Goal: Task Accomplishment & Management: Use online tool/utility

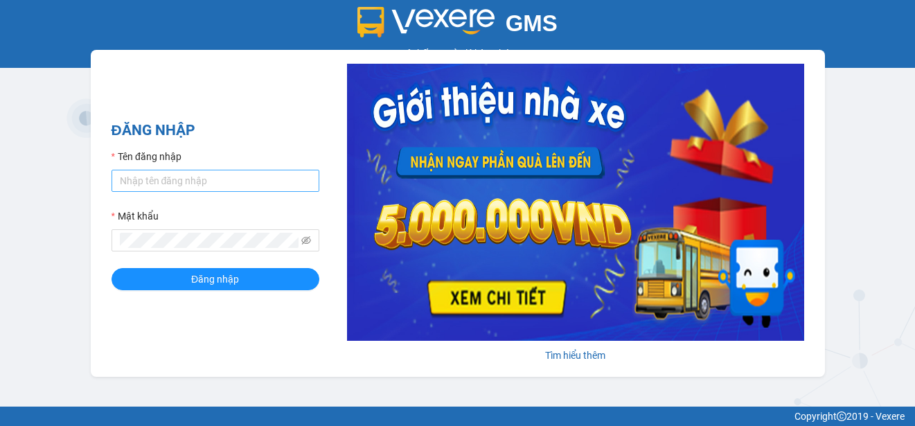
click at [254, 174] on input "Tên đăng nhập" at bounding box center [216, 181] width 208 height 22
type input "thanhdat.thaochau"
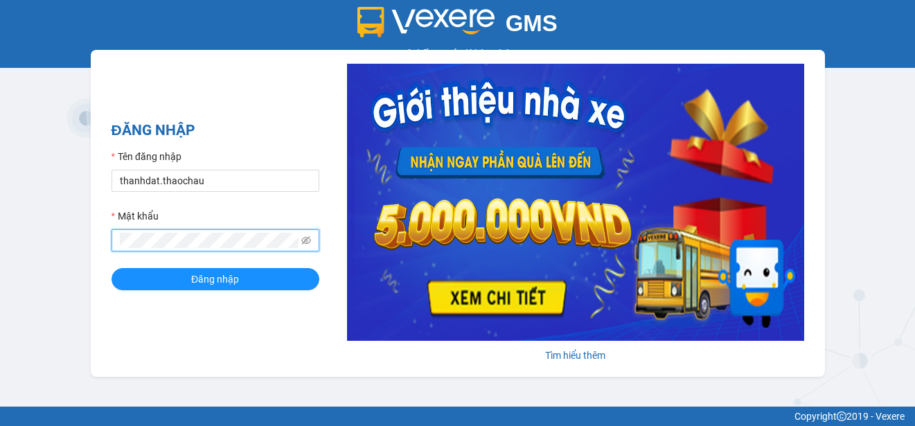
click at [112, 268] on button "Đăng nhập" at bounding box center [216, 279] width 208 height 22
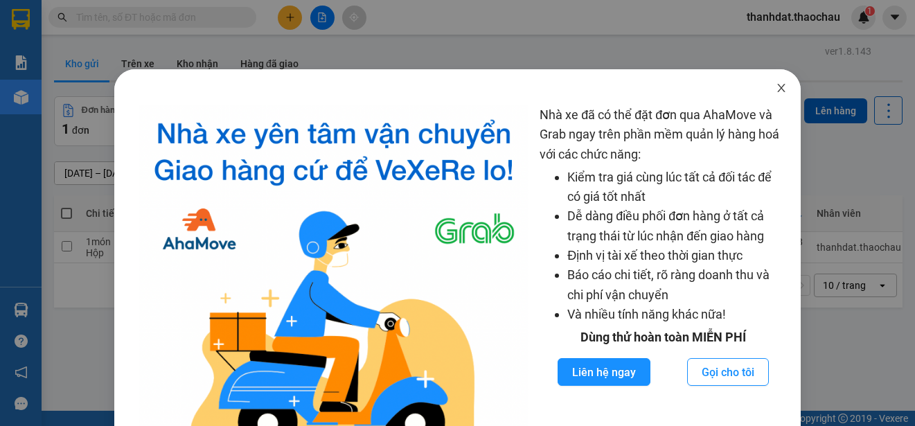
click at [777, 89] on icon "close" at bounding box center [781, 88] width 8 height 8
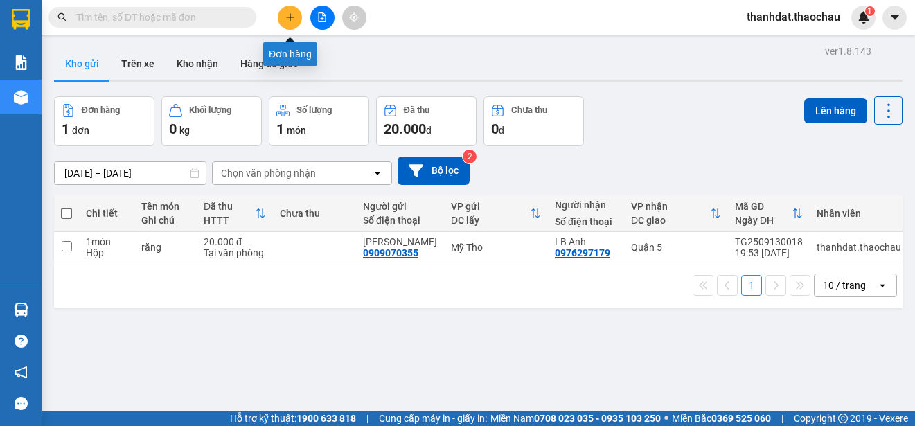
click at [291, 19] on icon "plus" at bounding box center [290, 17] width 10 height 10
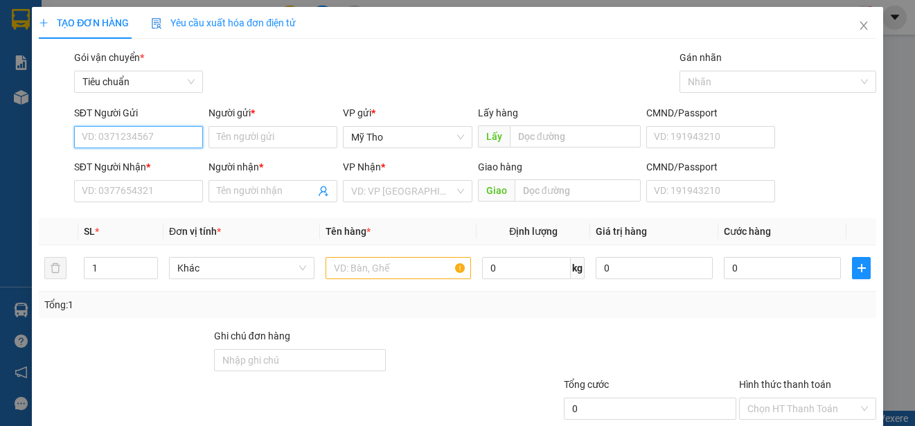
click at [183, 142] on input "SĐT Người Gửi" at bounding box center [138, 137] width 129 height 22
type input "0961999102"
click at [152, 163] on div "0961999102 - Thái" at bounding box center [137, 164] width 111 height 15
type input "Thái"
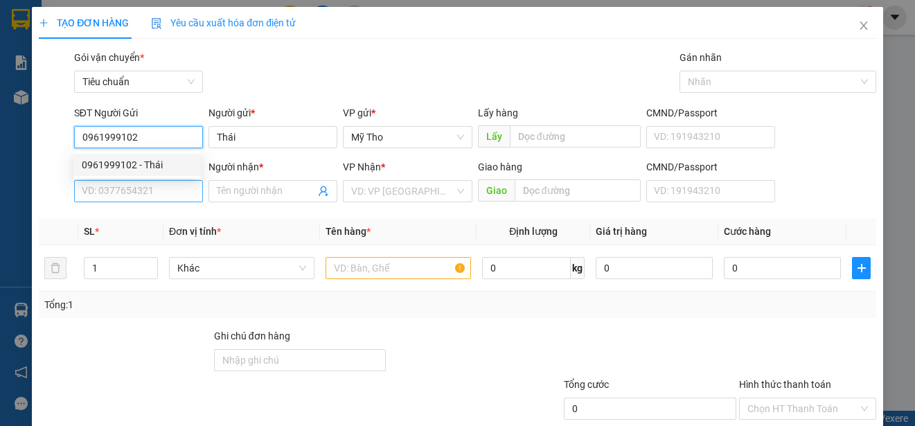
type input "0961999102"
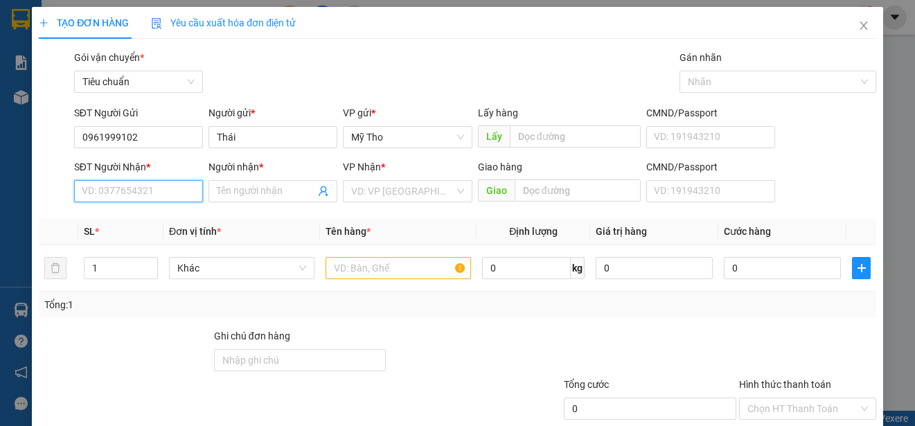
click at [158, 200] on input "SĐT Người Nhận *" at bounding box center [138, 191] width 129 height 22
click at [159, 235] on div "0933292912 - Long" at bounding box center [137, 240] width 111 height 15
type input "0933292912"
type input "Long"
type input "Bình Đại"
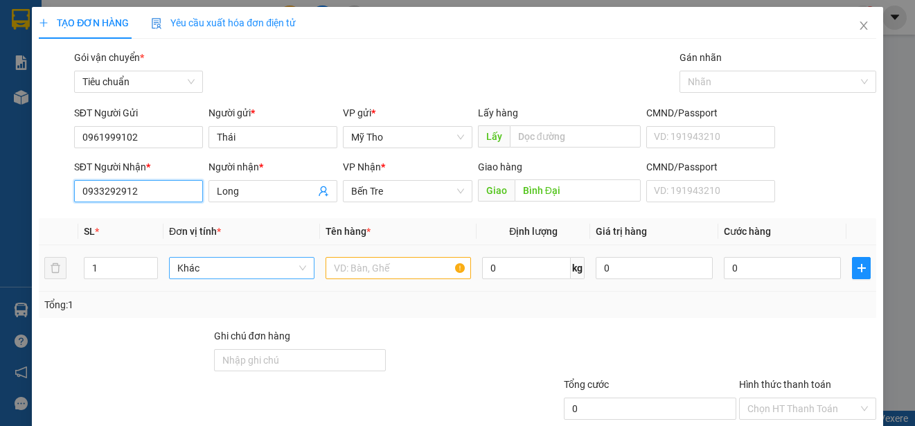
click at [194, 268] on span "Khác" at bounding box center [241, 268] width 129 height 21
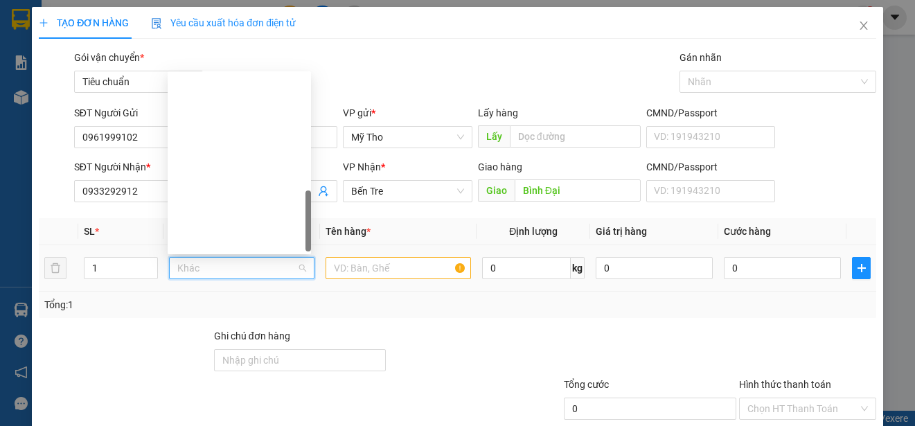
scroll to position [432, 0]
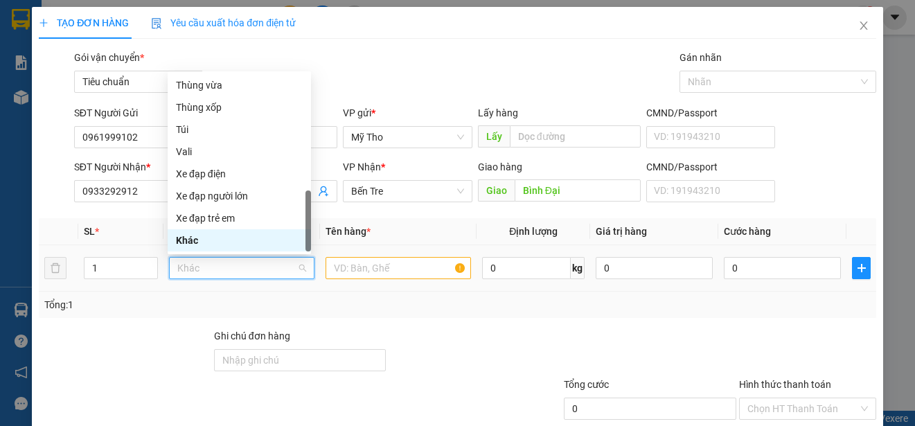
type input "p"
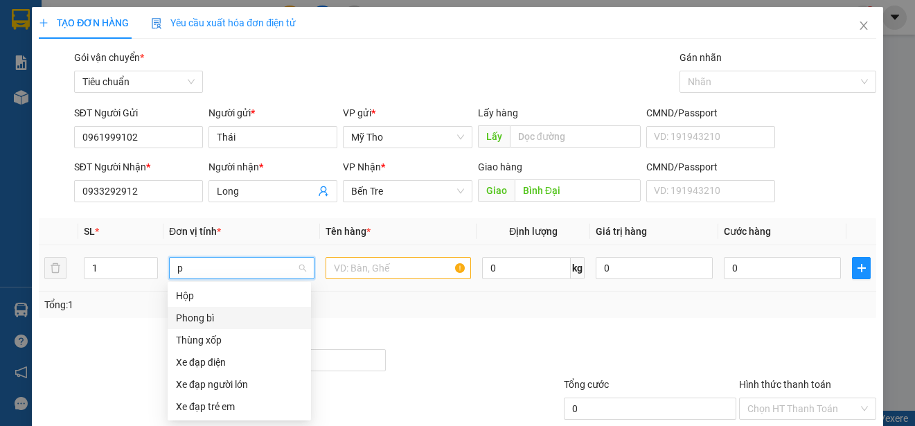
click at [183, 319] on div "Phong bì" at bounding box center [239, 317] width 127 height 15
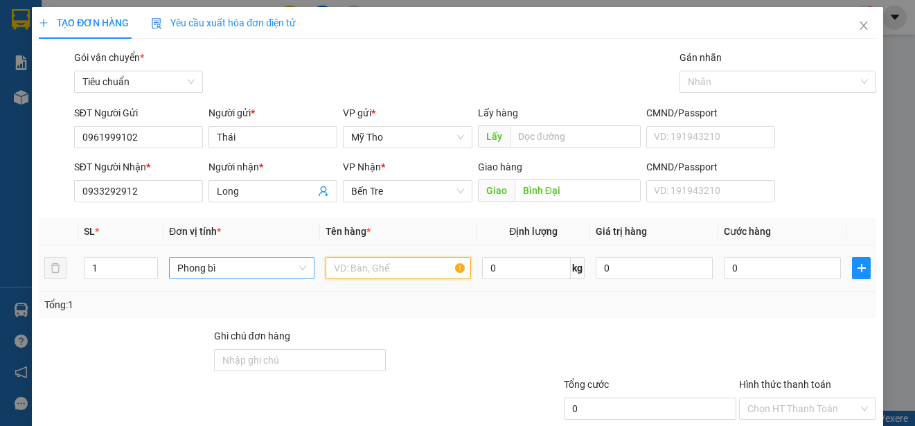
click at [347, 272] on input "text" at bounding box center [398, 268] width 145 height 22
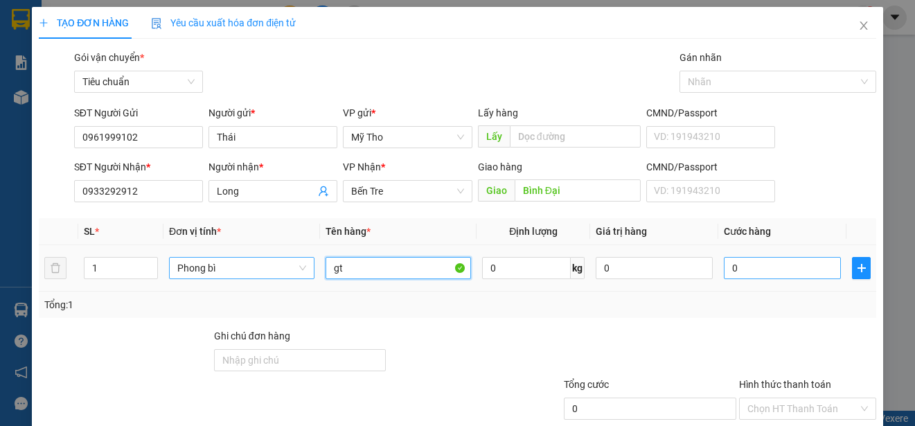
type input "gt"
click at [748, 267] on input "0" at bounding box center [782, 268] width 117 height 22
type input "2"
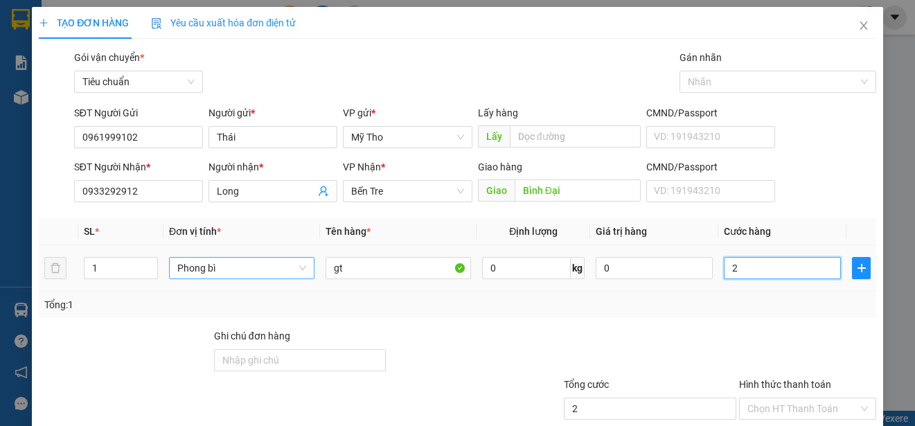
type input "20"
type input "200"
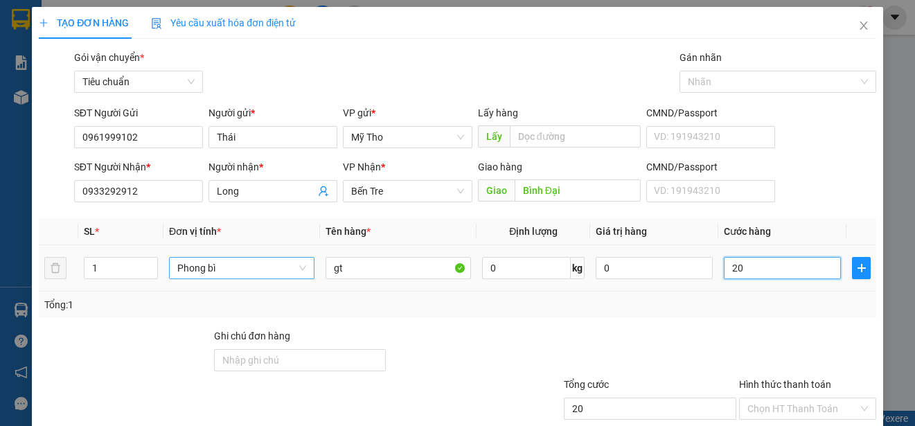
type input "200"
type input "2.000"
type input "20.000"
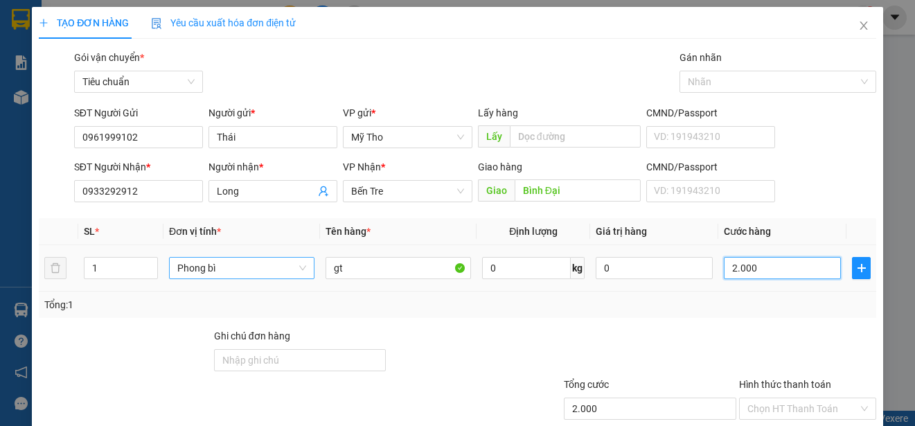
type input "20.000"
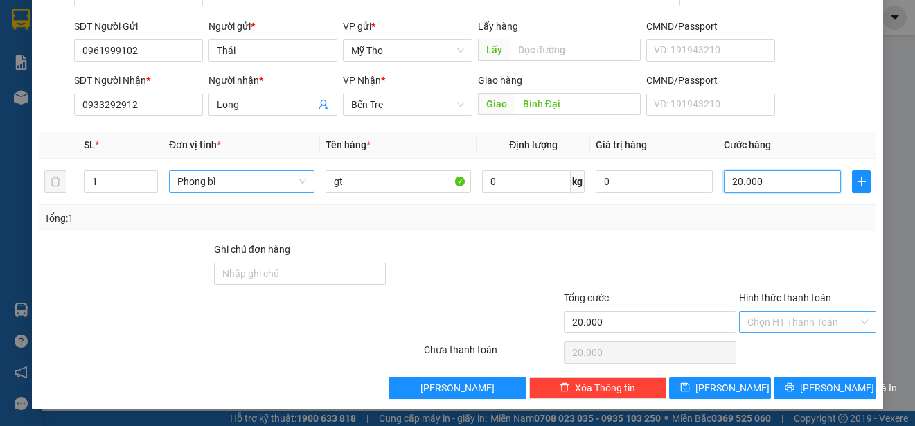
type input "20.000"
click at [792, 318] on input "Hình thức thanh toán" at bounding box center [803, 322] width 111 height 21
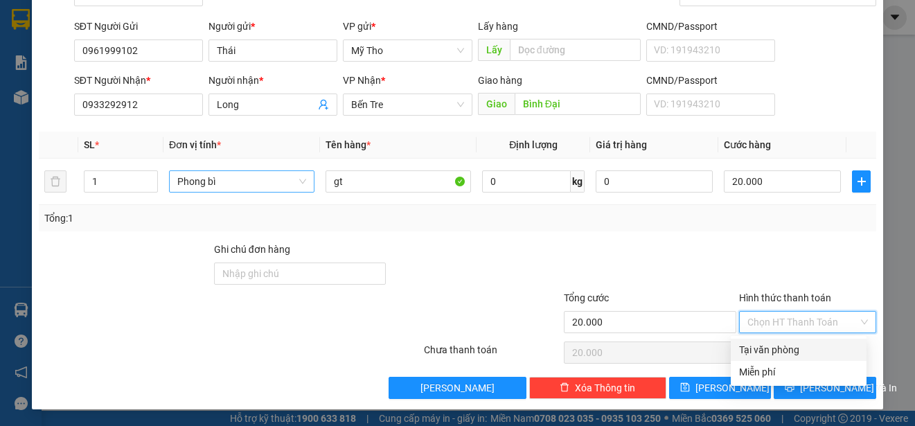
click at [796, 343] on div "Tại văn phòng" at bounding box center [798, 349] width 119 height 15
type input "0"
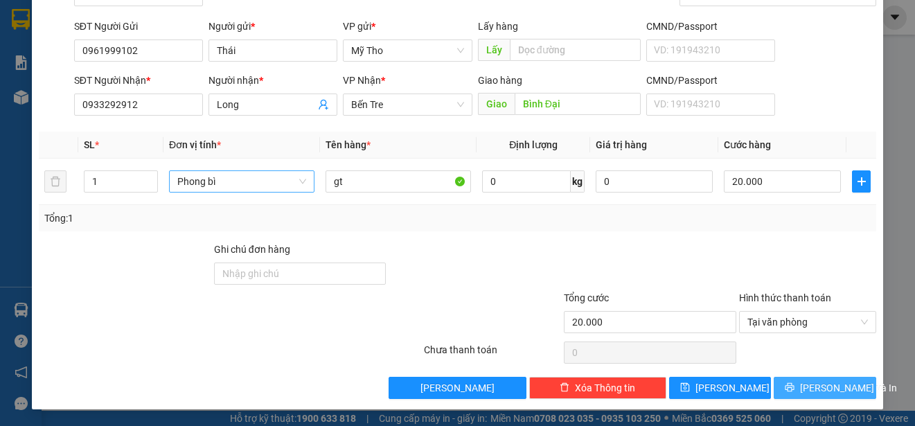
click at [819, 389] on span "[PERSON_NAME] và In" at bounding box center [848, 387] width 97 height 15
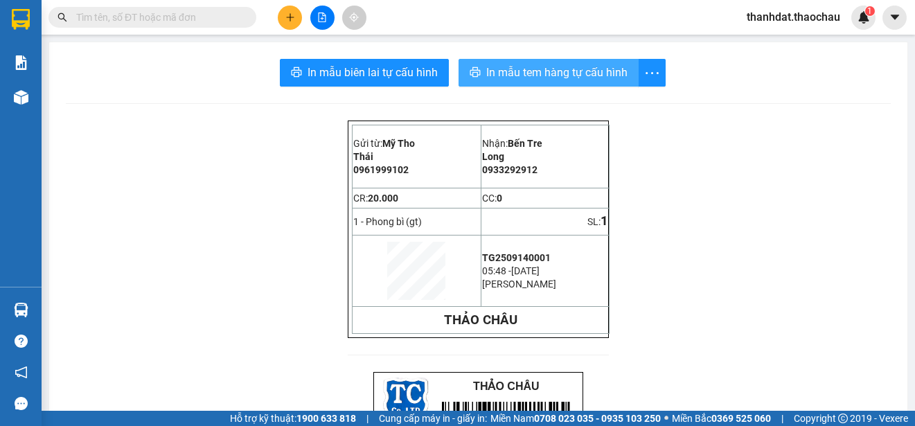
click at [549, 76] on span "In mẫu tem hàng tự cấu hình" at bounding box center [556, 72] width 141 height 17
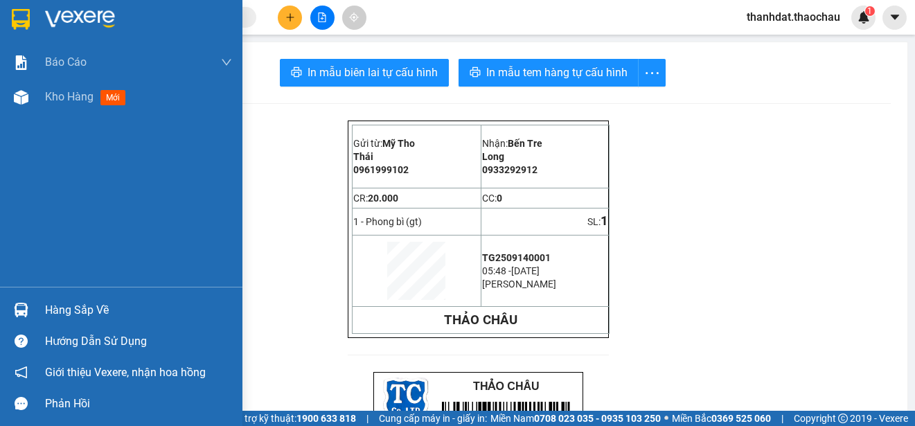
click at [52, 301] on div "Hàng sắp về" at bounding box center [138, 310] width 187 height 21
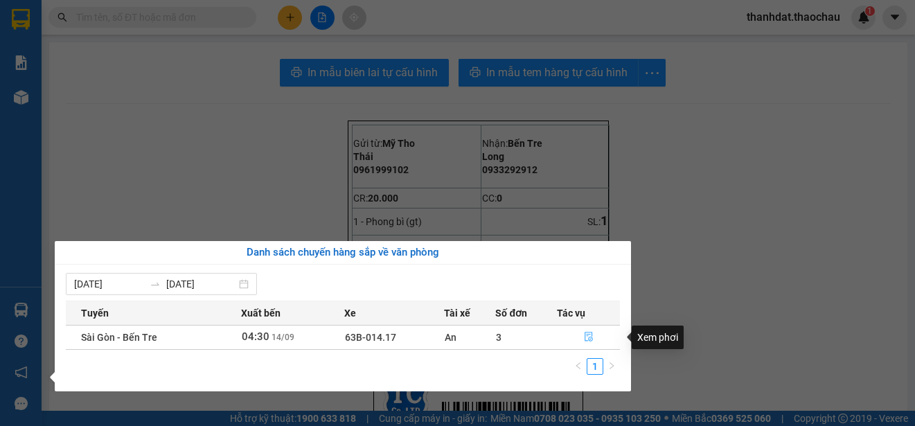
click at [586, 338] on icon "file-done" at bounding box center [589, 337] width 10 height 10
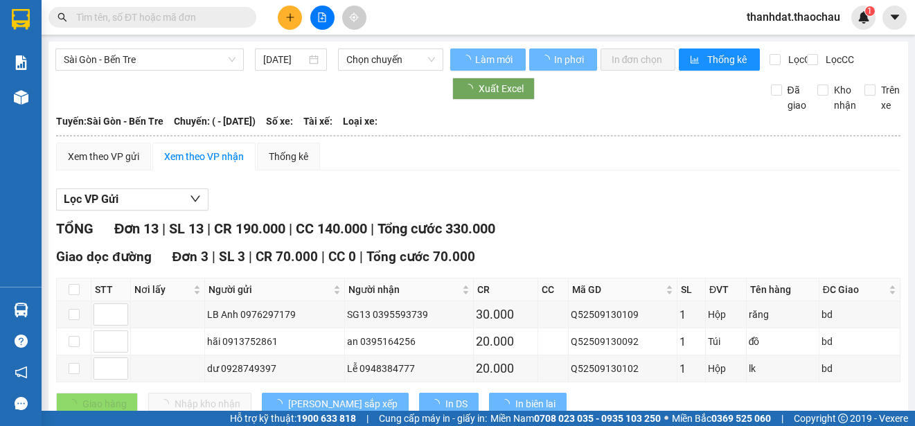
type input "[DATE]"
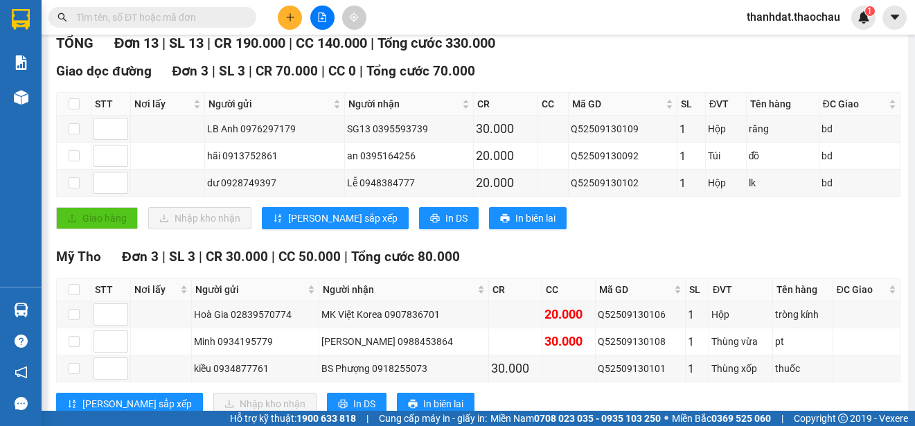
scroll to position [346, 0]
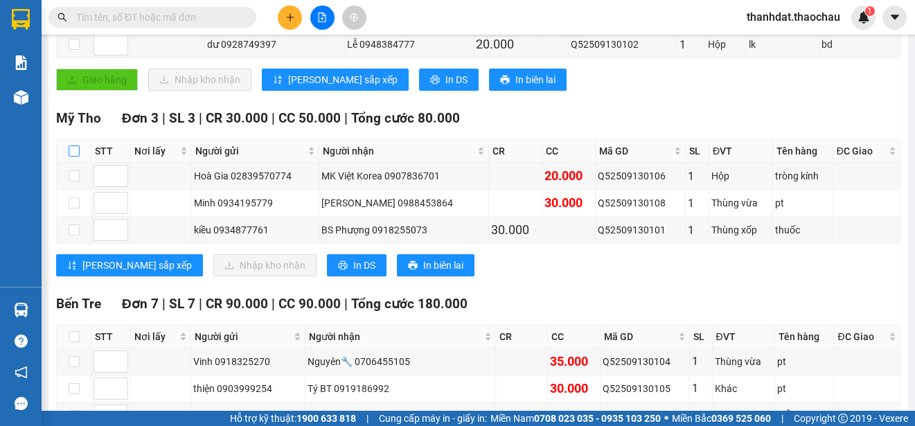
drag, startPoint x: 75, startPoint y: 152, endPoint x: 303, endPoint y: 184, distance: 230.7
click at [76, 152] on input "checkbox" at bounding box center [74, 150] width 11 height 11
checkbox input "true"
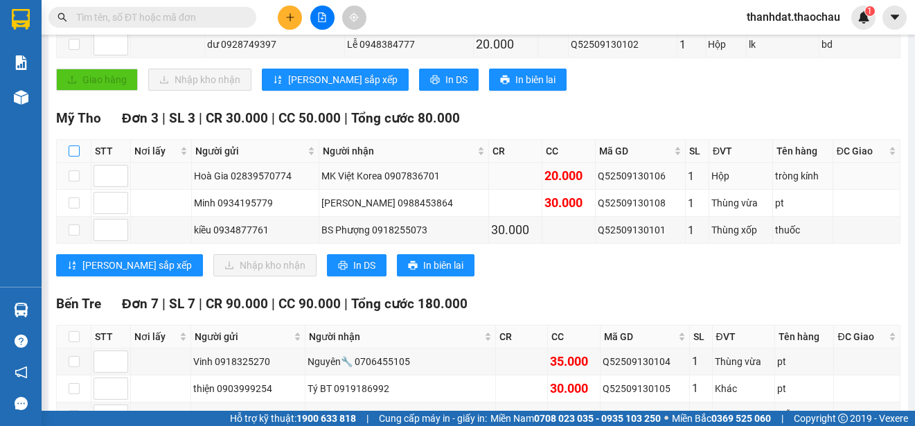
checkbox input "true"
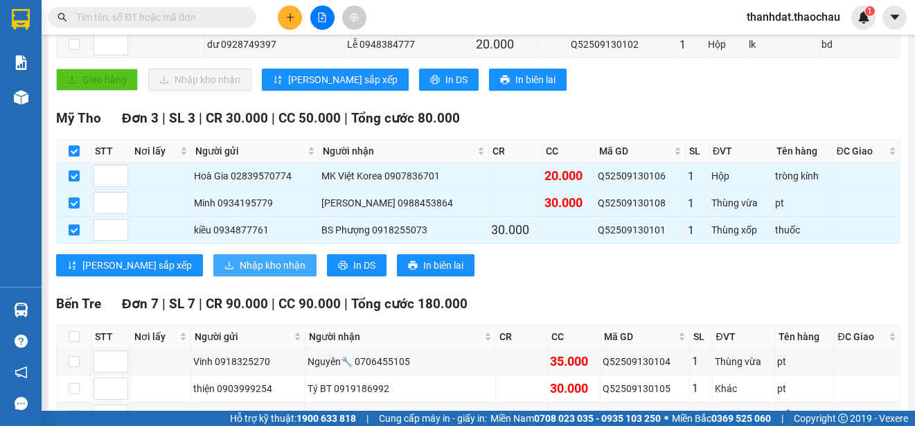
click at [240, 260] on span "Nhập kho nhận" at bounding box center [273, 265] width 66 height 15
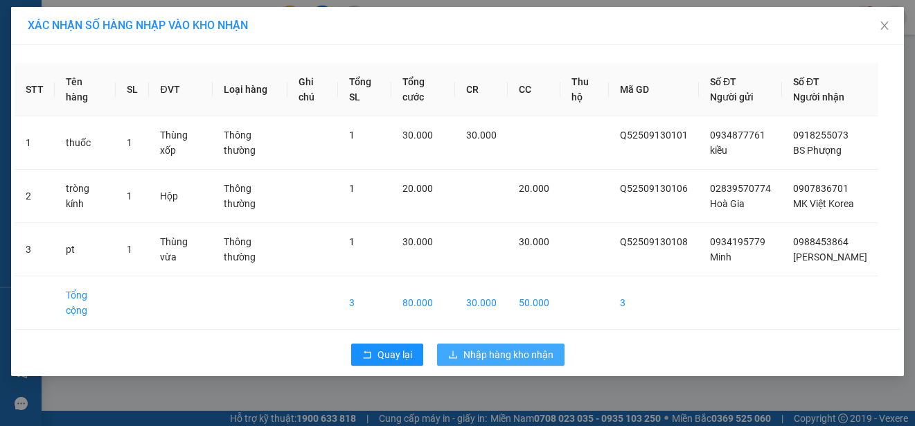
click at [509, 362] on span "Nhập hàng kho nhận" at bounding box center [508, 354] width 90 height 15
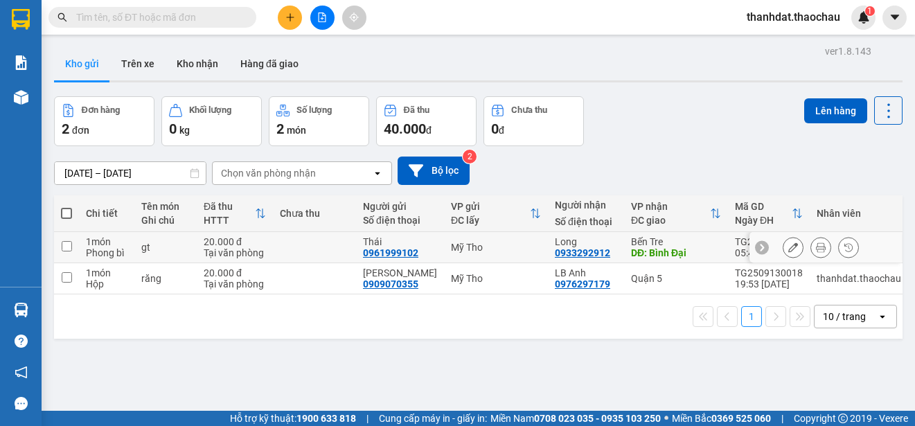
click at [69, 246] on input "checkbox" at bounding box center [67, 246] width 10 height 10
checkbox input "true"
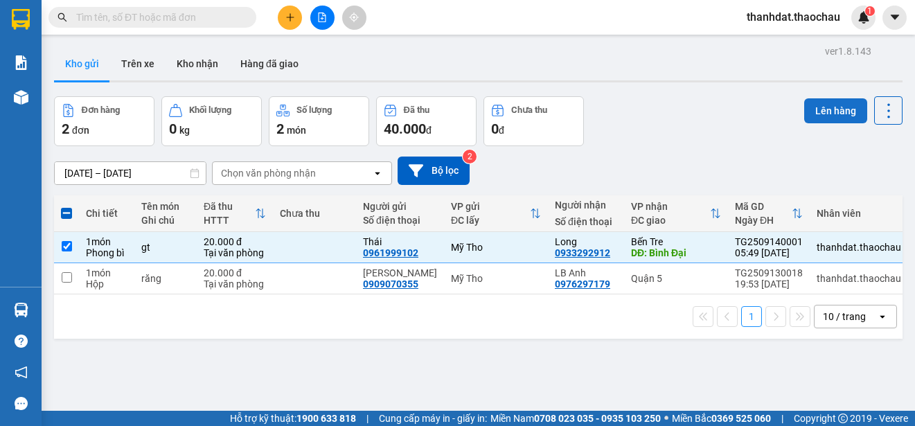
click at [815, 108] on button "Lên hàng" at bounding box center [835, 110] width 63 height 25
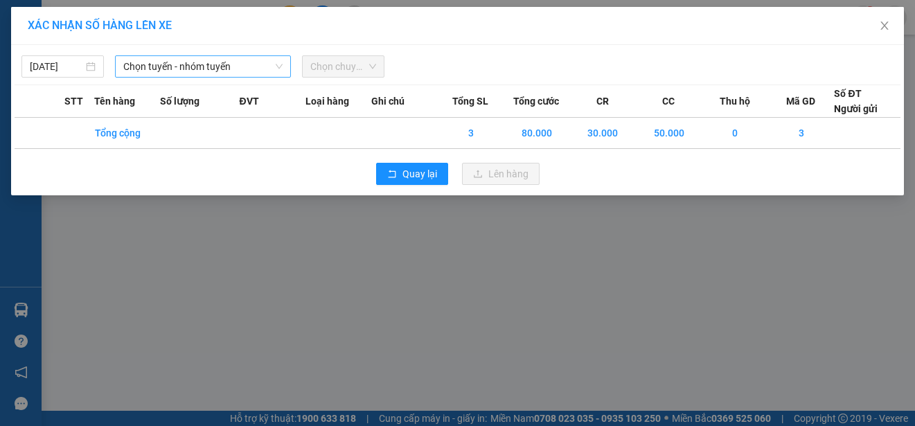
click at [215, 71] on span "Chọn tuyến - nhóm tuyến" at bounding box center [202, 66] width 159 height 21
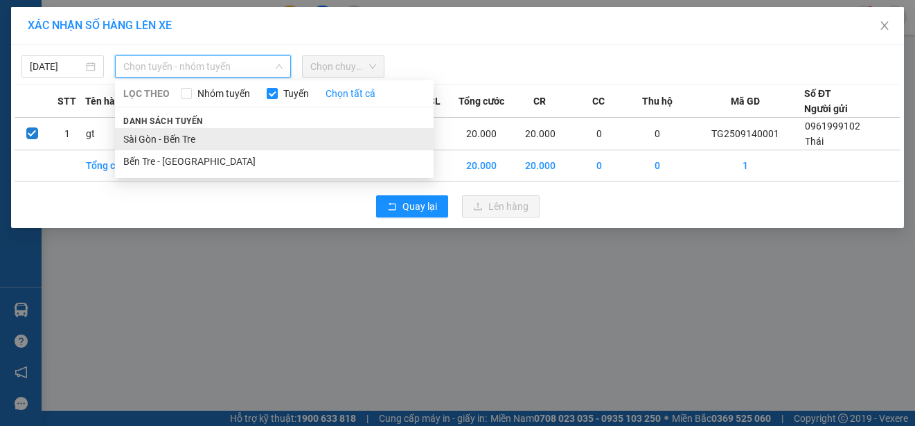
click at [178, 136] on li "Sài Gòn - Bến Tre" at bounding box center [274, 139] width 319 height 22
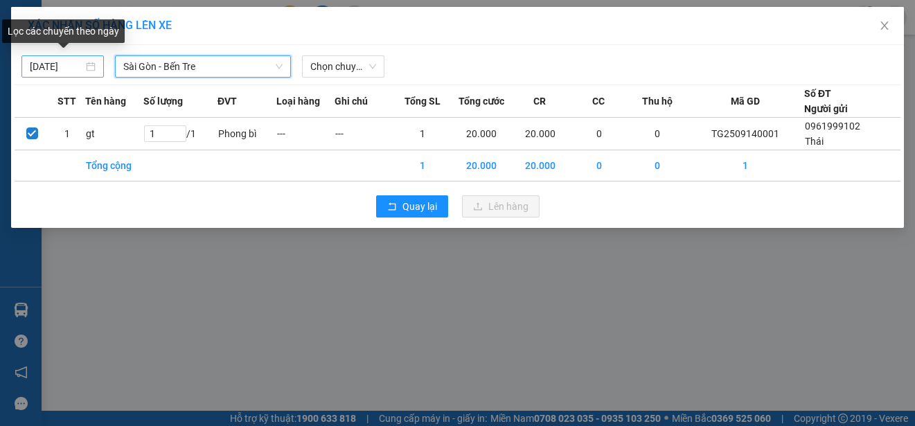
click at [90, 67] on div "[DATE]" at bounding box center [63, 66] width 66 height 15
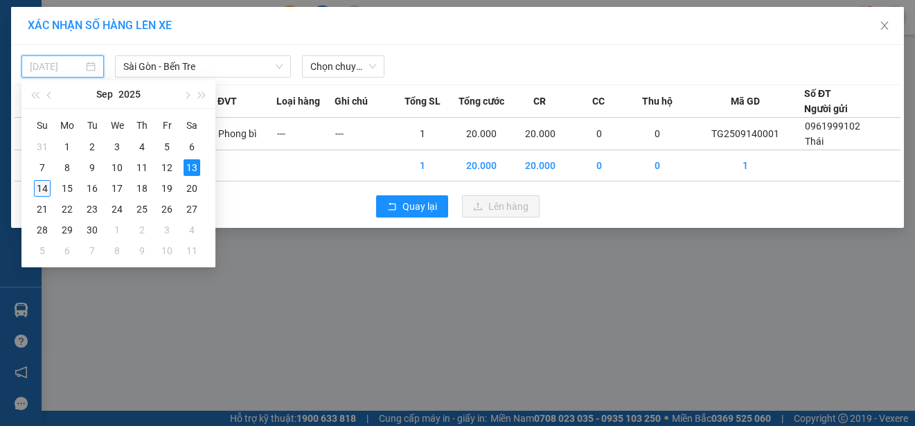
click at [41, 187] on div "14" at bounding box center [42, 188] width 17 height 17
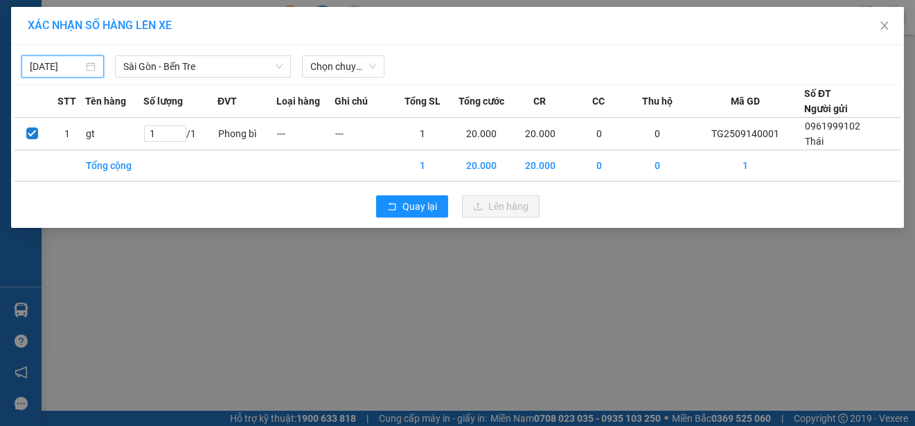
type input "[DATE]"
click at [344, 70] on span "Chọn chuyến" at bounding box center [343, 66] width 66 height 21
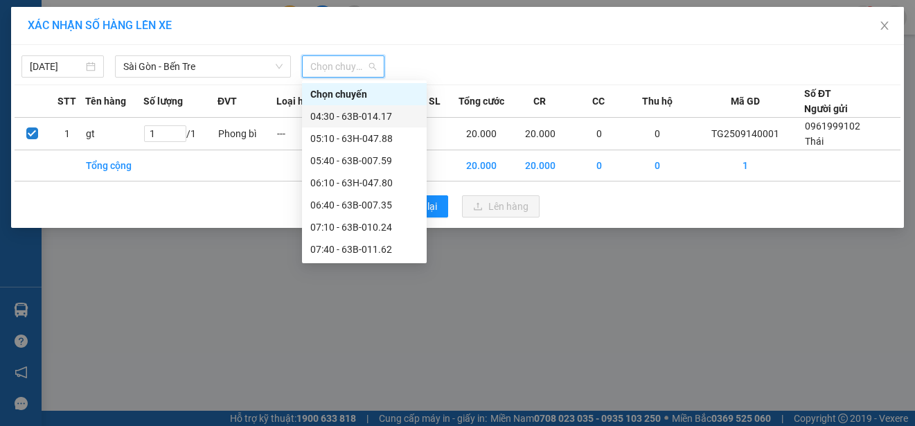
click at [350, 115] on div "04:30 - 63B-014.17" at bounding box center [364, 116] width 108 height 15
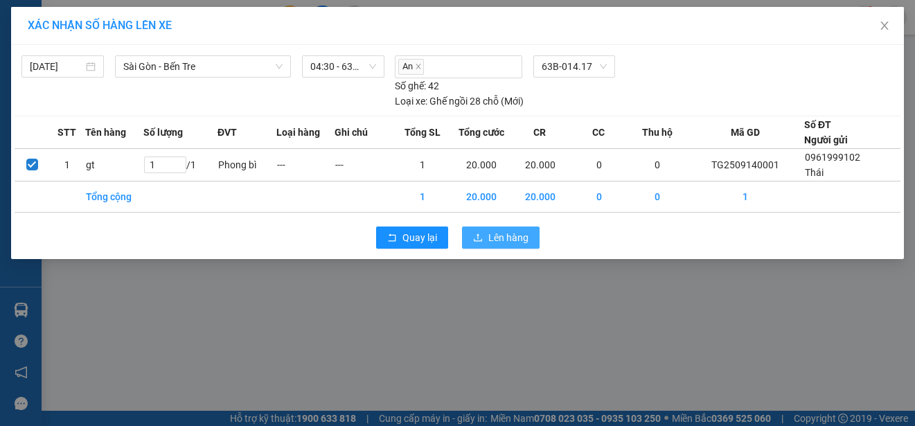
click at [497, 236] on span "Lên hàng" at bounding box center [508, 237] width 40 height 15
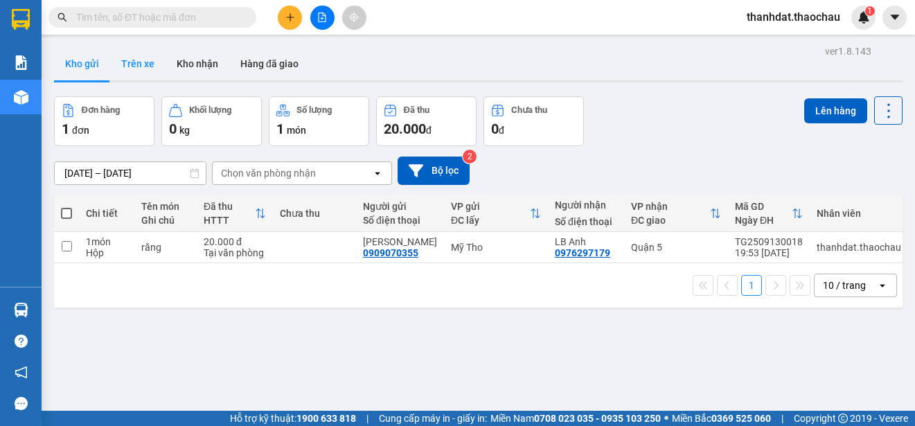
click at [135, 56] on button "Trên xe" at bounding box center [137, 63] width 55 height 33
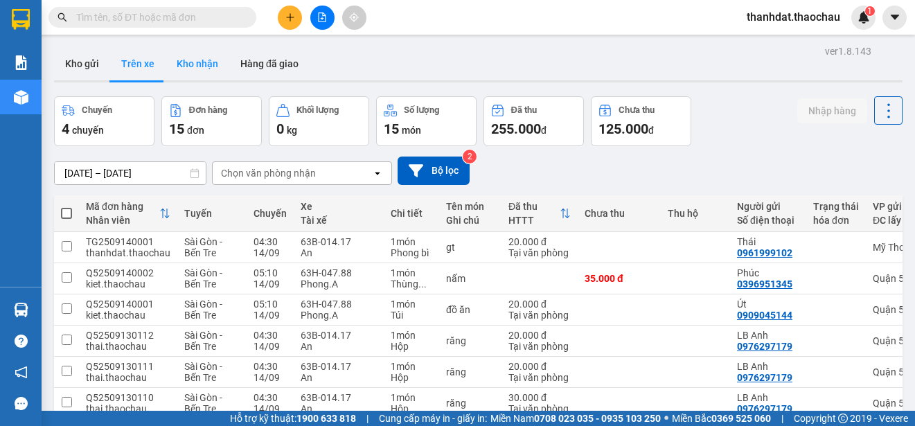
click at [200, 66] on button "Kho nhận" at bounding box center [198, 63] width 64 height 33
type input "[DATE] – [DATE]"
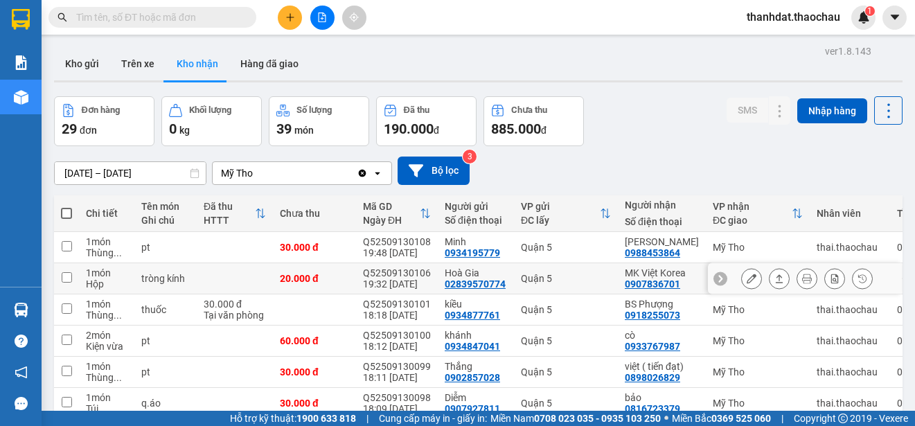
scroll to position [206, 0]
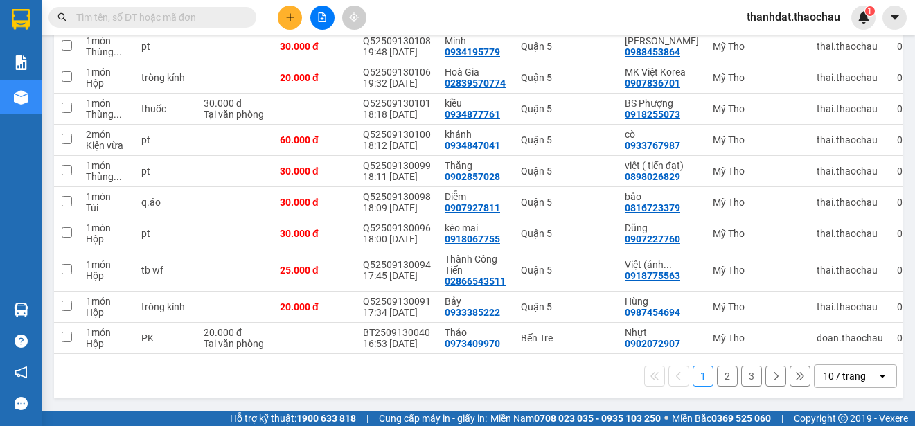
click at [719, 375] on button "2" at bounding box center [727, 376] width 21 height 21
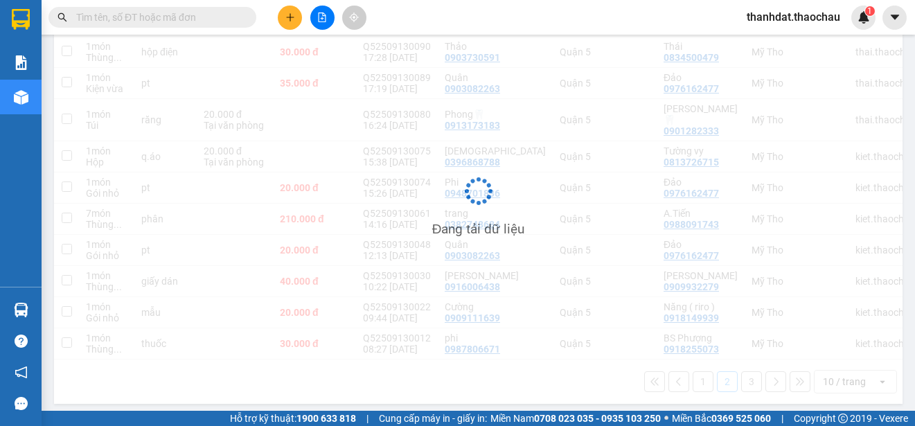
scroll to position [195, 0]
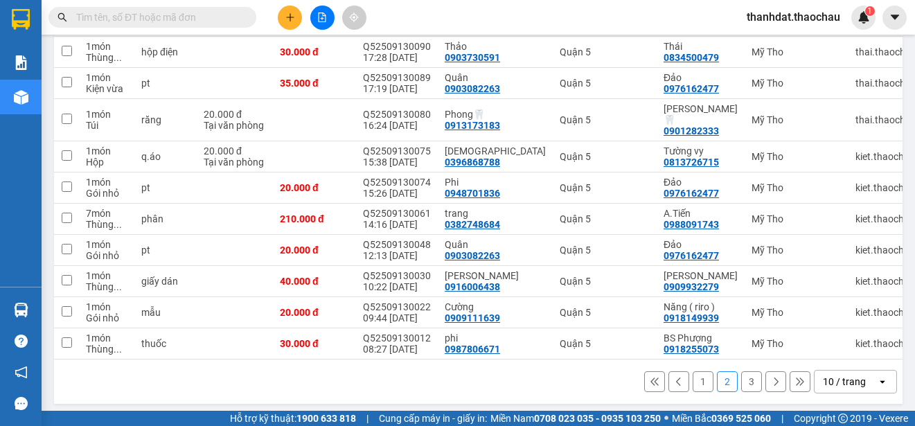
click at [693, 381] on button "1" at bounding box center [703, 381] width 21 height 21
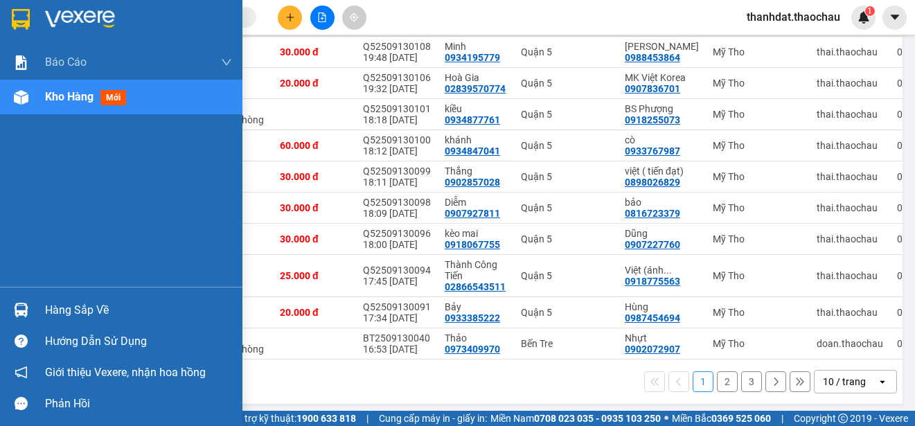
click at [39, 306] on div "Hàng sắp về" at bounding box center [121, 309] width 242 height 31
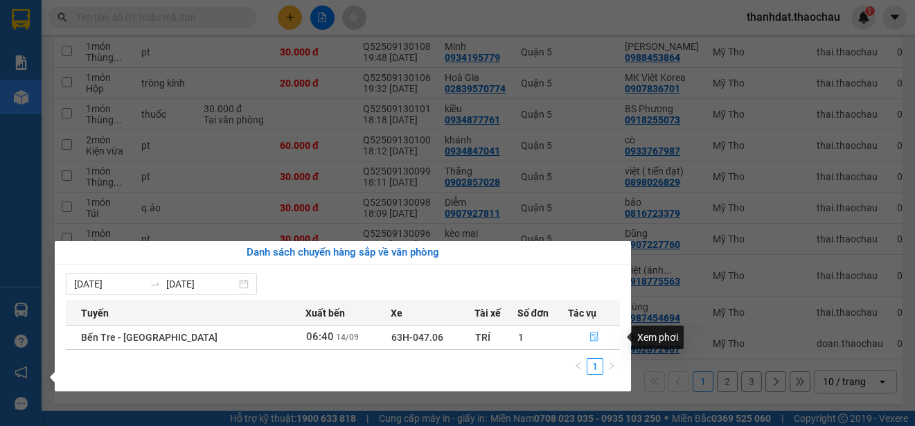
click at [590, 337] on icon "file-done" at bounding box center [594, 338] width 8 height 10
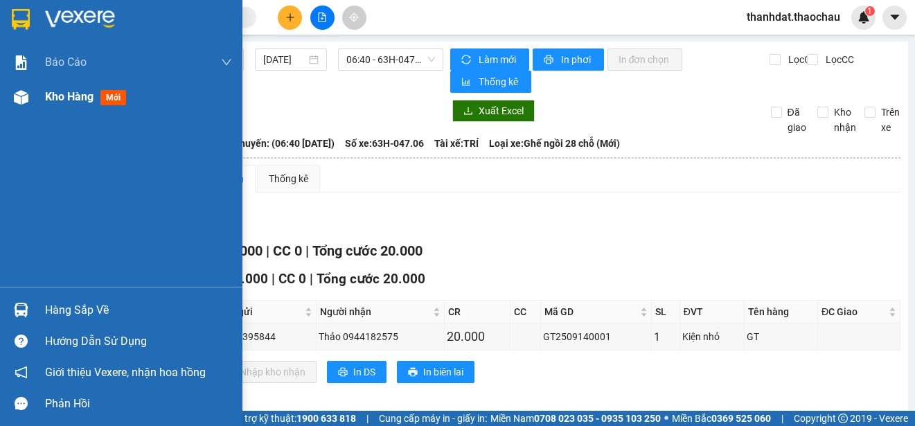
click at [56, 92] on span "Kho hàng" at bounding box center [69, 96] width 48 height 13
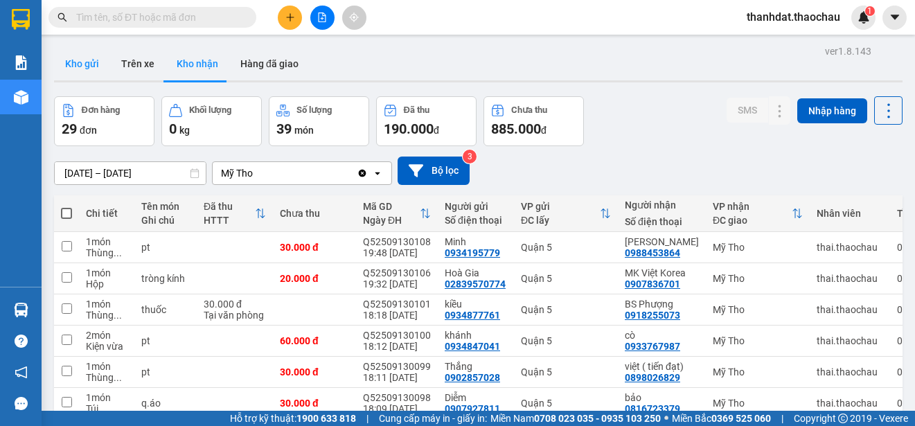
click at [91, 63] on button "Kho gửi" at bounding box center [82, 63] width 56 height 33
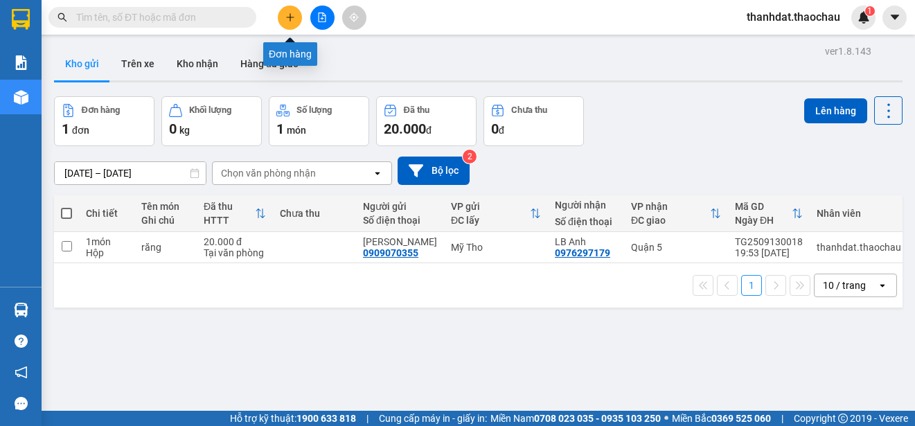
click at [285, 22] on button at bounding box center [290, 18] width 24 height 24
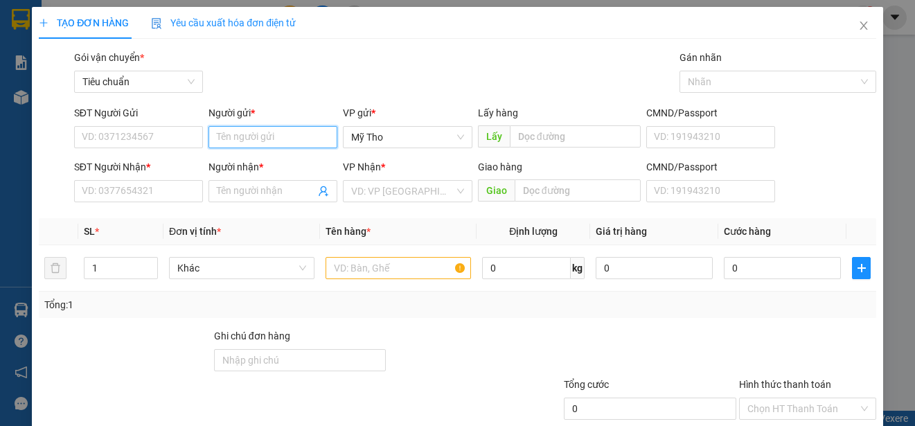
click at [269, 140] on input "Người gửi *" at bounding box center [273, 137] width 129 height 22
paste input "ây"
paste input "đ"
paste input "ê"
paste input "ề"
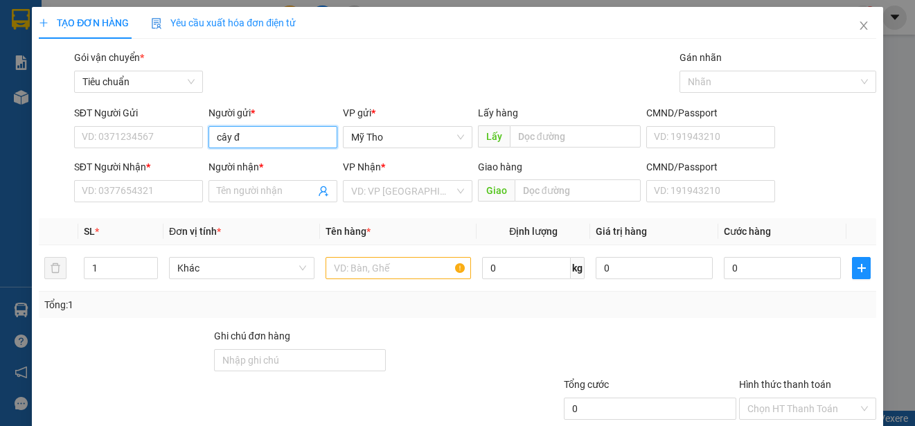
type input "cây đề"
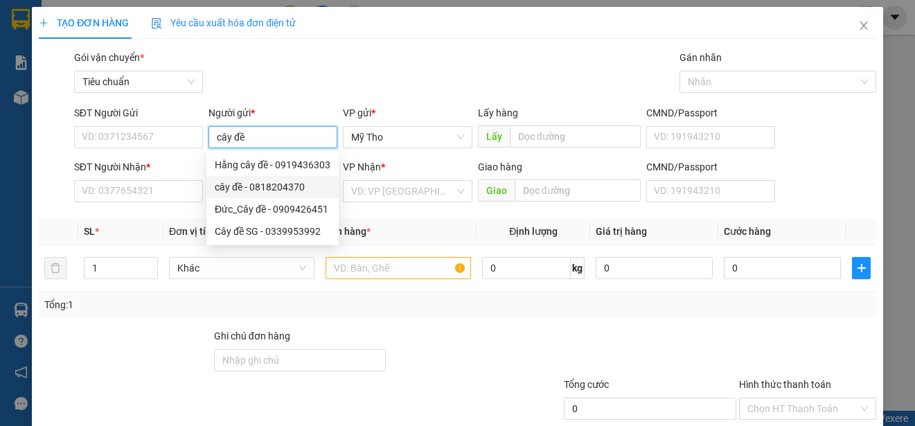
click at [276, 179] on div "cây đề - 0818204370" at bounding box center [273, 186] width 116 height 15
type input "0818204370"
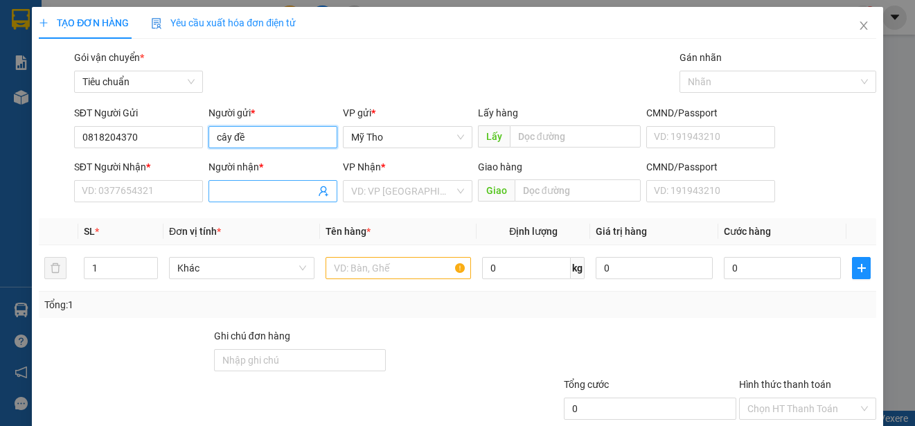
type input "cây đề"
click at [273, 193] on input "Người nhận *" at bounding box center [266, 191] width 98 height 15
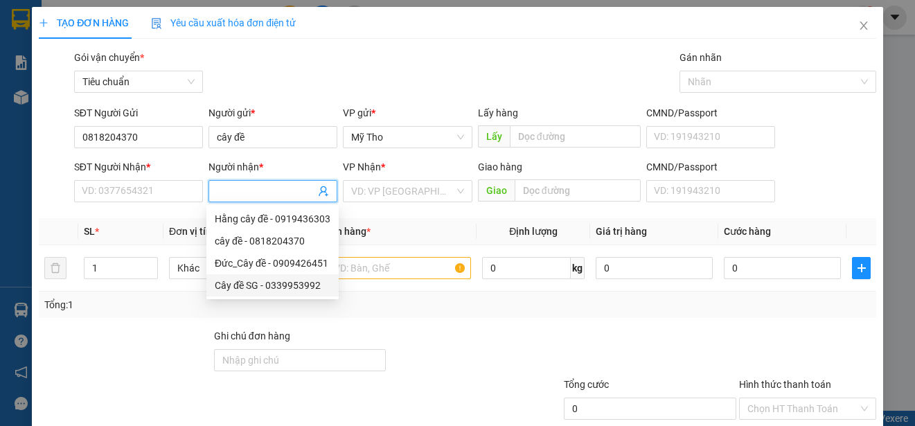
click at [242, 288] on div "Cây đề SG - 0339953992" at bounding box center [273, 285] width 116 height 15
type input "0339953992"
type input "Cây đề SG"
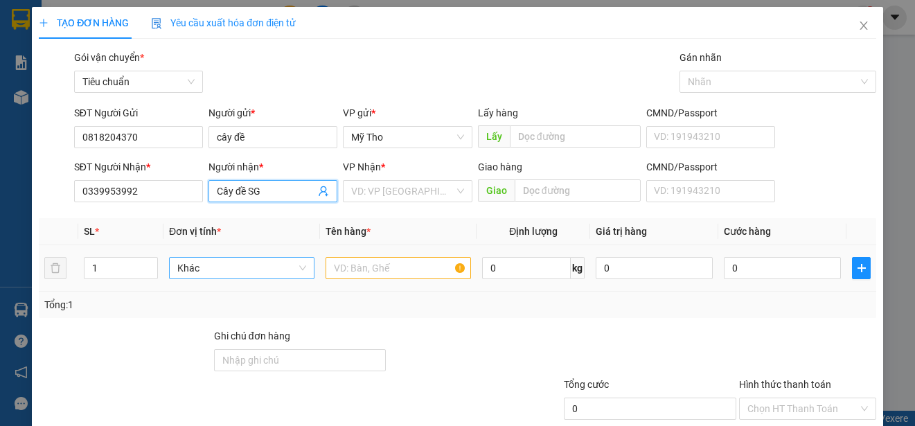
click at [236, 270] on span "Khác" at bounding box center [241, 268] width 129 height 21
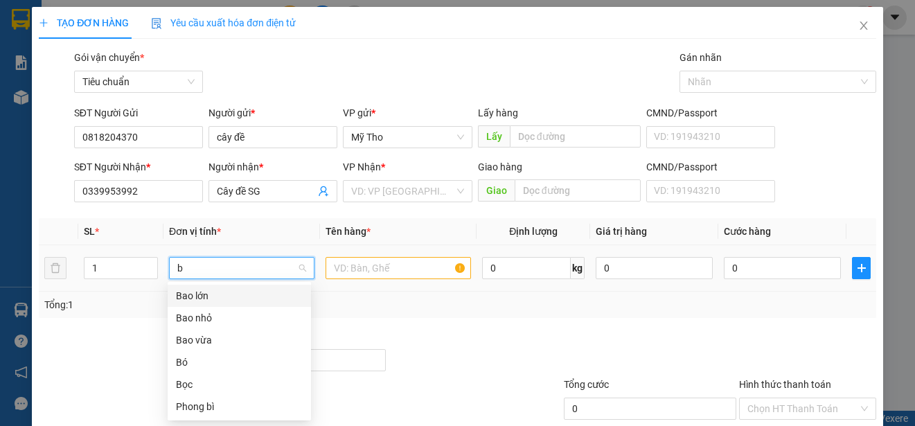
type input "ba"
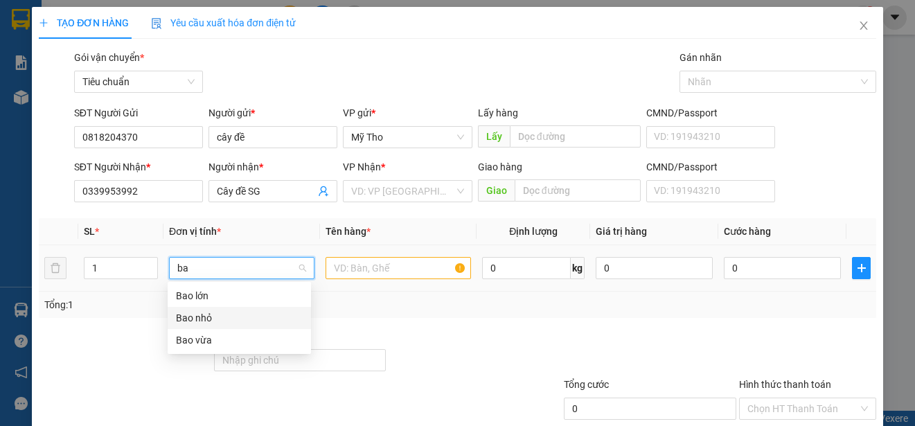
click at [203, 311] on div "Bao nhỏ" at bounding box center [239, 317] width 127 height 15
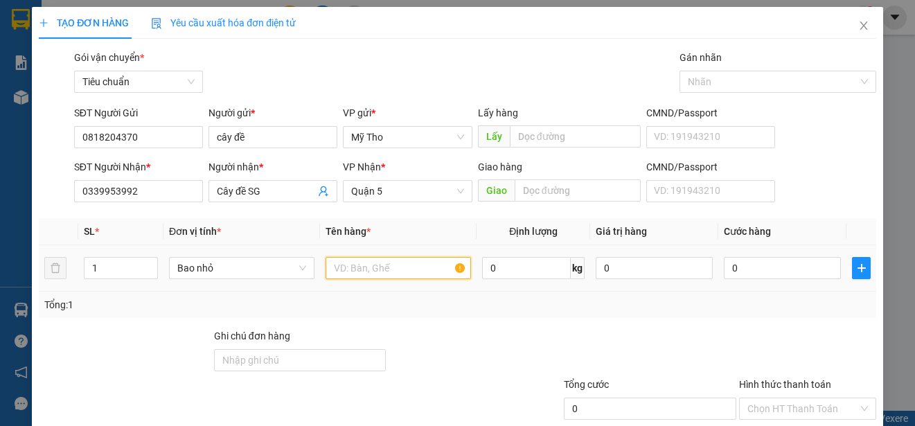
click at [367, 269] on input "text" at bounding box center [398, 268] width 145 height 22
paste input "ủ"
paste input "íu"
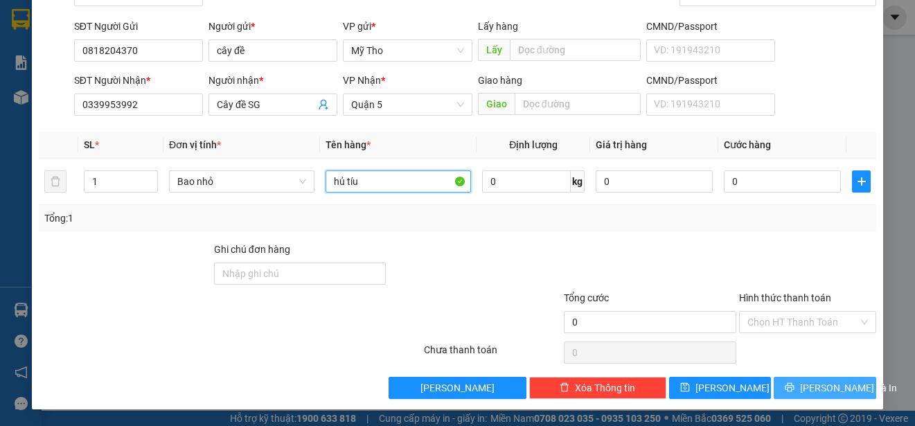
type input "hủ tíu"
click at [807, 389] on span "[PERSON_NAME] và In" at bounding box center [848, 387] width 97 height 15
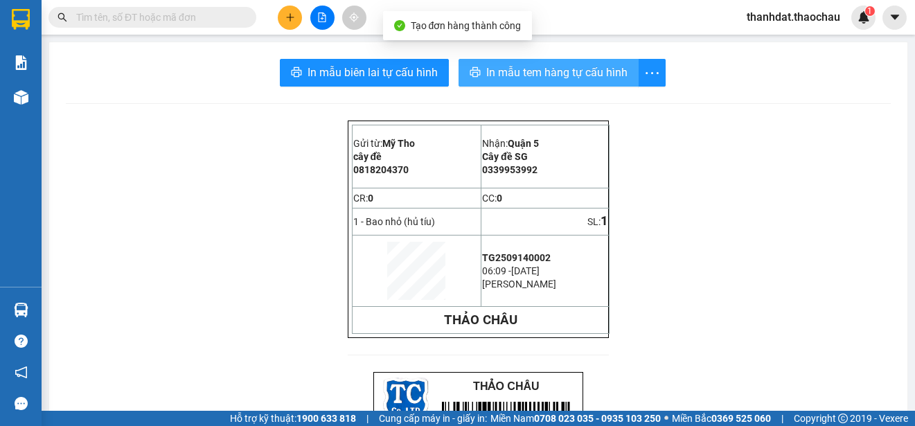
click at [520, 72] on span "In mẫu tem hàng tự cấu hình" at bounding box center [556, 72] width 141 height 17
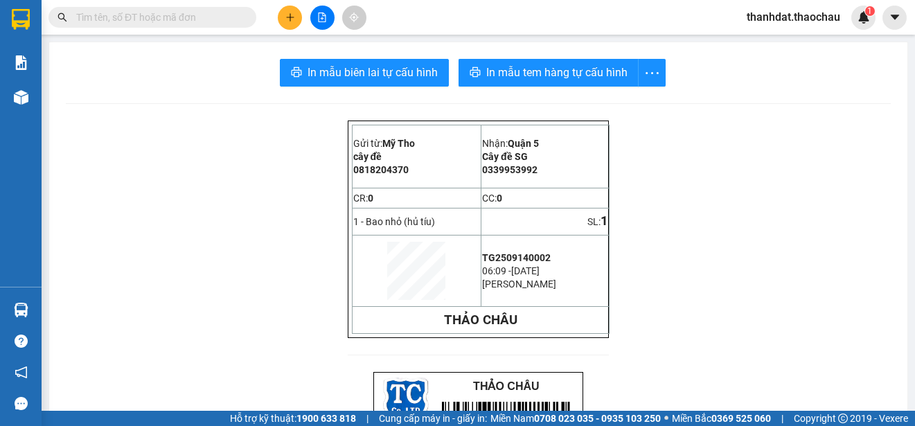
click at [288, 12] on button at bounding box center [290, 18] width 24 height 24
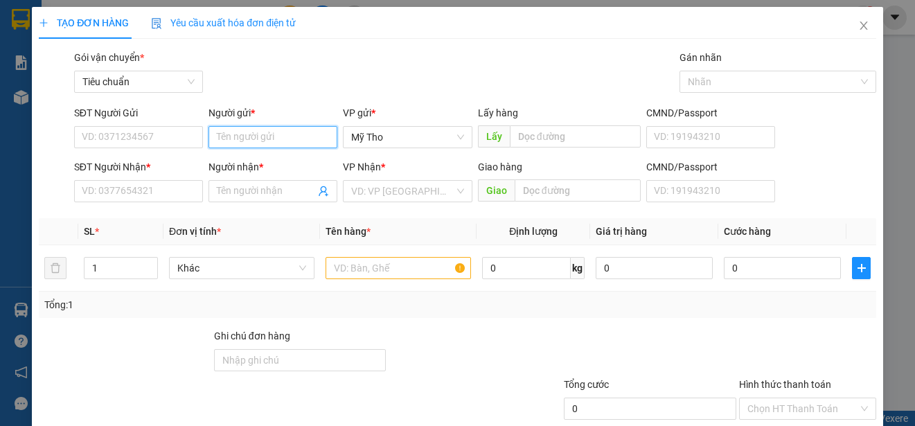
click at [265, 132] on input "Người gửi *" at bounding box center [273, 137] width 129 height 22
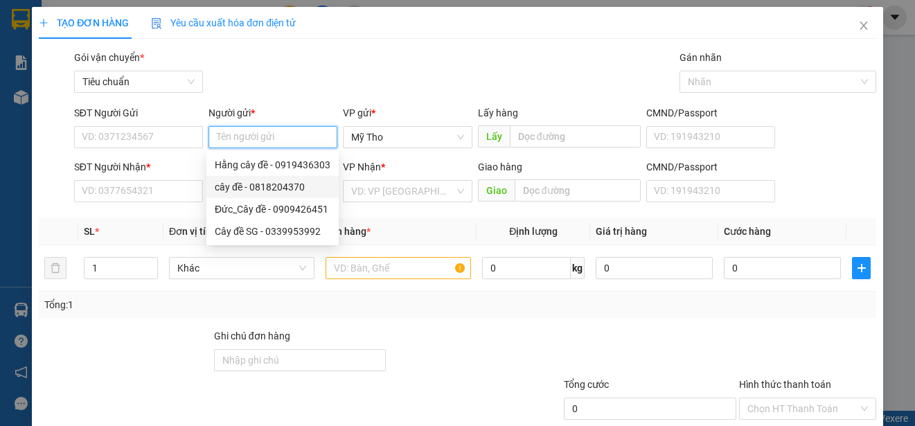
click at [255, 184] on div "cây đề - 0818204370" at bounding box center [273, 186] width 116 height 15
type input "0818204370"
type input "cây đề"
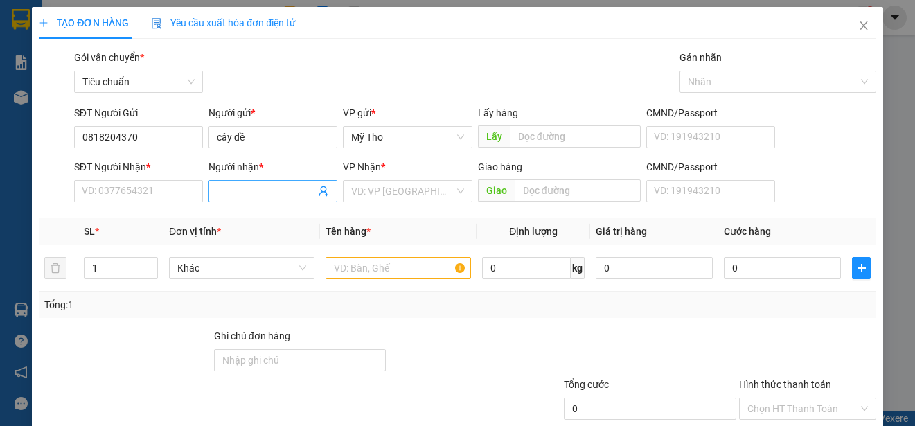
click at [247, 190] on input "Người nhận *" at bounding box center [266, 191] width 98 height 15
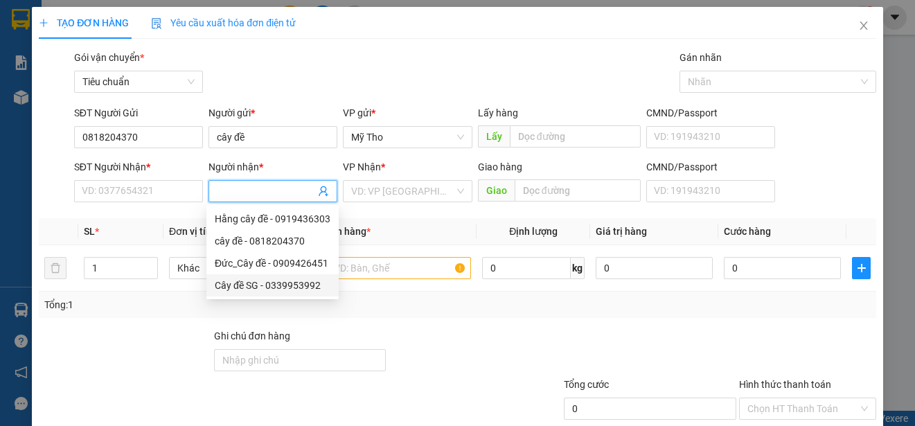
click at [253, 281] on div "Cây đề SG - 0339953992" at bounding box center [273, 285] width 116 height 15
type input "0339953992"
type input "Cây đề SG"
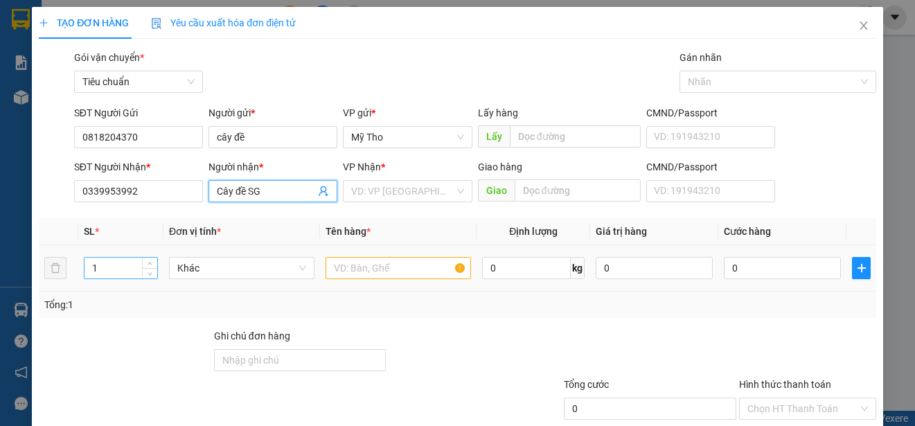
click at [132, 267] on input "1" at bounding box center [121, 268] width 73 height 21
type input "5"
click at [211, 273] on span "Khác" at bounding box center [241, 268] width 129 height 21
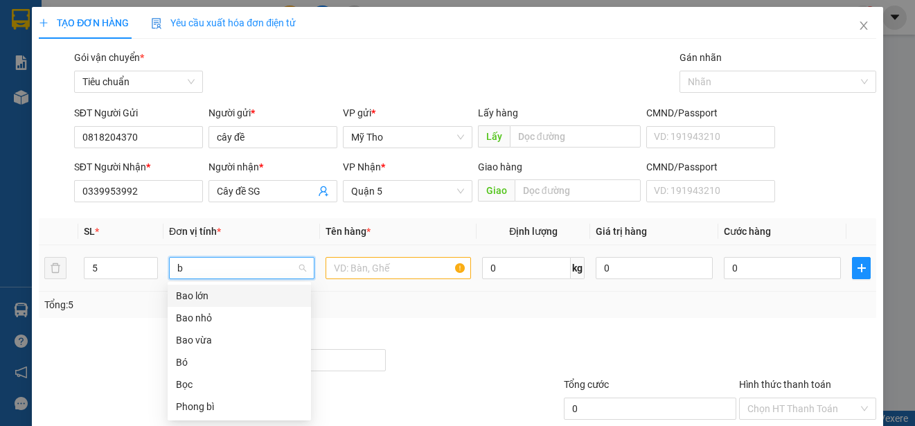
type input "bo"
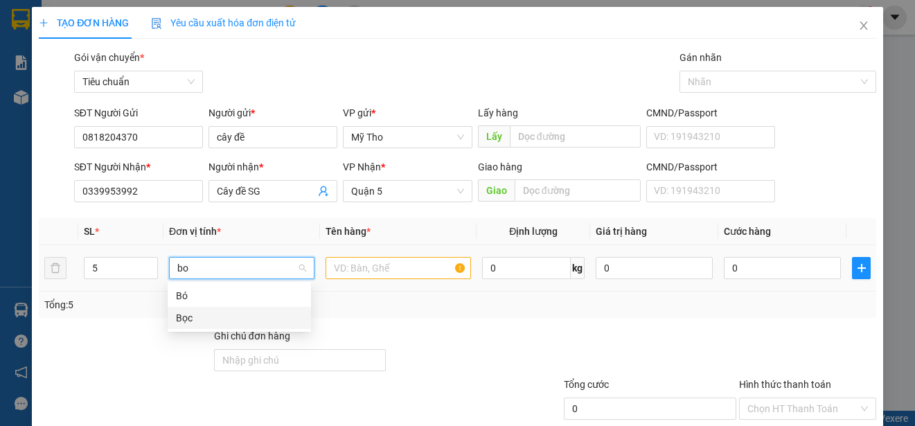
click at [182, 321] on div "Bọc" at bounding box center [239, 317] width 127 height 15
click at [346, 270] on input "text" at bounding box center [398, 268] width 145 height 22
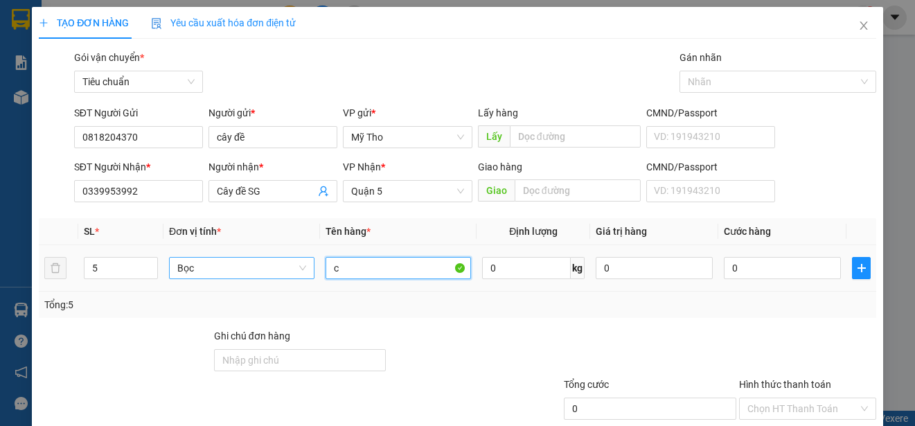
paste input "ủ"
paste input "ải"
type input "củ cải"
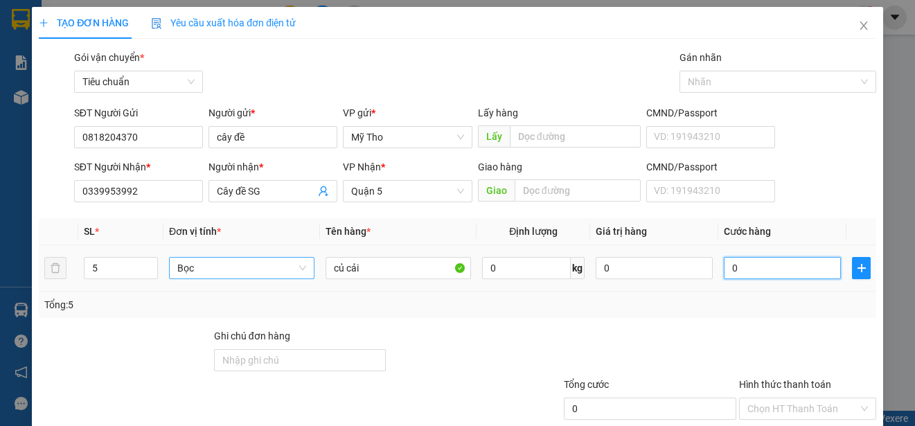
click at [743, 269] on input "0" at bounding box center [782, 268] width 117 height 22
type input "7"
type input "75"
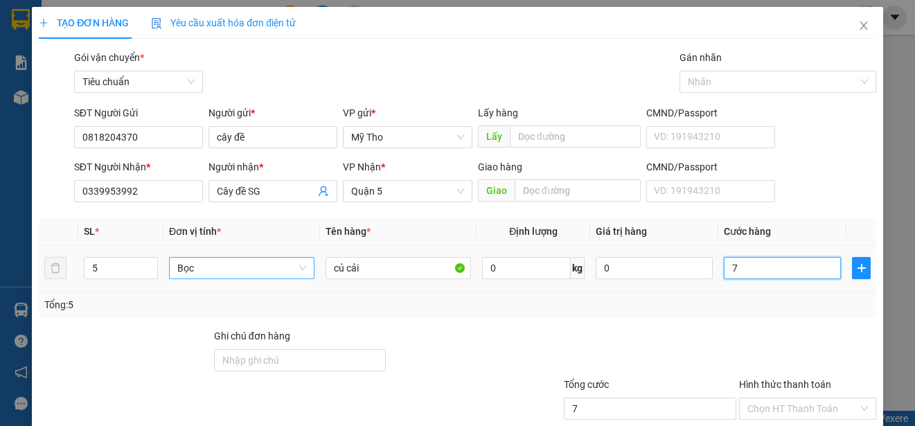
type input "75"
type input "750"
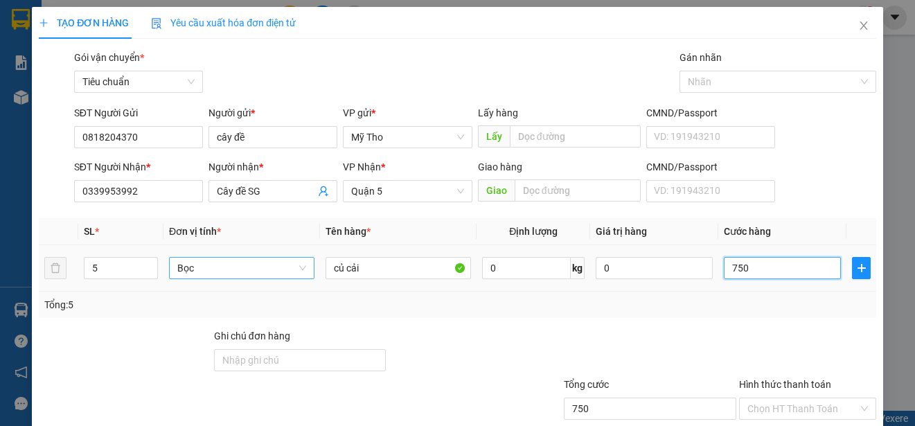
type input "7.500"
type input "75.000"
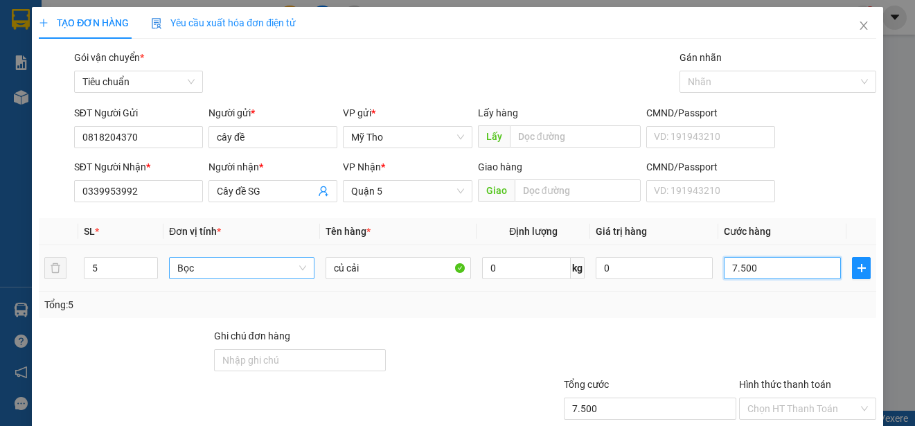
type input "75.000"
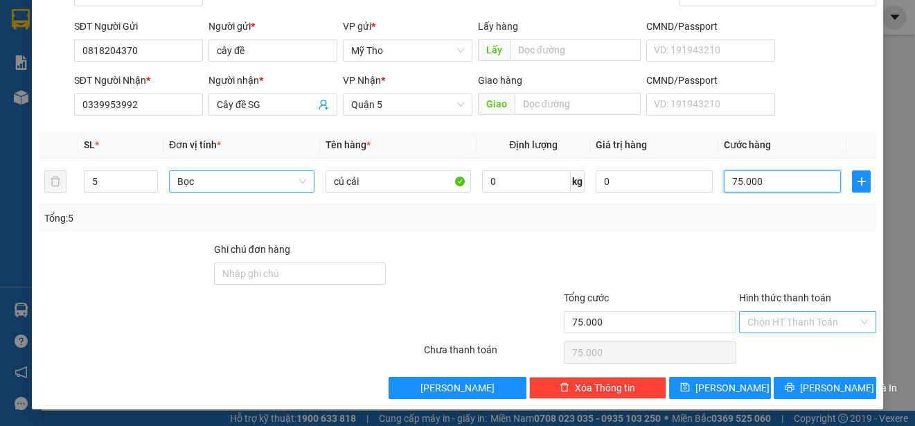
type input "75.000"
click at [777, 317] on input "Hình thức thanh toán" at bounding box center [803, 322] width 111 height 21
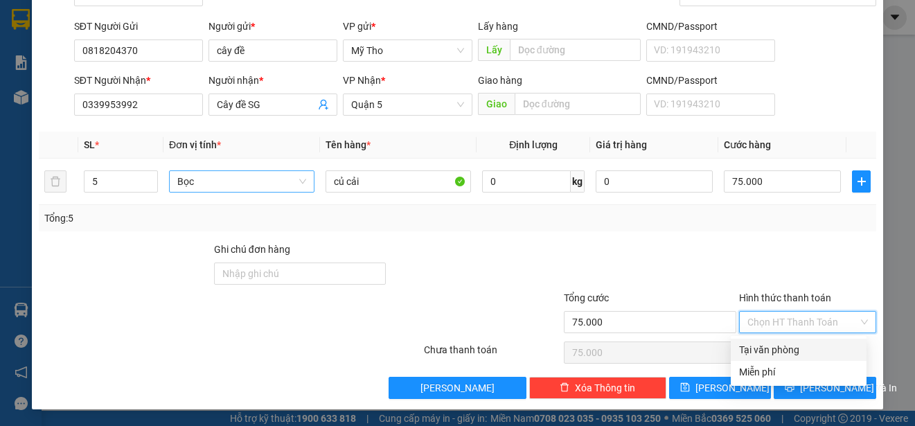
click at [777, 344] on div "Tại văn phòng" at bounding box center [798, 349] width 119 height 15
type input "0"
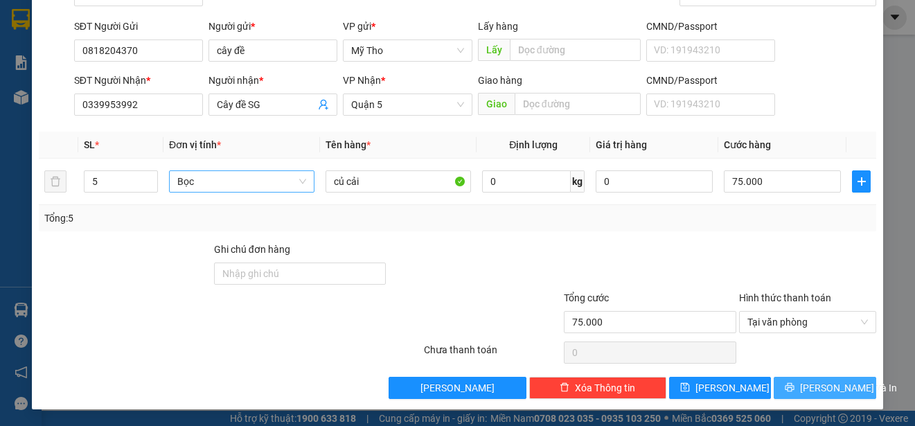
click at [820, 388] on span "[PERSON_NAME] và In" at bounding box center [848, 387] width 97 height 15
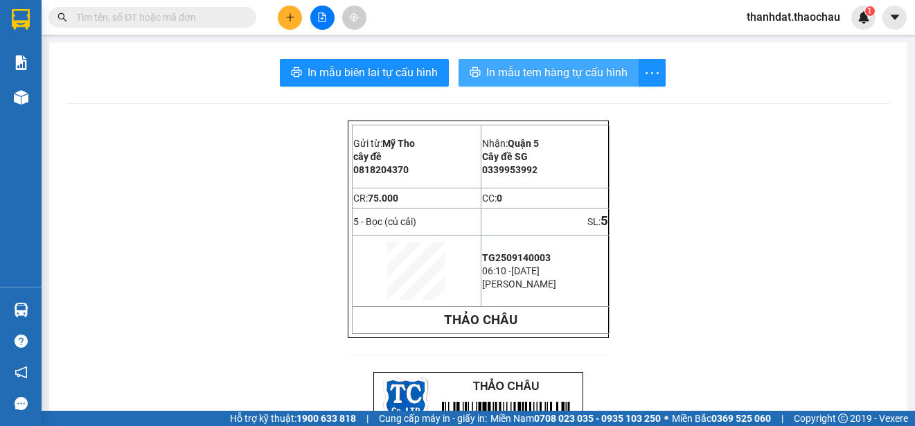
click at [548, 78] on span "In mẫu tem hàng tự cấu hình" at bounding box center [556, 72] width 141 height 17
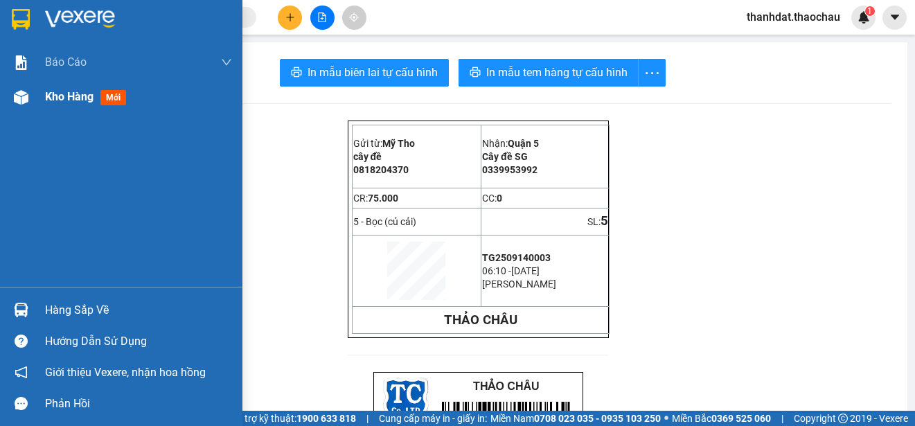
click at [60, 96] on span "Kho hàng" at bounding box center [69, 96] width 48 height 13
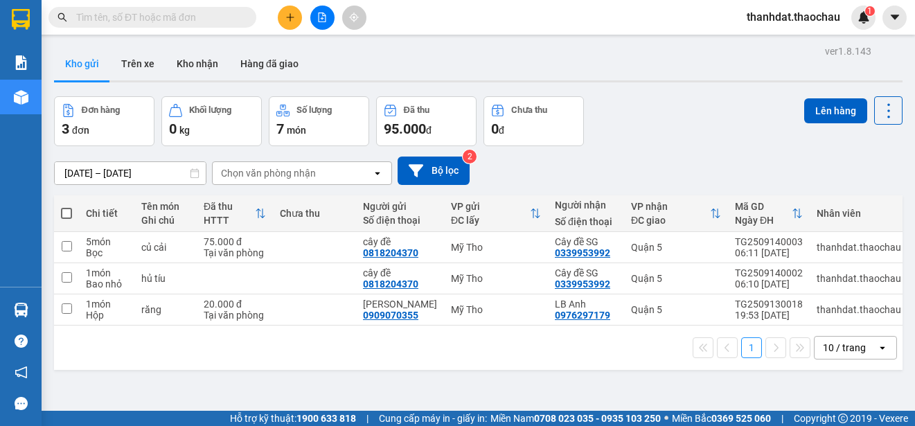
click at [64, 210] on span at bounding box center [66, 213] width 11 height 11
click at [67, 206] on input "checkbox" at bounding box center [67, 206] width 0 height 0
checkbox input "true"
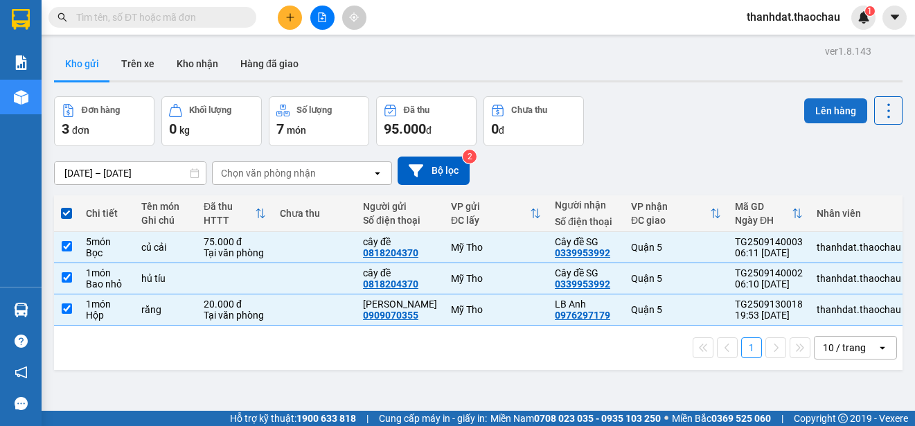
click at [822, 110] on button "Lên hàng" at bounding box center [835, 110] width 63 height 25
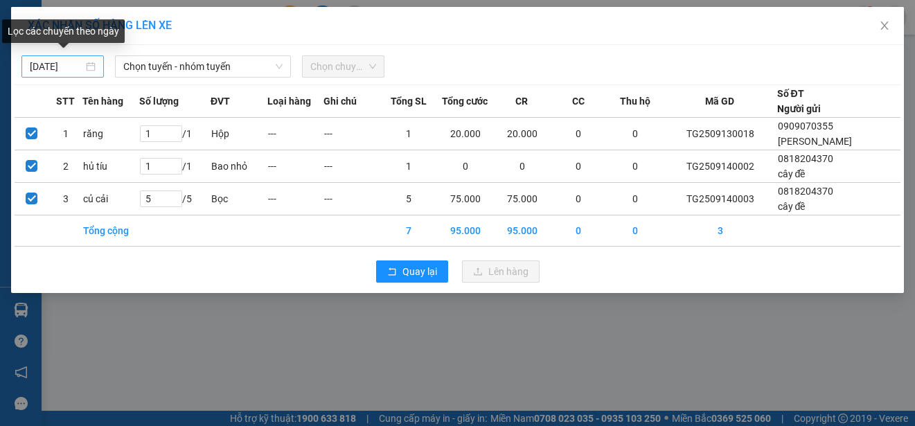
click at [91, 67] on div "[DATE]" at bounding box center [63, 66] width 66 height 15
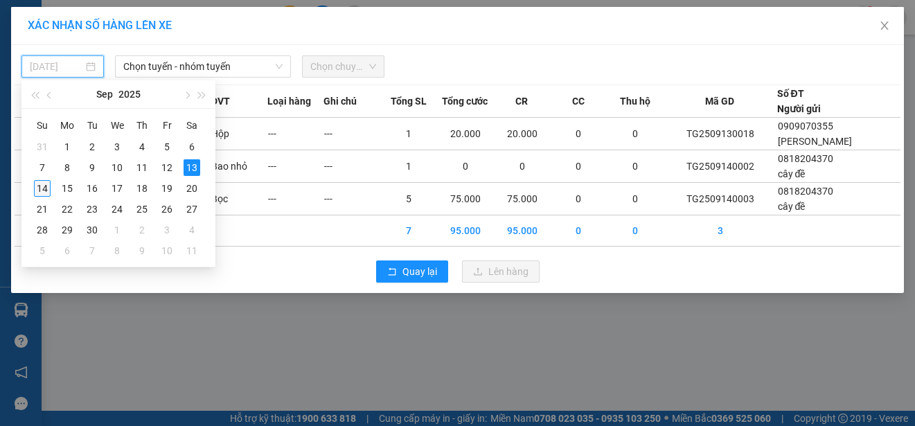
click at [44, 186] on div "14" at bounding box center [42, 188] width 17 height 17
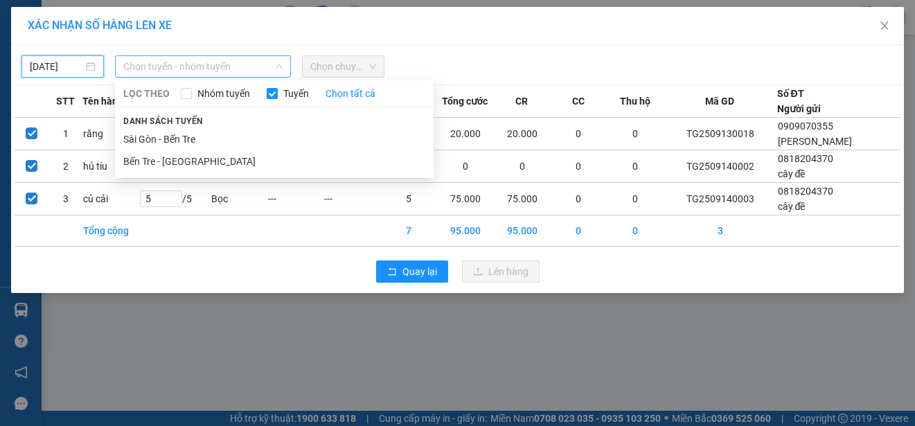
click at [188, 65] on span "Chọn tuyến - nhóm tuyến" at bounding box center [202, 66] width 159 height 21
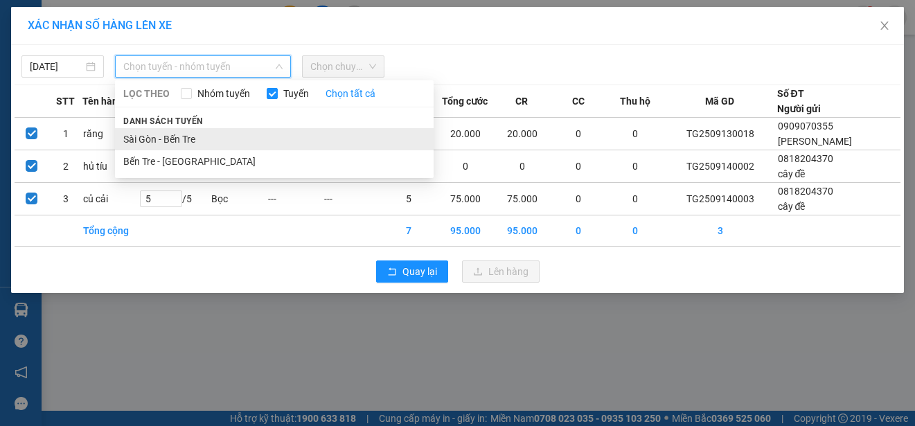
type input "[DATE]"
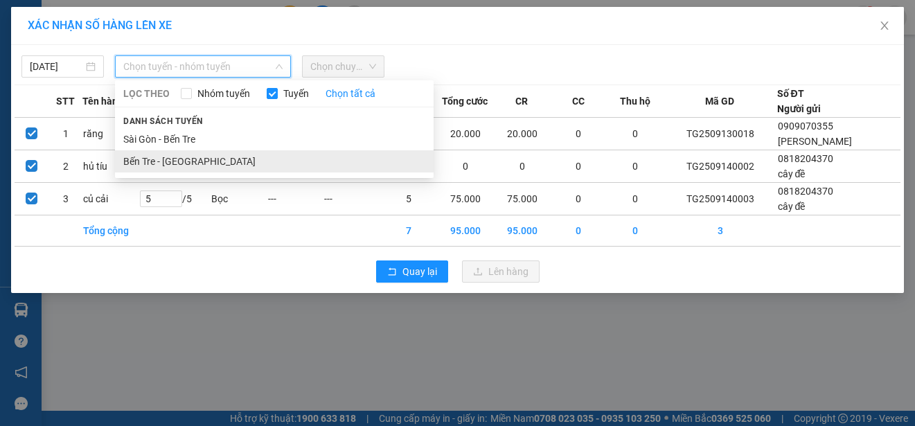
click at [191, 157] on li "Bến Tre - [GEOGRAPHIC_DATA]" at bounding box center [274, 161] width 319 height 22
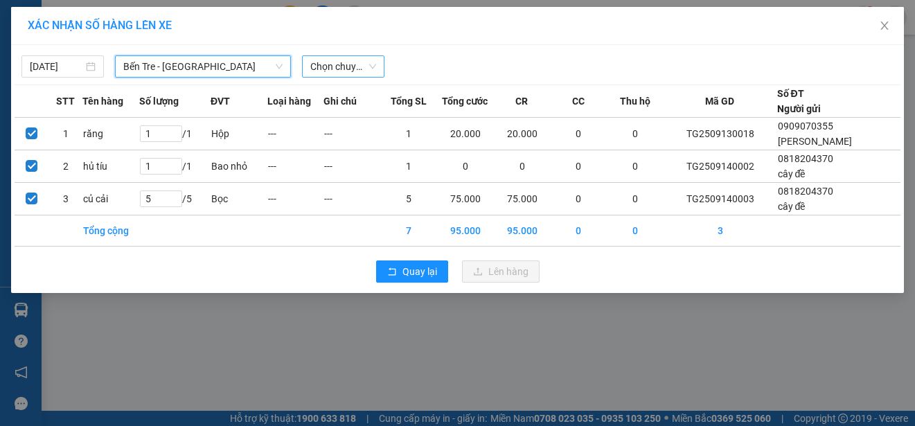
click at [335, 67] on span "Chọn chuyến" at bounding box center [343, 66] width 66 height 21
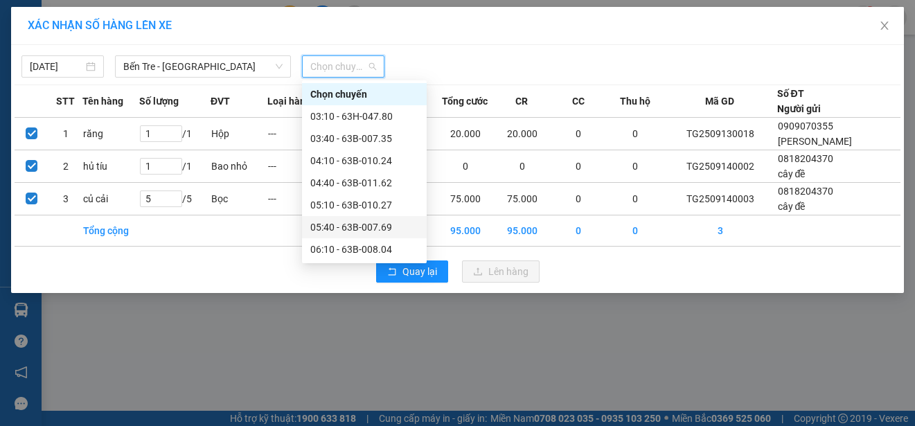
click at [362, 227] on div "05:40 - 63B-007.69" at bounding box center [364, 227] width 108 height 15
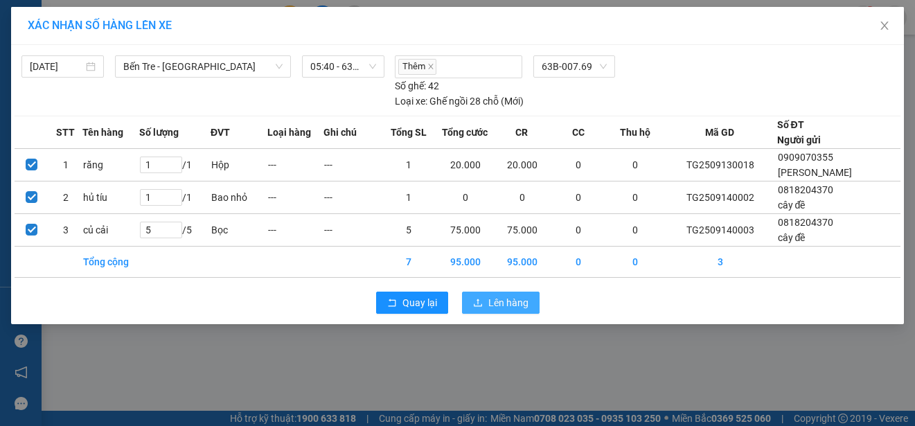
click at [511, 300] on span "Lên hàng" at bounding box center [508, 302] width 40 height 15
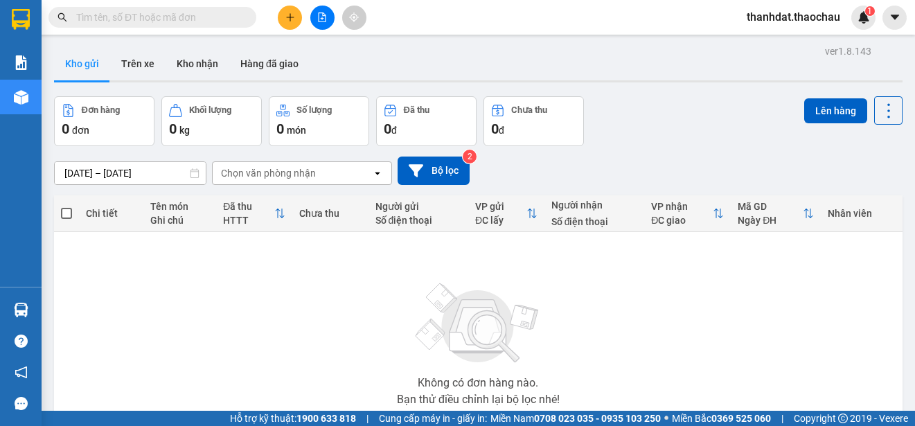
click at [291, 23] on button at bounding box center [290, 18] width 24 height 24
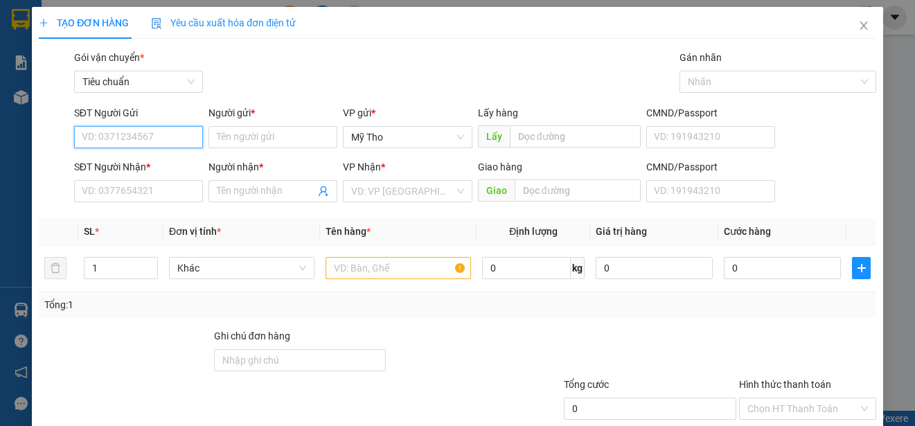
click at [178, 140] on input "SĐT Người Gửi" at bounding box center [138, 137] width 129 height 22
type input "0858683878"
drag, startPoint x: 150, startPoint y: 139, endPoint x: 77, endPoint y: 138, distance: 73.4
click at [77, 138] on input "0858683878" at bounding box center [138, 137] width 129 height 22
click at [102, 158] on div "0858683878 - Sang" at bounding box center [137, 164] width 111 height 15
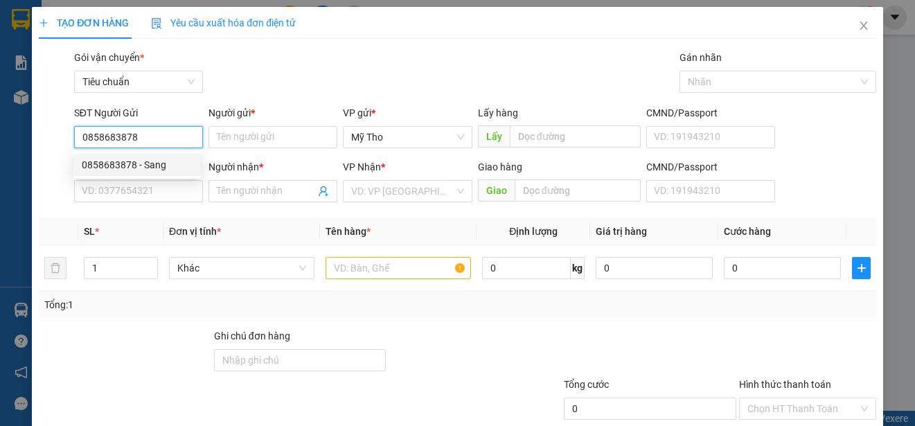
type input "Sang"
type input "0858683878"
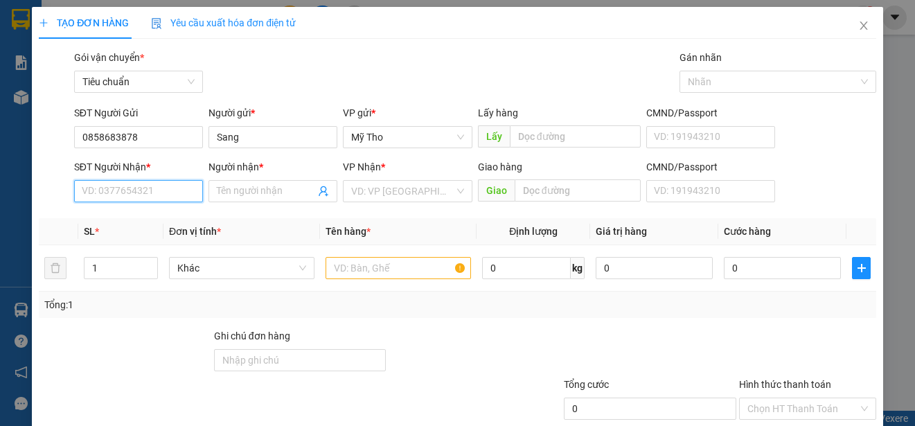
click at [150, 197] on input "SĐT Người Nhận *" at bounding box center [138, 191] width 129 height 22
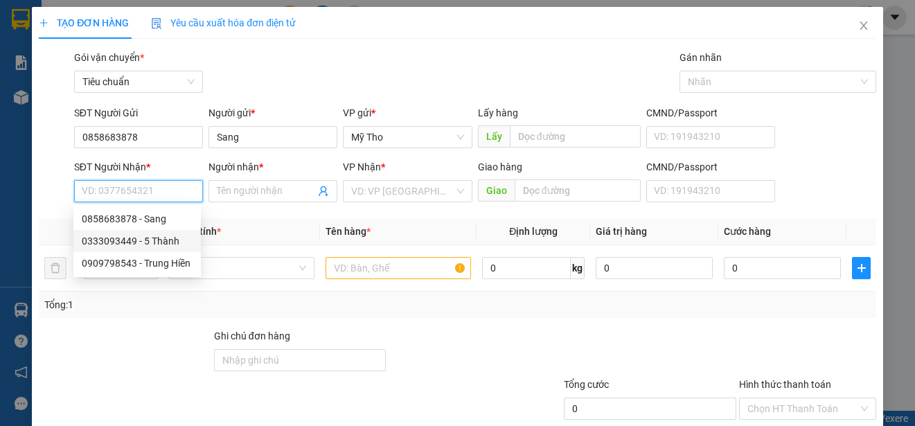
click at [168, 240] on div "0333093449 - 5 Thành" at bounding box center [137, 240] width 111 height 15
type input "0333093449"
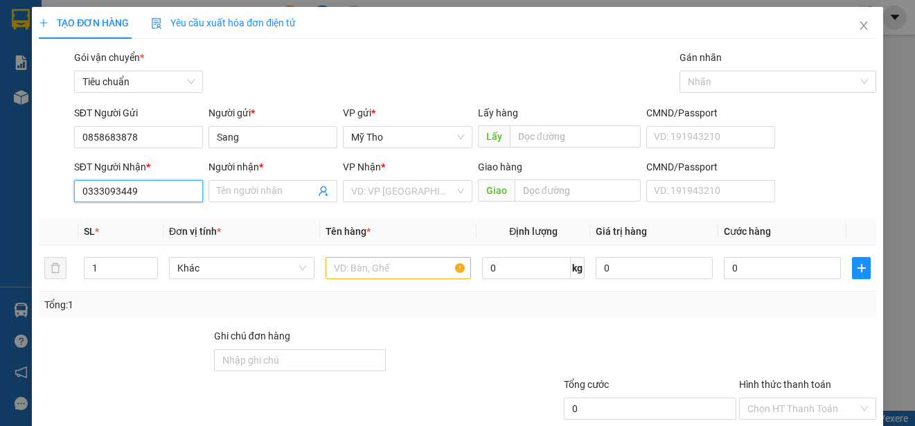
click at [140, 191] on input "0333093449" at bounding box center [138, 191] width 129 height 22
type input "5 Thành"
drag, startPoint x: 140, startPoint y: 191, endPoint x: 87, endPoint y: 185, distance: 53.0
click at [87, 185] on input "0333093449" at bounding box center [138, 191] width 129 height 22
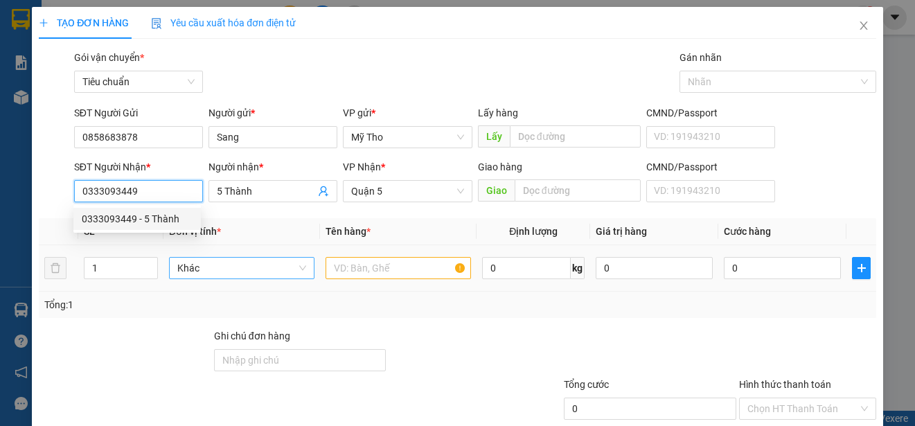
click at [246, 269] on span "Khác" at bounding box center [241, 268] width 129 height 21
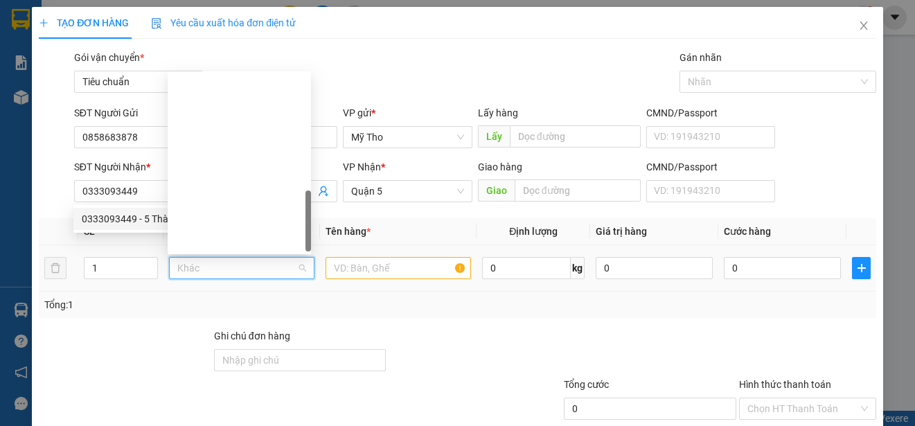
scroll to position [432, 0]
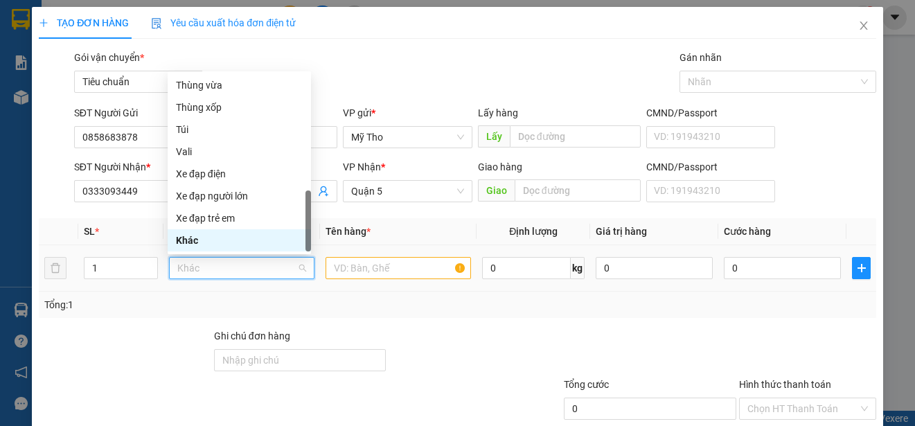
type input "p"
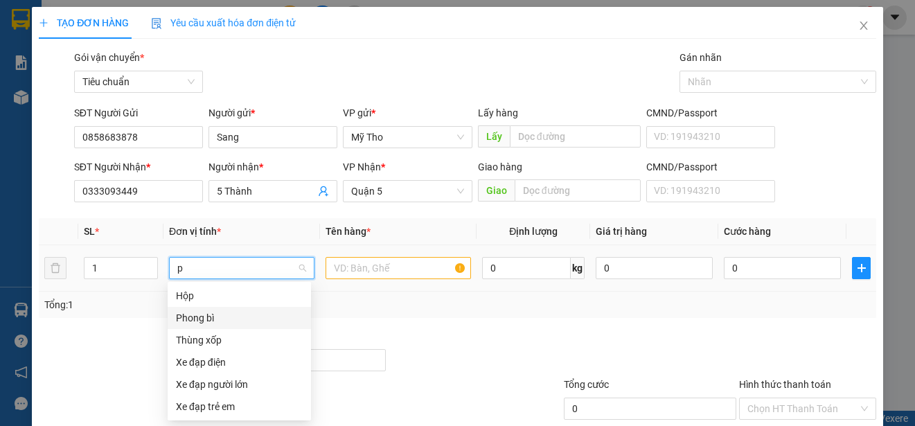
click at [206, 315] on div "Phong bì" at bounding box center [239, 317] width 127 height 15
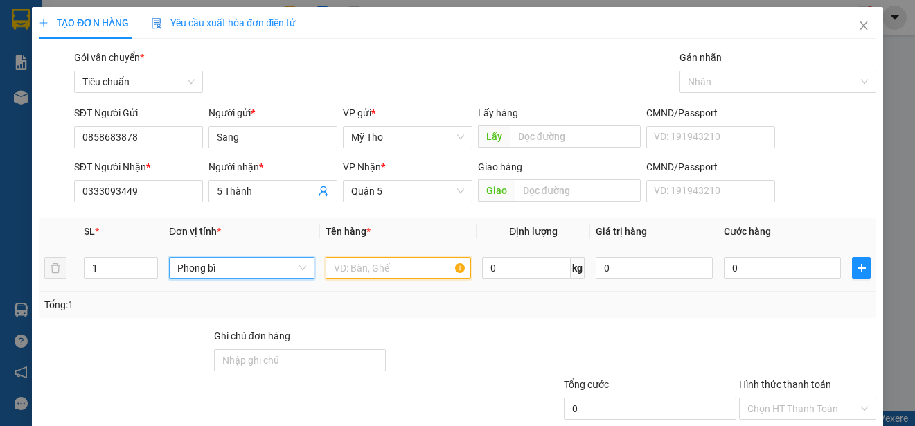
click at [353, 268] on input "text" at bounding box center [398, 268] width 145 height 22
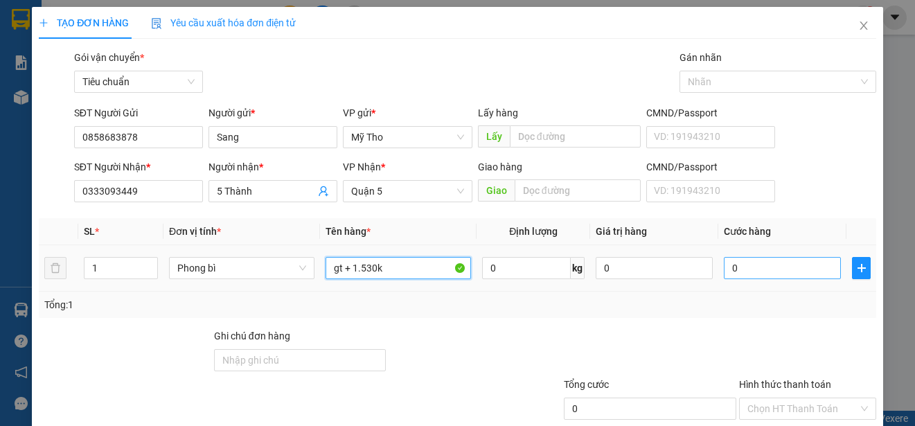
type input "gt + 1.530k"
click at [747, 262] on input "0" at bounding box center [782, 268] width 117 height 22
type input "2"
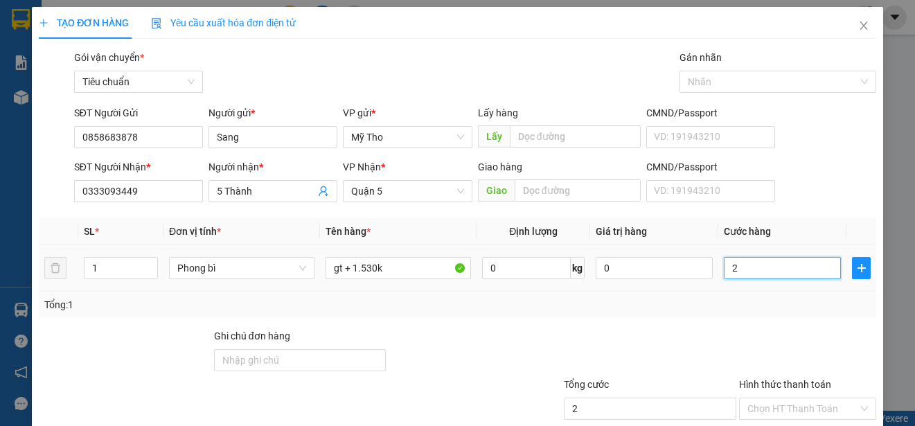
type input "25"
type input "250"
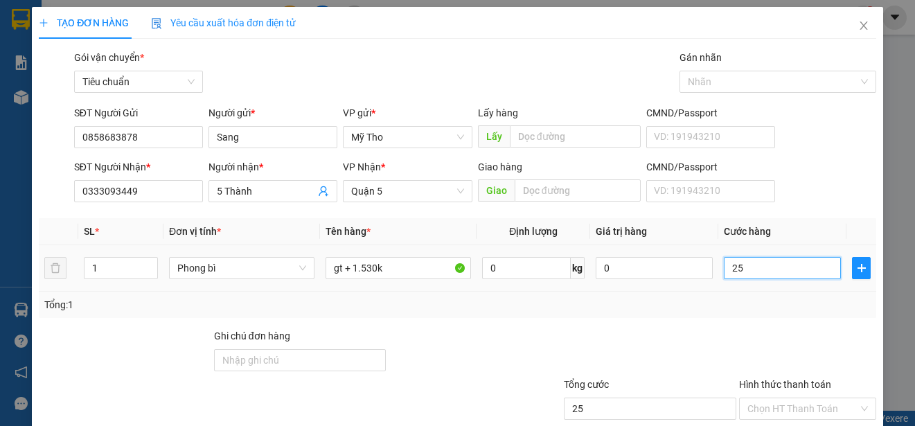
type input "250"
type input "2.500"
type input "25.000"
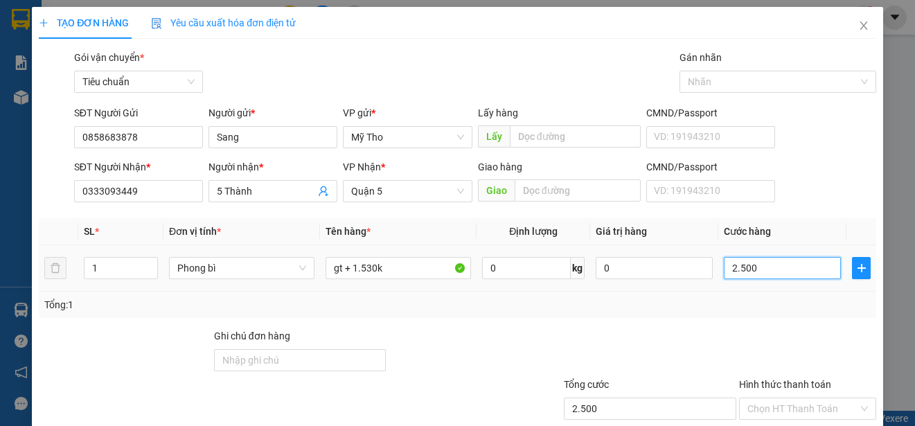
type input "25.000"
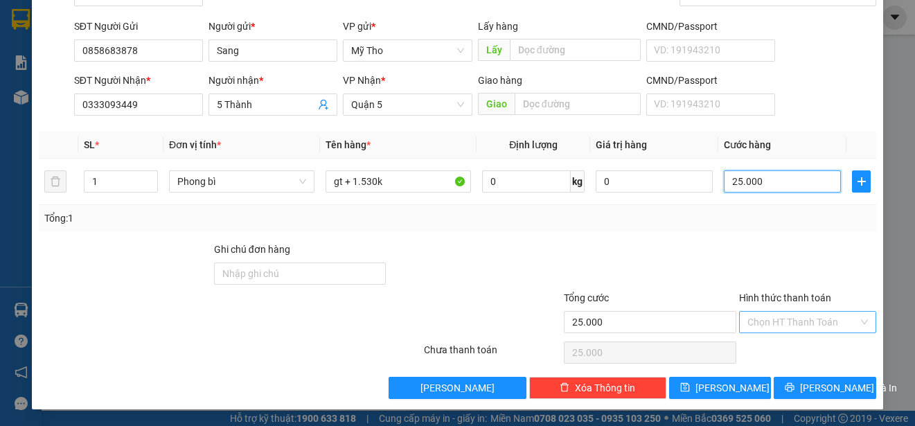
type input "25.000"
click at [760, 317] on input "Hình thức thanh toán" at bounding box center [803, 322] width 111 height 21
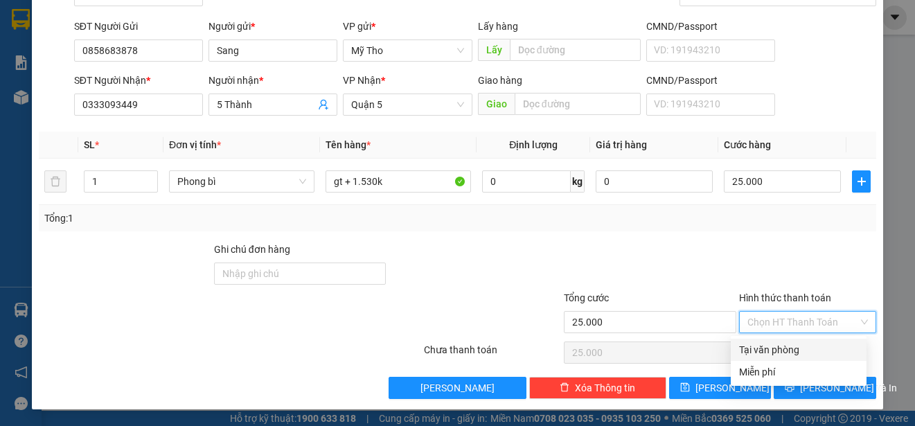
click at [770, 346] on div "Tại văn phòng" at bounding box center [798, 349] width 119 height 15
type input "0"
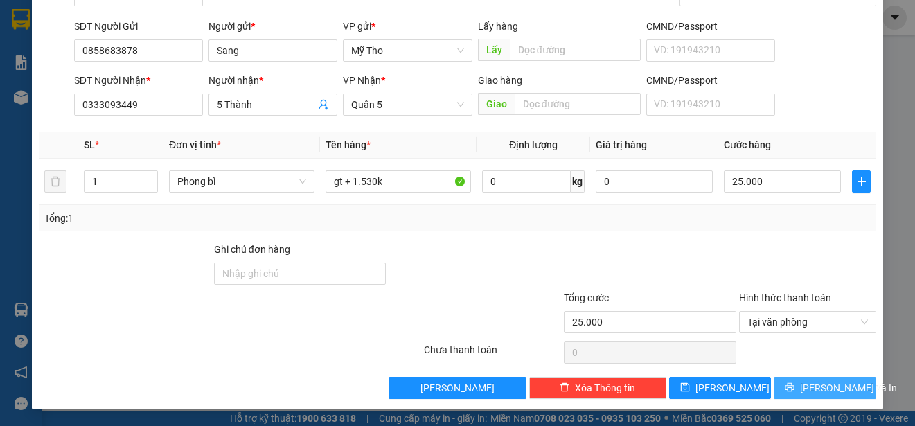
click at [825, 389] on span "[PERSON_NAME] và In" at bounding box center [848, 387] width 97 height 15
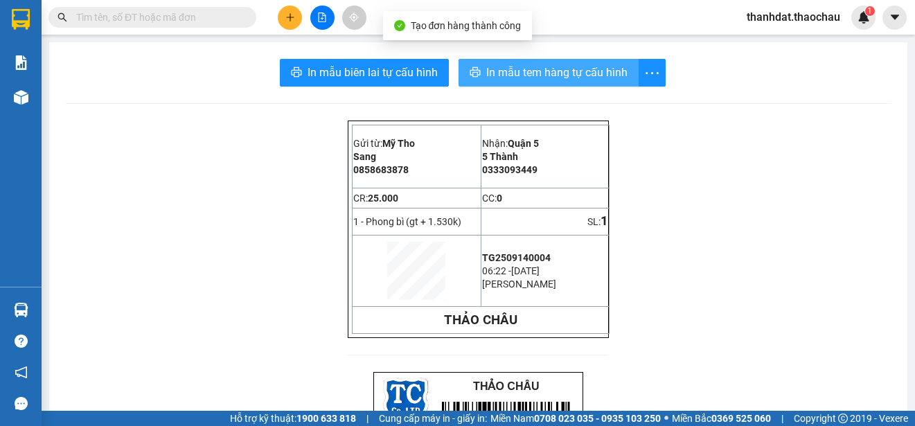
click at [535, 75] on span "In mẫu tem hàng tự cấu hình" at bounding box center [556, 72] width 141 height 17
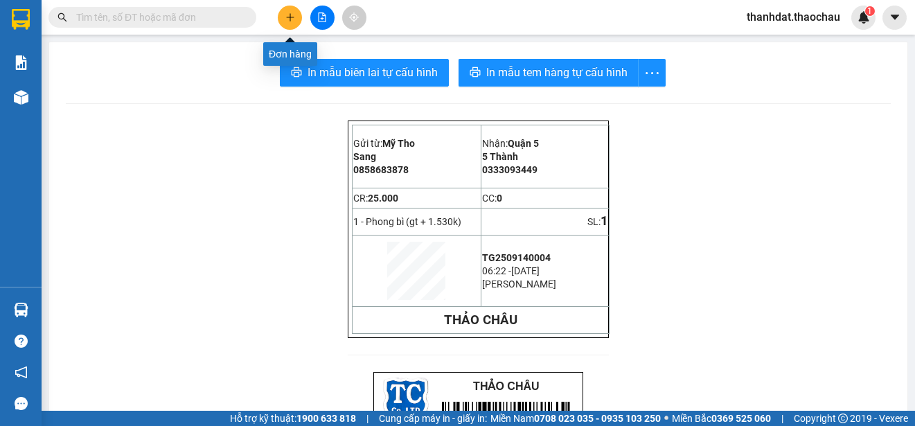
click at [292, 19] on icon "plus" at bounding box center [290, 17] width 10 height 10
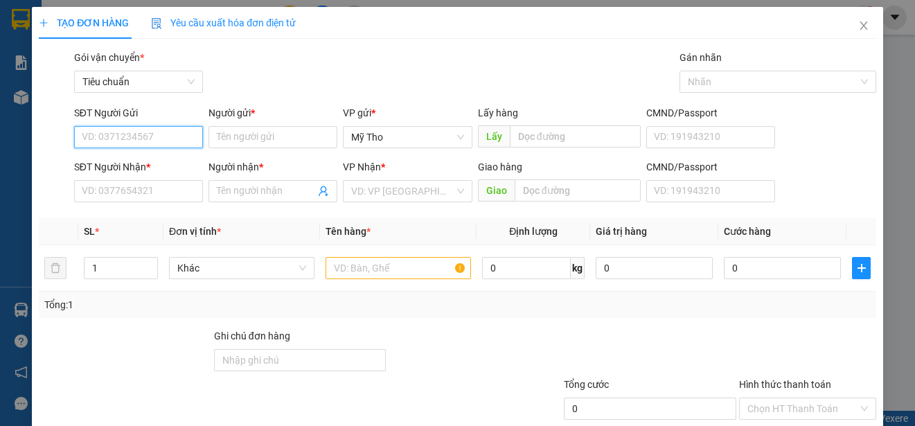
click at [124, 148] on input "SĐT Người Gửi" at bounding box center [138, 137] width 129 height 22
click at [89, 139] on input "087714" at bounding box center [138, 137] width 129 height 22
click at [96, 137] on input "07714" at bounding box center [138, 137] width 129 height 22
click at [126, 138] on input "077814" at bounding box center [138, 137] width 129 height 22
click at [154, 161] on div "0778148441 - Sang" at bounding box center [137, 164] width 111 height 15
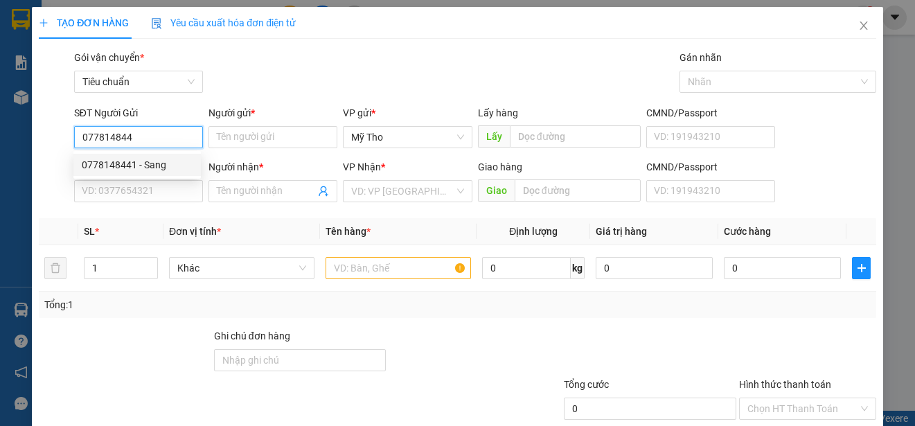
type input "0778148441"
type input "Sang"
type input "0778148441"
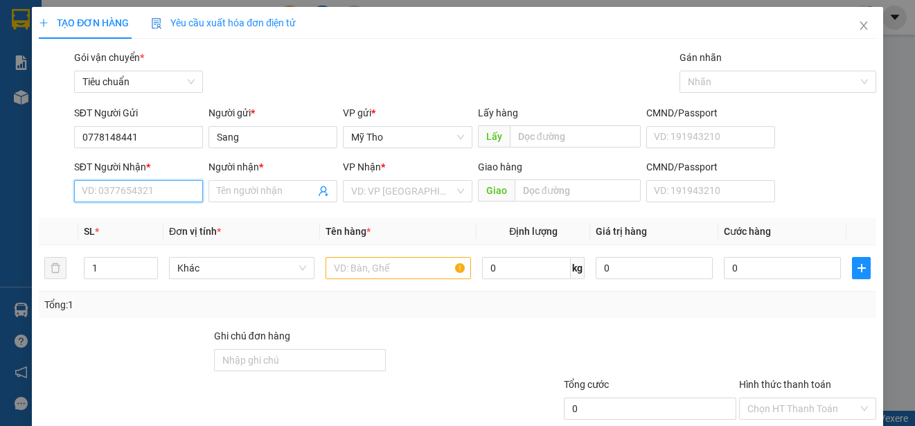
click at [175, 193] on input "SĐT Người Nhận *" at bounding box center [138, 191] width 129 height 22
click at [154, 237] on div "0901396054 - 2Tri" at bounding box center [137, 240] width 111 height 15
type input "0901396054"
type input "2Tri"
click at [194, 262] on span "Khác" at bounding box center [241, 268] width 129 height 21
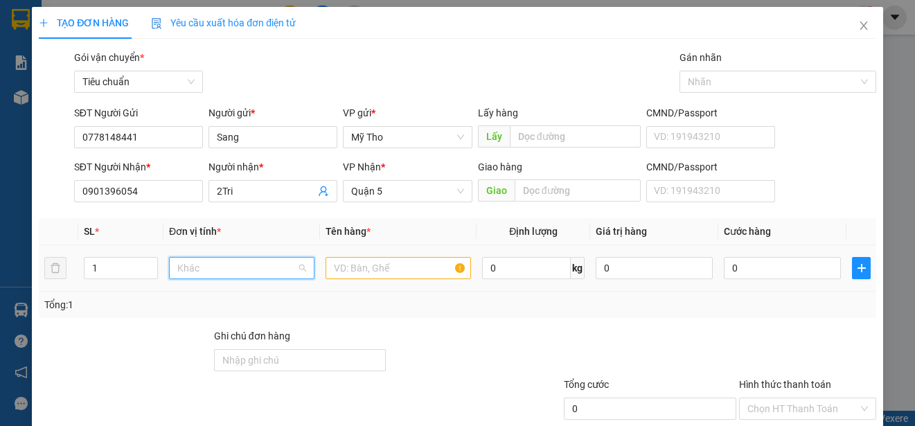
scroll to position [432, 0]
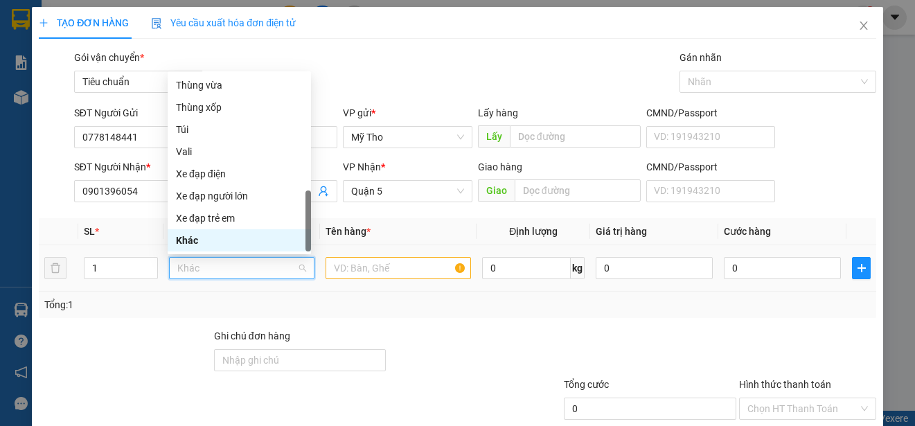
type input "p"
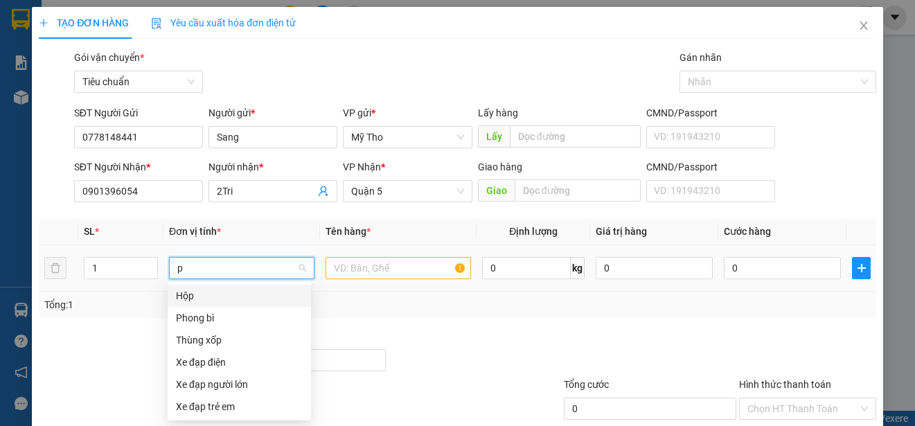
scroll to position [0, 0]
click at [203, 317] on div "Phong bì" at bounding box center [239, 317] width 127 height 15
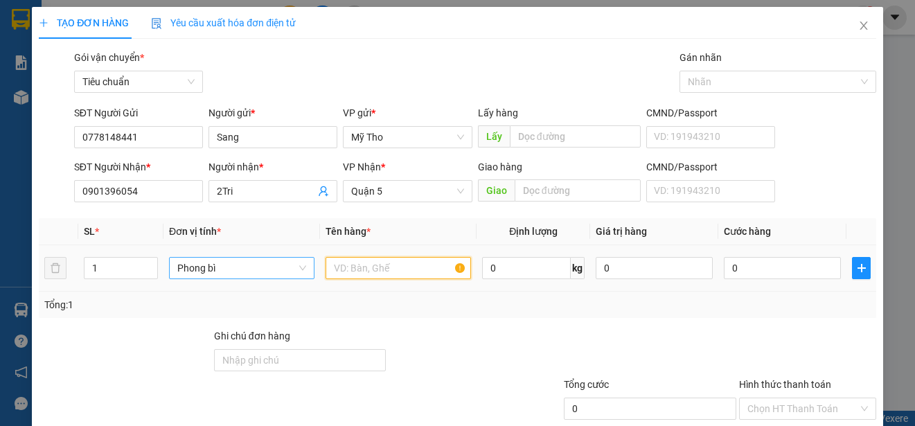
click at [389, 274] on input "text" at bounding box center [398, 268] width 145 height 22
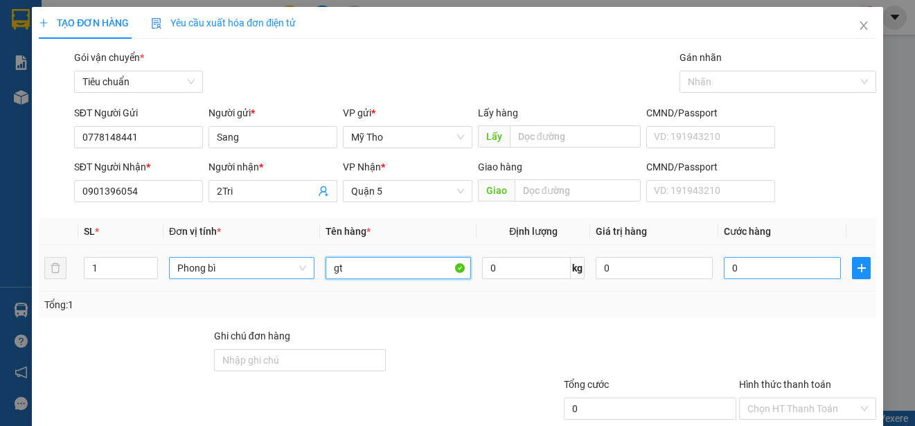
type input "gt"
click at [793, 271] on input "0" at bounding box center [782, 268] width 117 height 22
type input "2"
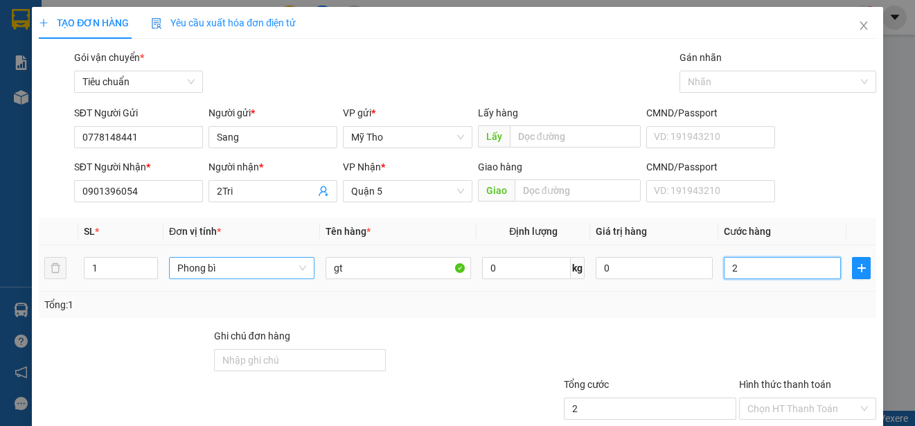
type input "20"
type input "200"
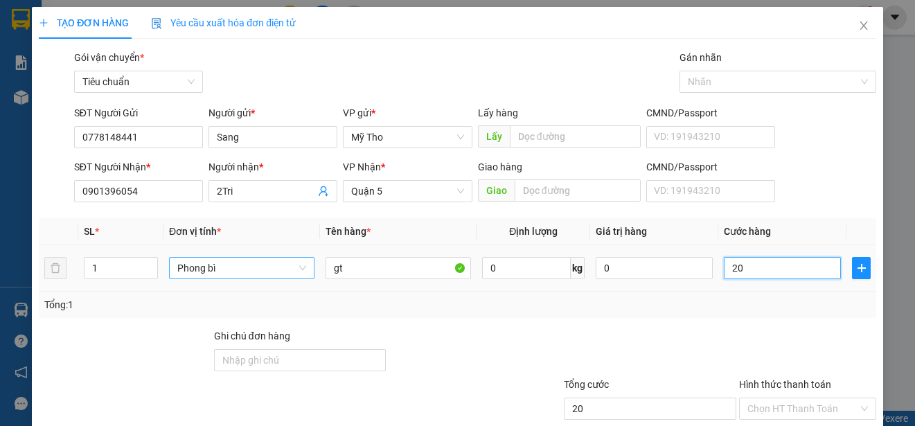
type input "200"
type input "2.000"
type input "20.000"
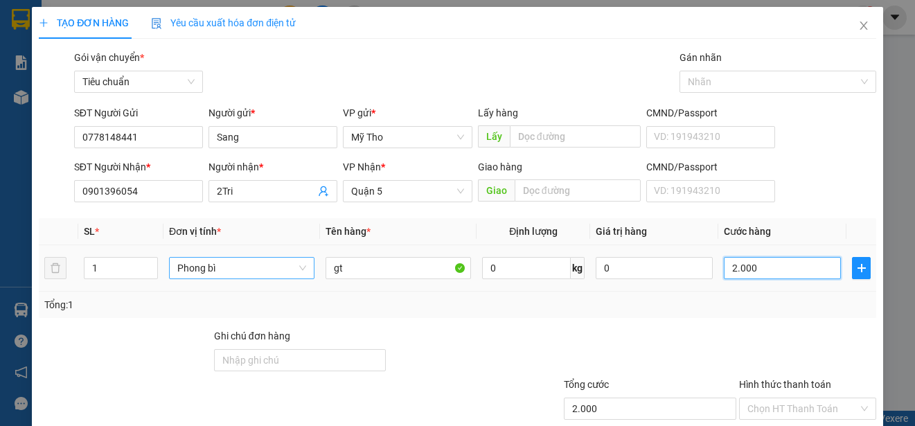
type input "20.000"
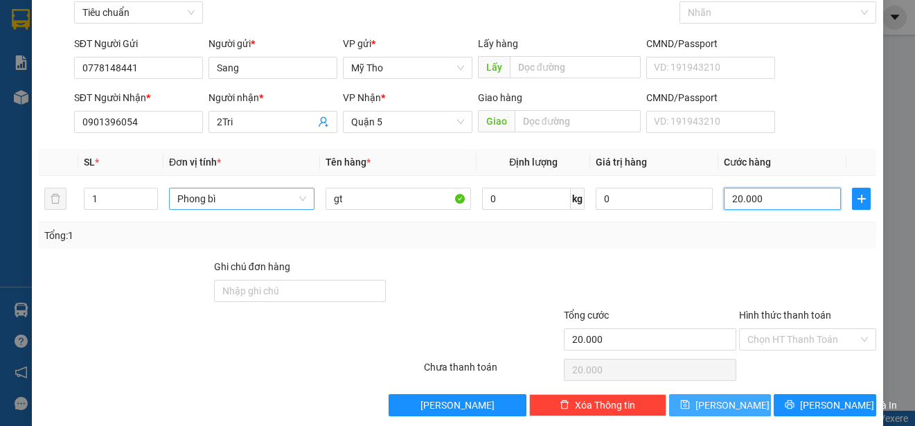
scroll to position [87, 0]
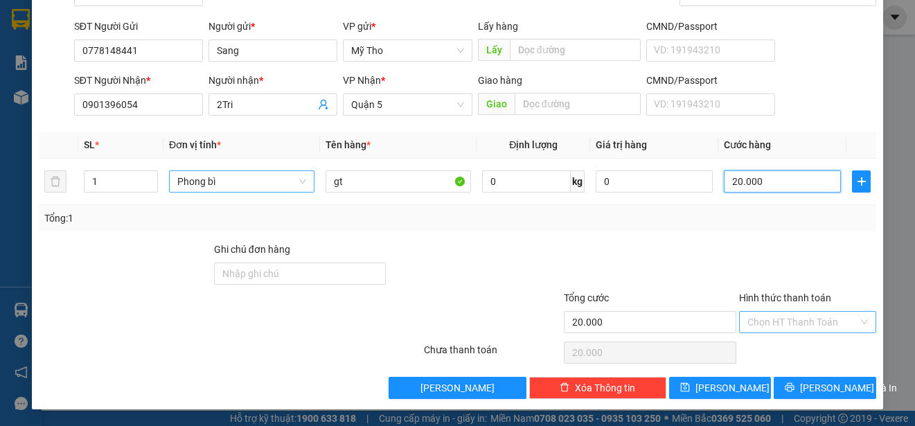
type input "20.000"
click at [780, 317] on input "Hình thức thanh toán" at bounding box center [803, 322] width 111 height 21
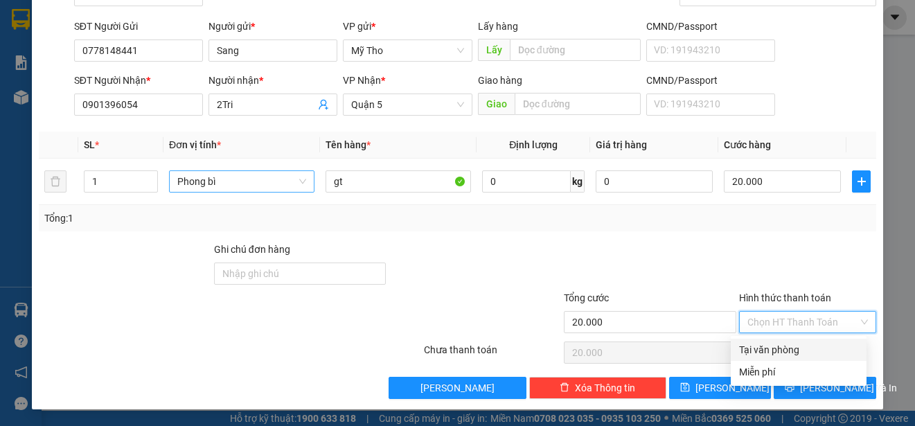
click at [791, 353] on div "Tại văn phòng" at bounding box center [798, 349] width 119 height 15
type input "0"
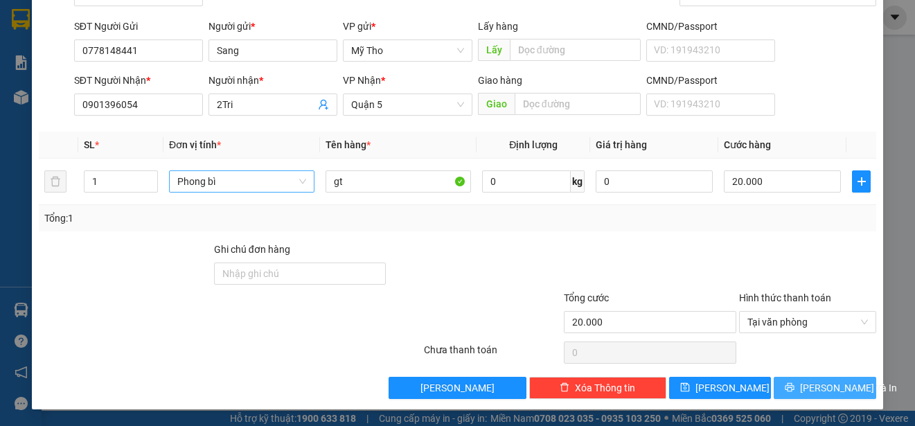
click at [815, 384] on span "[PERSON_NAME] và In" at bounding box center [848, 387] width 97 height 15
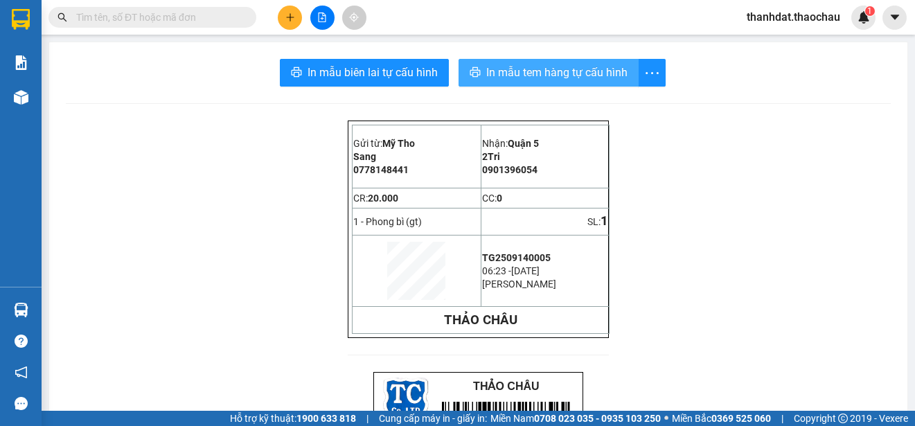
click at [551, 78] on span "In mẫu tem hàng tự cấu hình" at bounding box center [556, 72] width 141 height 17
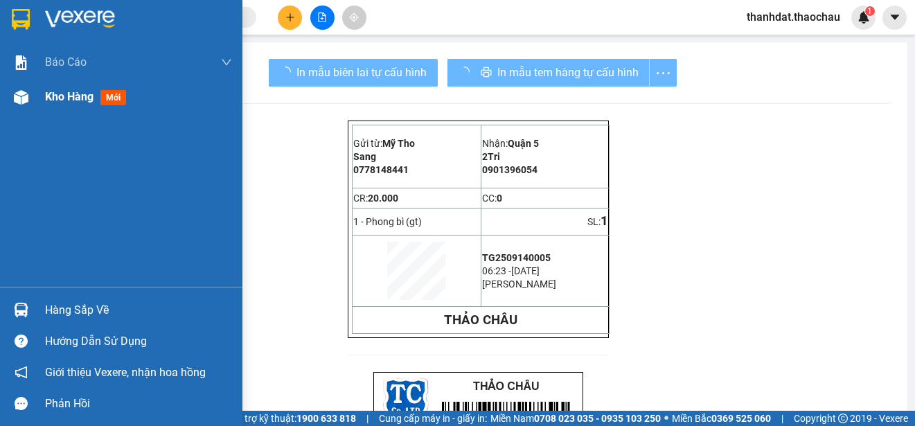
click at [62, 96] on span "Kho hàng" at bounding box center [69, 96] width 48 height 13
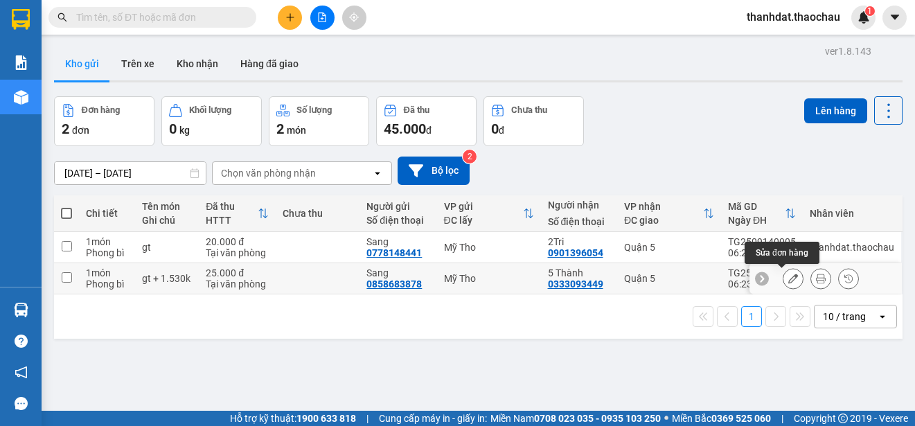
click at [788, 282] on icon at bounding box center [793, 279] width 10 height 10
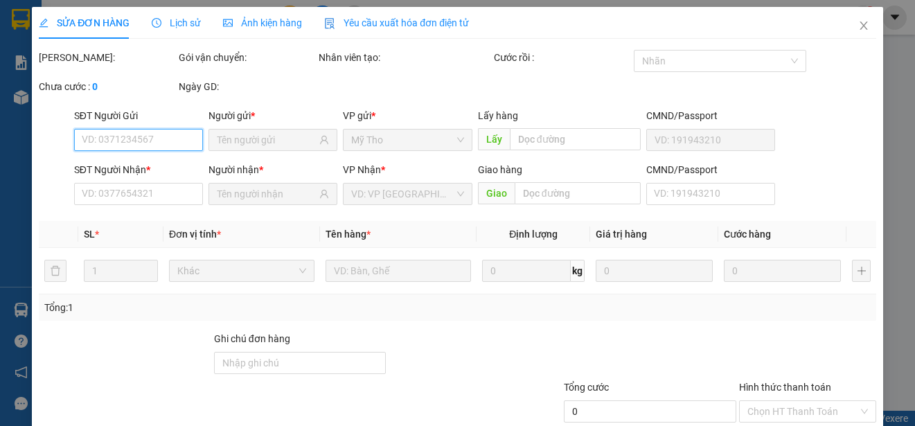
scroll to position [89, 0]
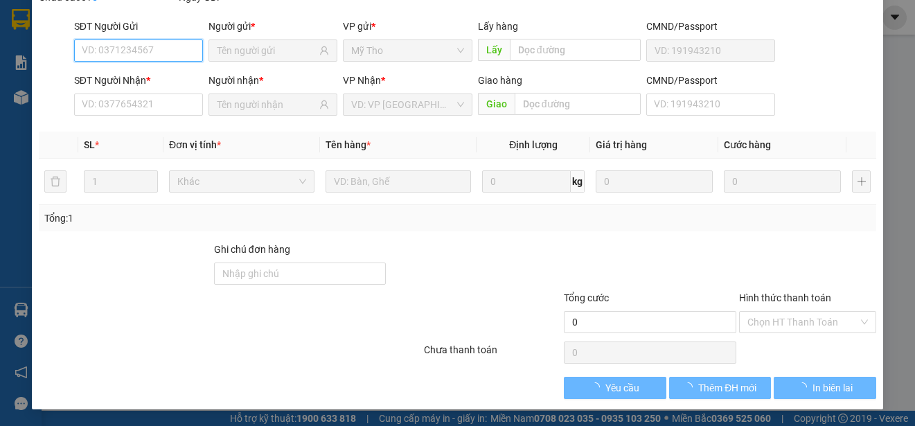
type input "0858683878"
type input "0333093449"
type input "25.000"
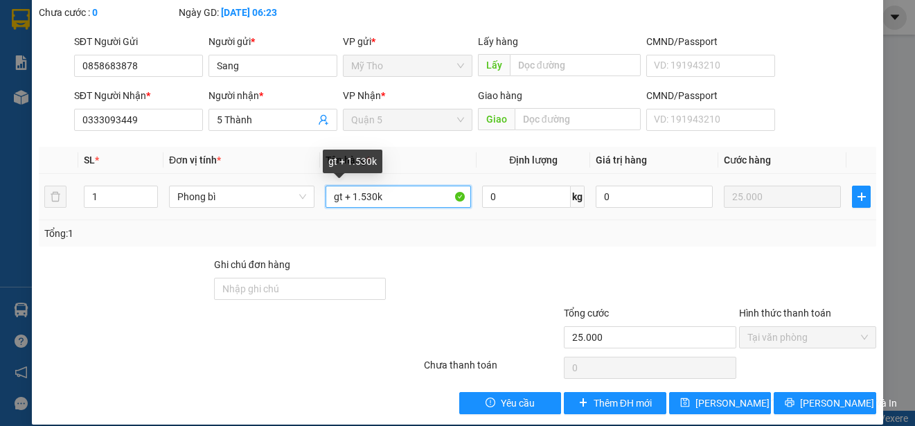
click at [362, 196] on input "gt + 1.530k" at bounding box center [398, 197] width 145 height 22
type input "gt + 1.030k"
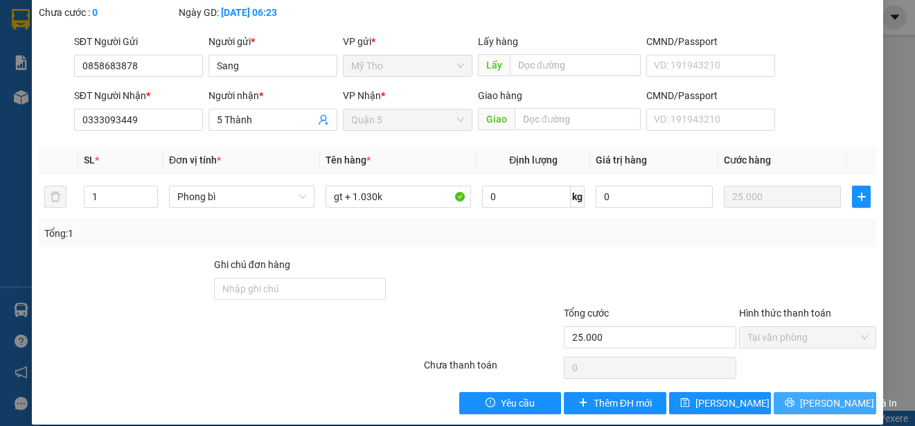
click at [813, 403] on span "[PERSON_NAME] và In" at bounding box center [848, 403] width 97 height 15
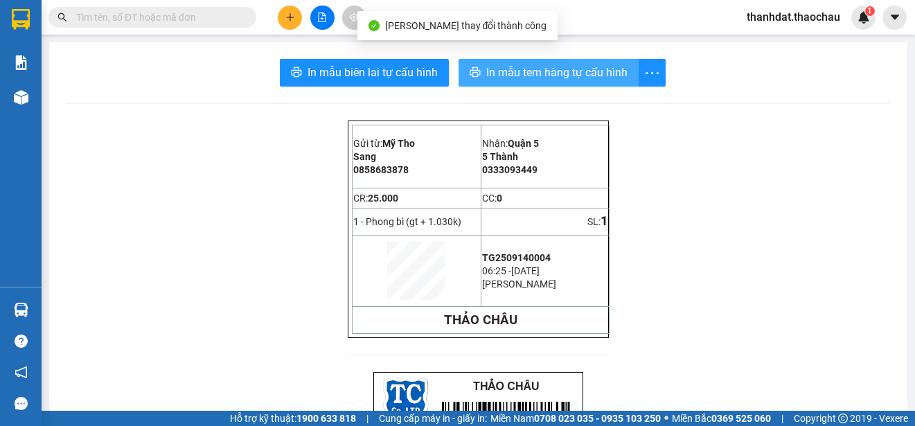
click at [520, 72] on span "In mẫu tem hàng tự cấu hình" at bounding box center [556, 72] width 141 height 17
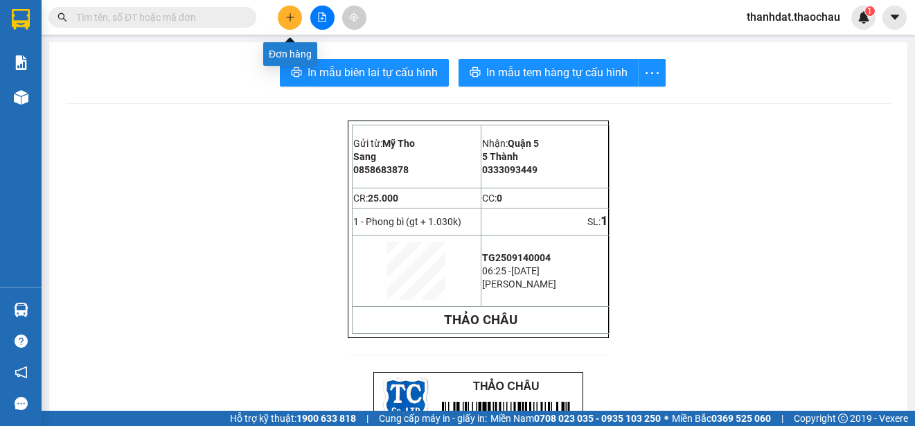
click at [288, 15] on icon "plus" at bounding box center [290, 17] width 10 height 10
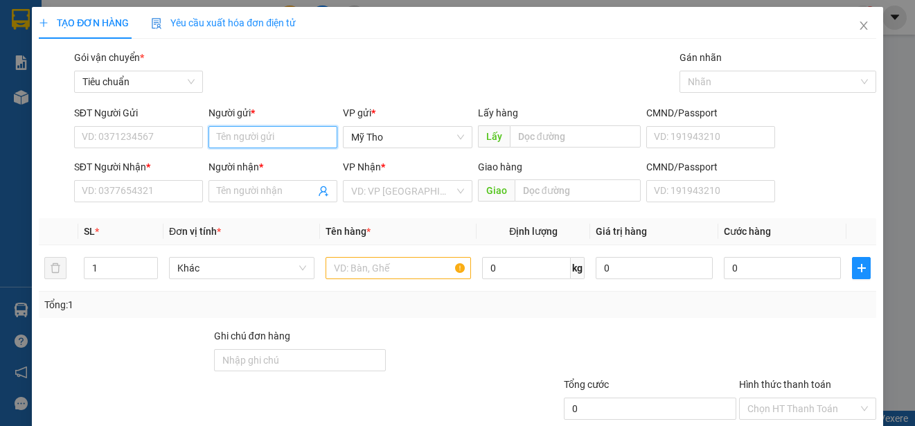
click at [241, 140] on input "Người gửi *" at bounding box center [273, 137] width 129 height 22
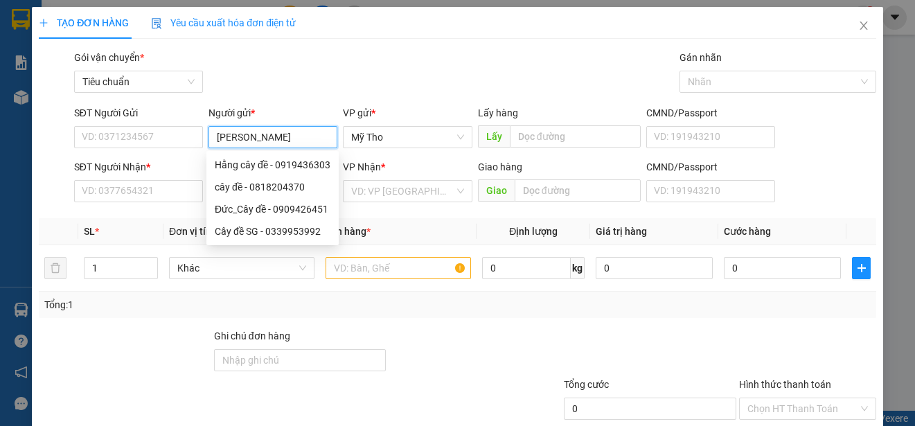
type input "[PERSON_NAME]"
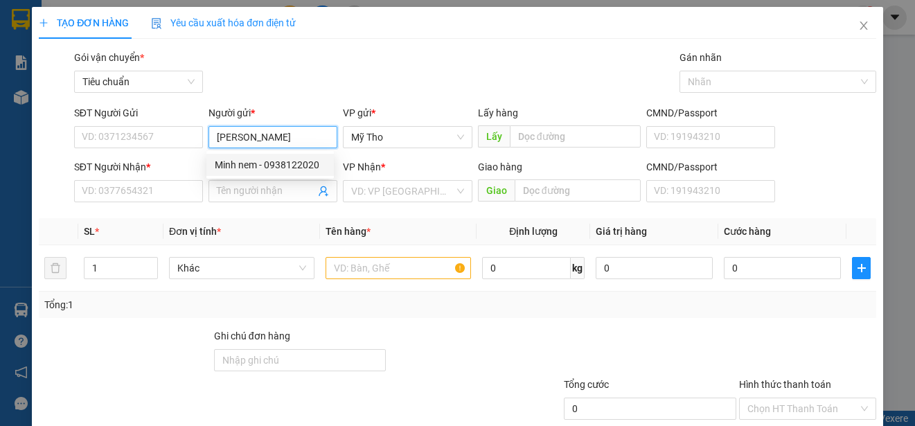
click at [290, 159] on div "Minh nem - 0938122020" at bounding box center [270, 164] width 111 height 15
type input "0938122020"
type input "Minh nem"
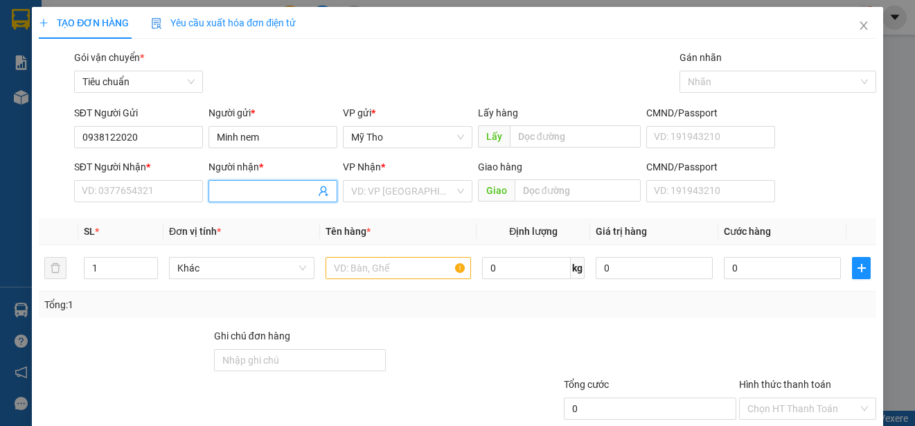
click at [284, 188] on input "Người nhận *" at bounding box center [266, 191] width 98 height 15
type input "u"
paste input "út"
paste input "ún"
type input "út bún"
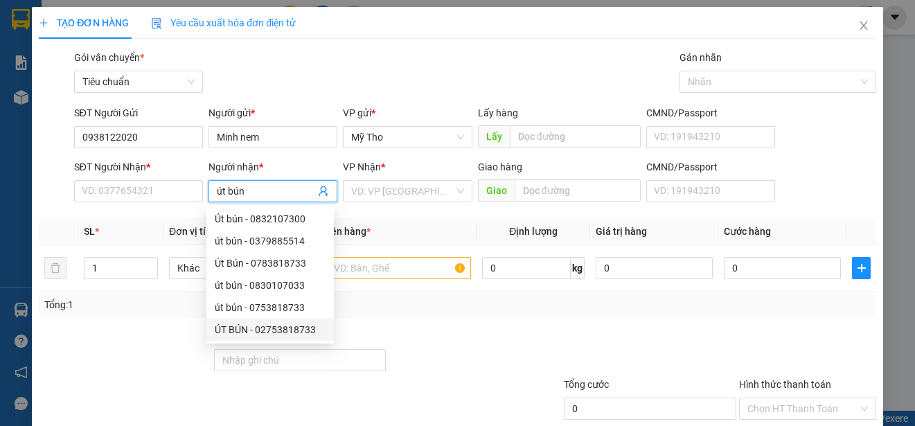
click at [267, 328] on div "ÚT BÚN - 02753818733" at bounding box center [270, 329] width 111 height 15
type input "02753818733"
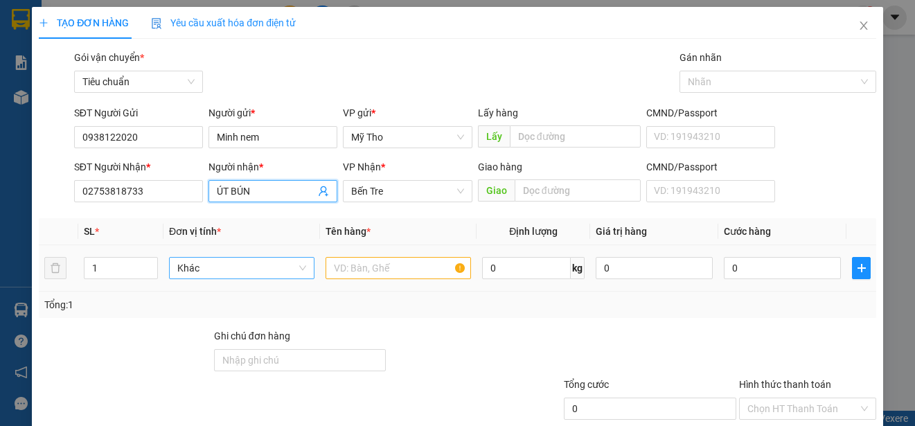
click at [249, 262] on span "Khác" at bounding box center [241, 268] width 129 height 21
type input "ÚT BÚN"
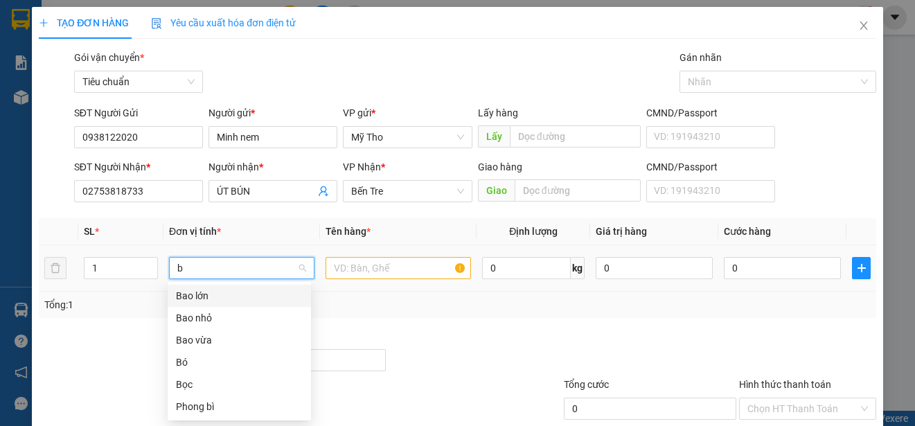
type input "bo"
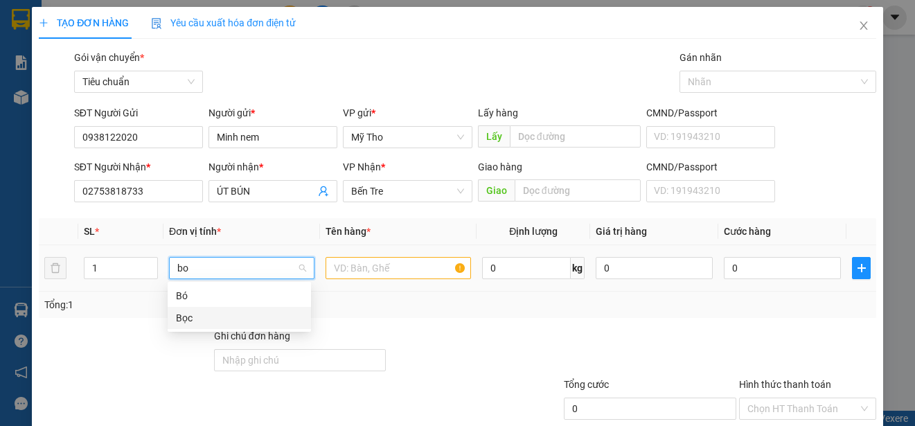
click at [208, 311] on div "Bọc" at bounding box center [239, 317] width 127 height 15
click at [344, 276] on input "text" at bounding box center [398, 268] width 145 height 22
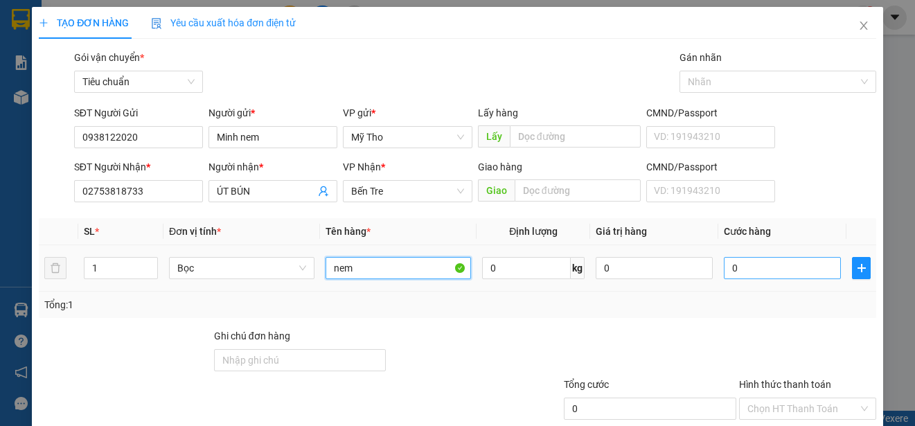
type input "nem"
click at [774, 272] on input "0" at bounding box center [782, 268] width 117 height 22
type input "2"
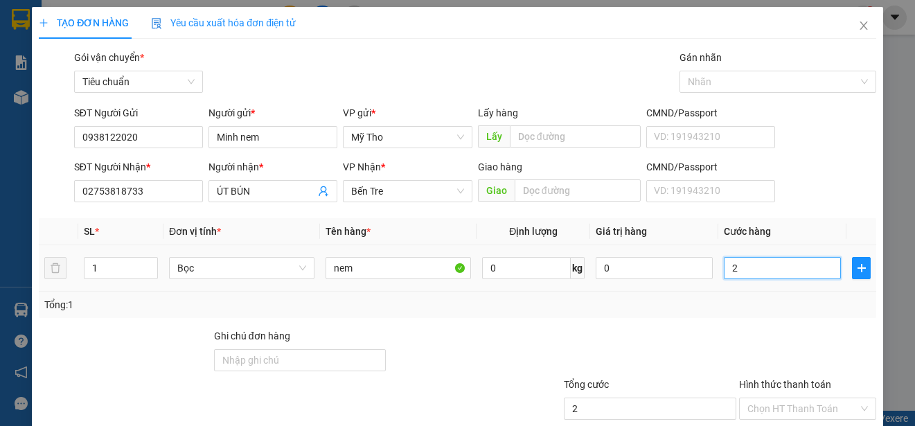
type input "20"
type input "200"
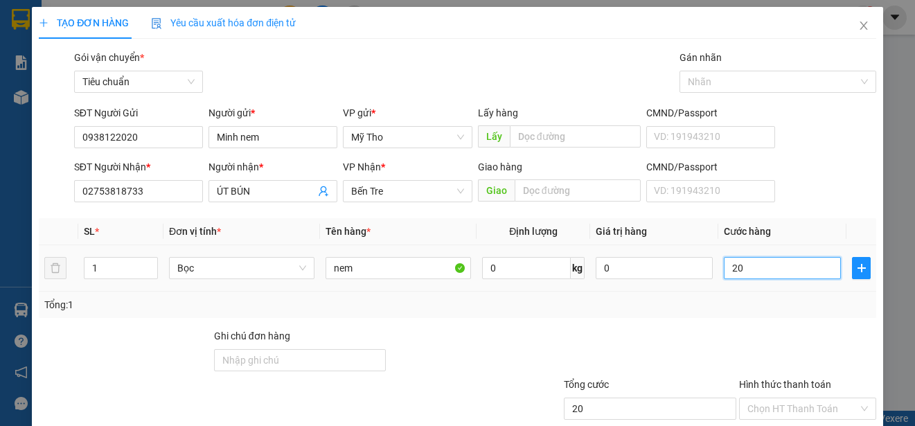
type input "200"
type input "2.000"
type input "20.000"
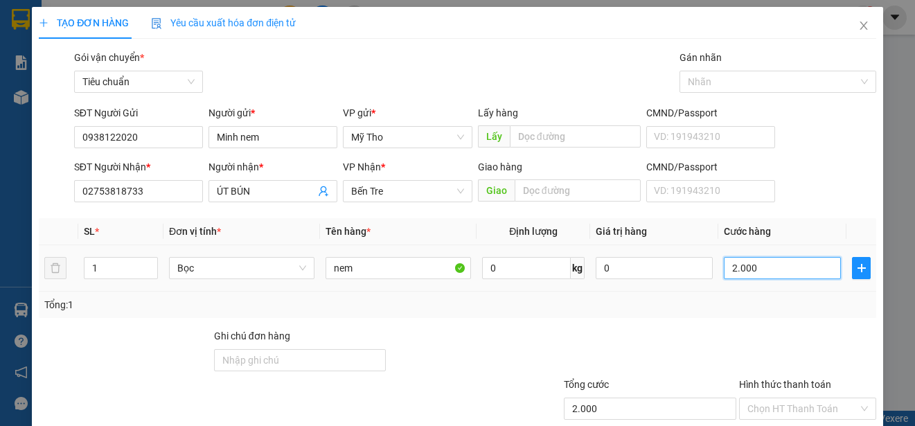
type input "20.000"
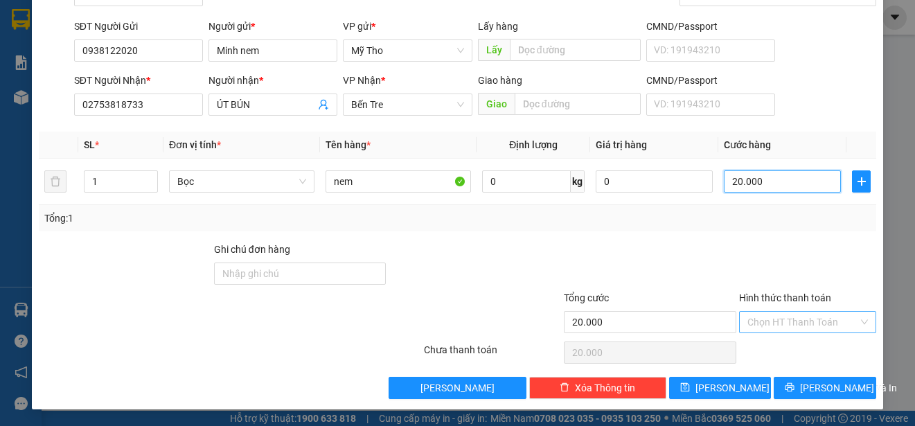
type input "20.000"
click at [784, 321] on input "Hình thức thanh toán" at bounding box center [803, 322] width 111 height 21
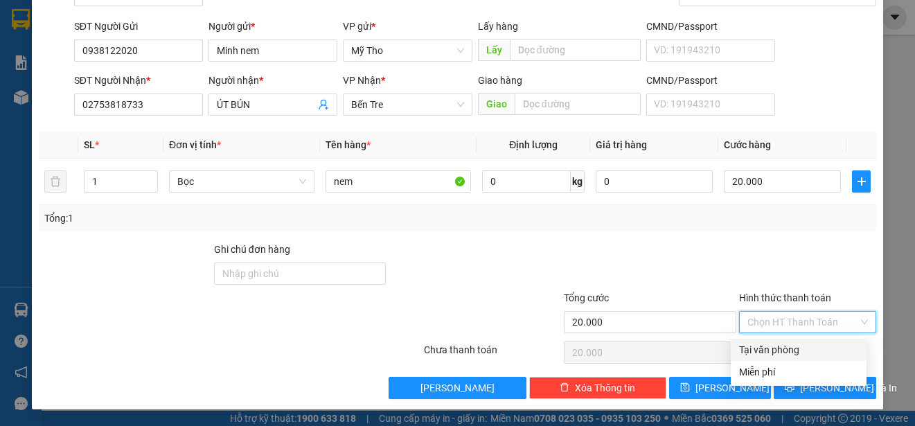
click at [784, 351] on div "Tại văn phòng" at bounding box center [798, 349] width 119 height 15
type input "0"
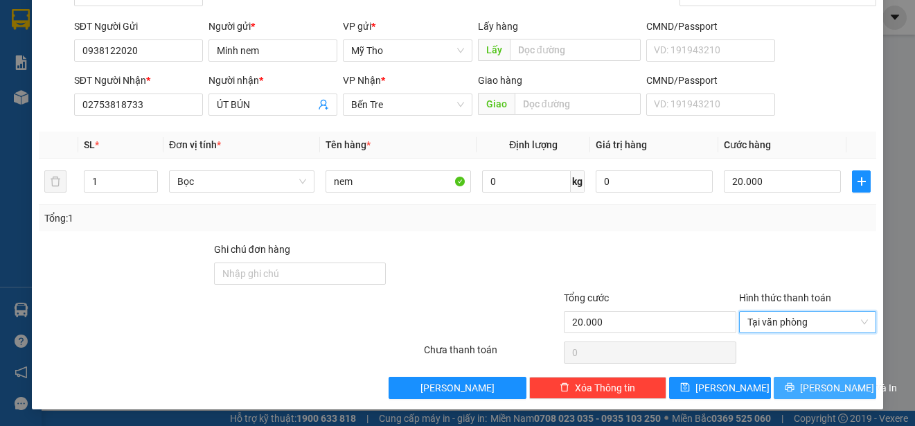
drag, startPoint x: 814, startPoint y: 391, endPoint x: 790, endPoint y: 353, distance: 45.8
click at [815, 391] on span "[PERSON_NAME] và In" at bounding box center [848, 387] width 97 height 15
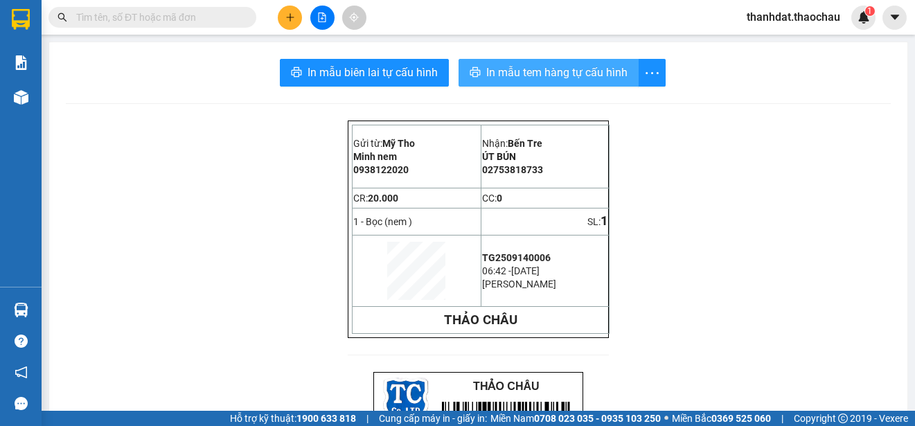
click at [555, 76] on span "In mẫu tem hàng tự cấu hình" at bounding box center [556, 72] width 141 height 17
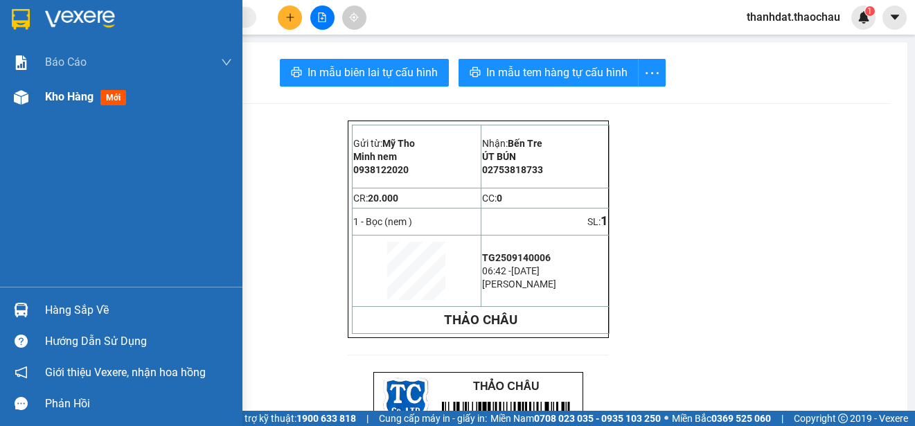
click at [64, 95] on span "Kho hàng" at bounding box center [69, 96] width 48 height 13
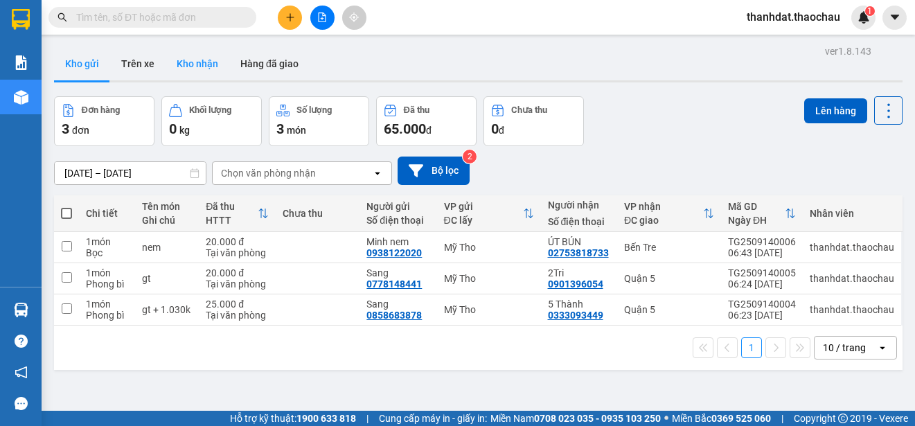
click at [191, 63] on button "Kho nhận" at bounding box center [198, 63] width 64 height 33
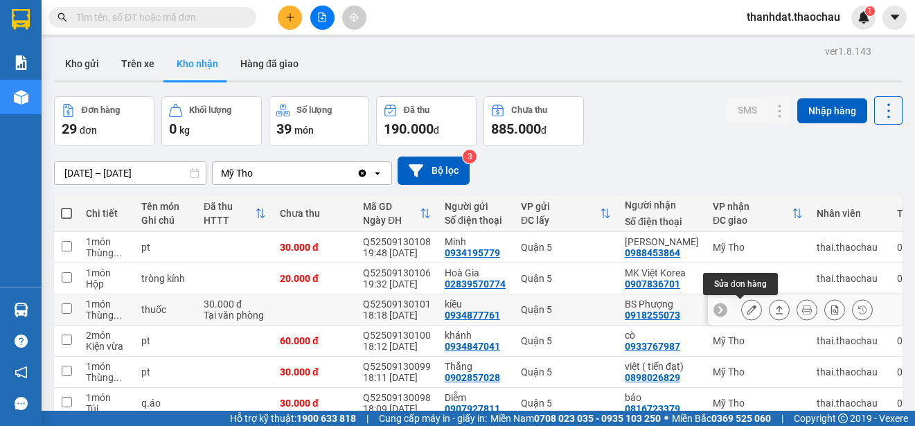
click at [747, 311] on icon at bounding box center [752, 310] width 10 height 10
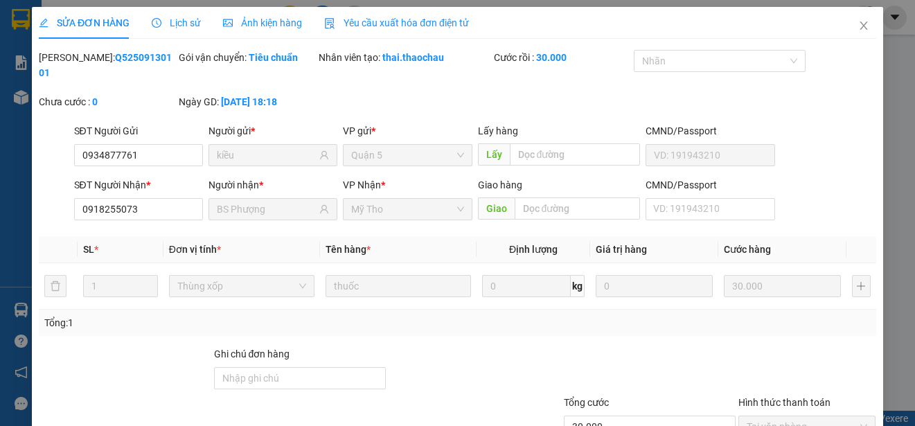
type input "0934877761"
type input "kiều"
type input "0918255073"
type input "BS Phượng"
type input "30.000"
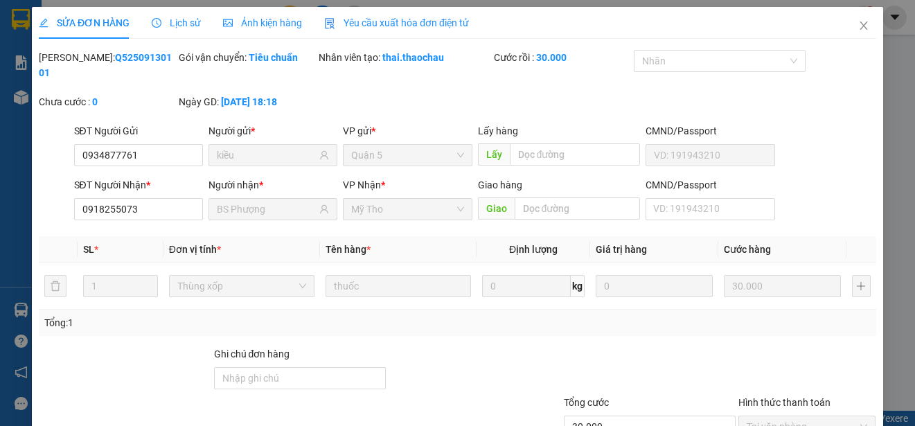
type input "0"
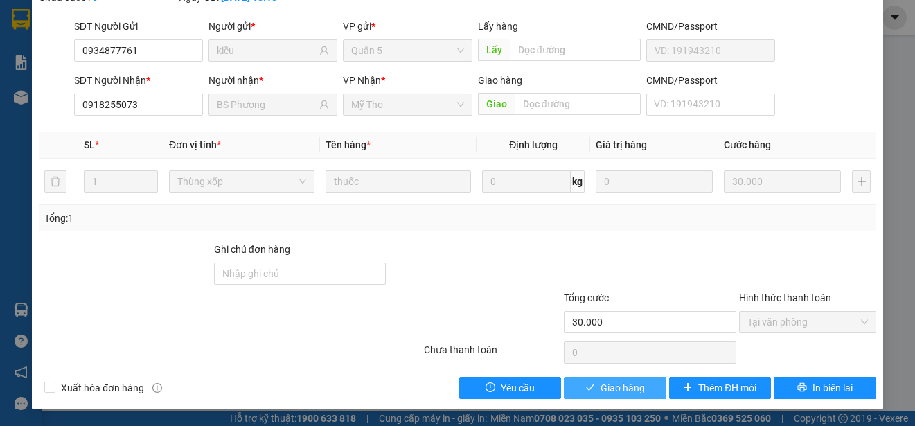
click at [625, 382] on span "Giao hàng" at bounding box center [623, 387] width 44 height 15
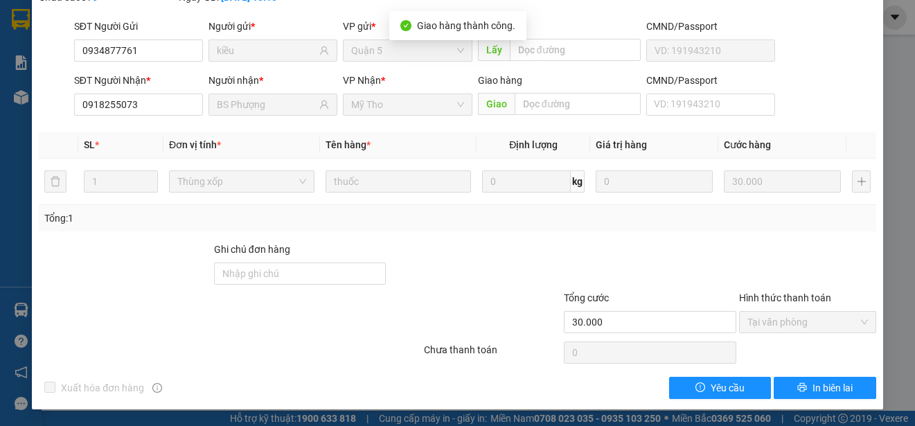
scroll to position [0, 0]
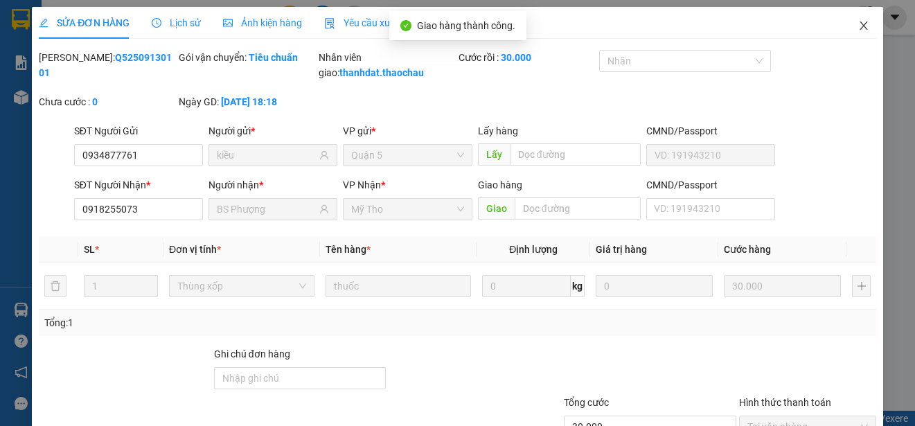
click at [858, 26] on icon "close" at bounding box center [863, 25] width 11 height 11
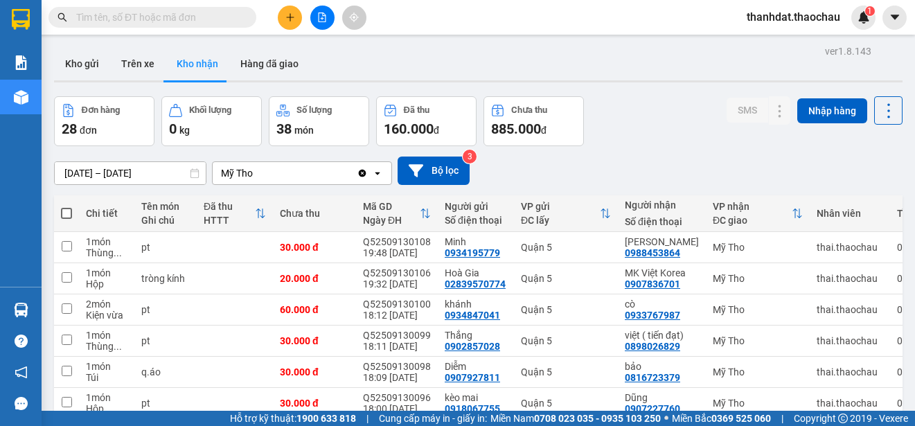
scroll to position [206, 0]
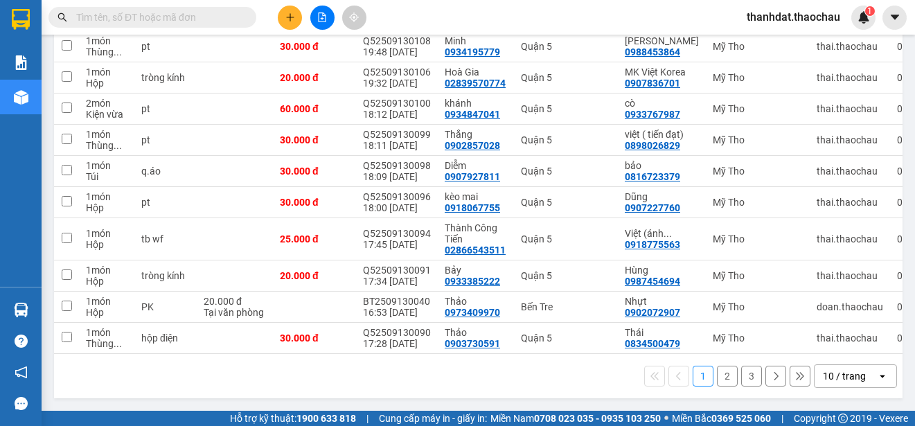
click at [718, 373] on button "2" at bounding box center [727, 376] width 21 height 21
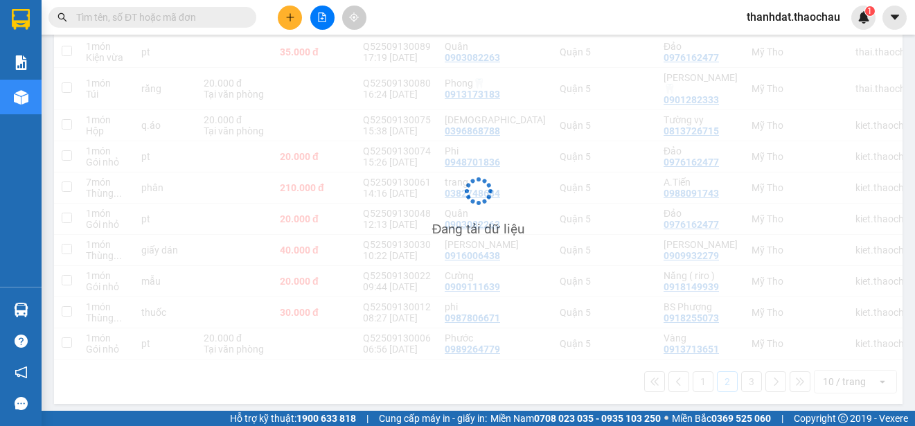
scroll to position [195, 0]
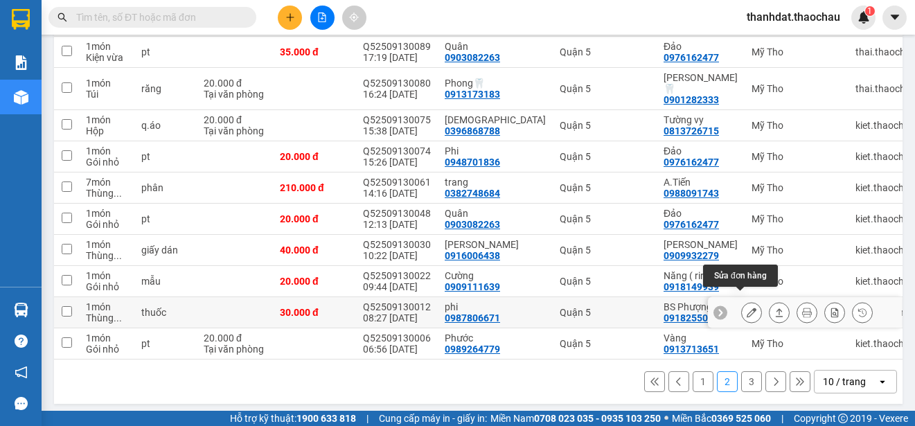
click at [747, 308] on icon at bounding box center [752, 313] width 10 height 10
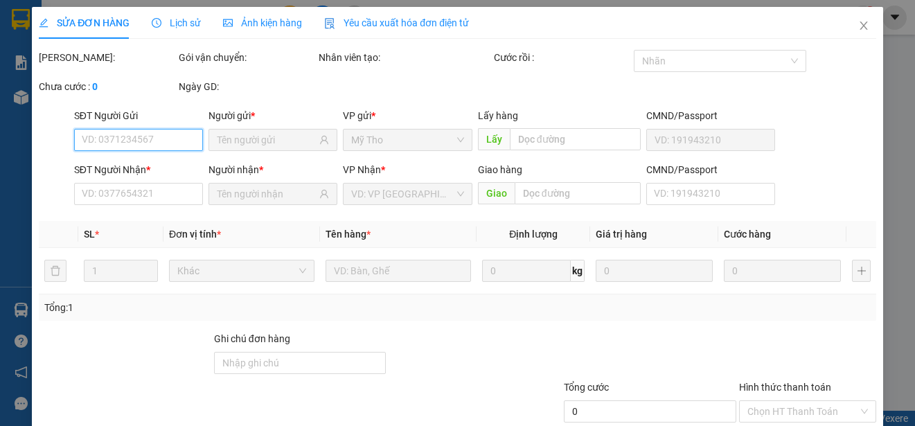
type input "0987806671"
type input "phi"
type input "0918255073"
type input "BS Phượng"
type input "30.000"
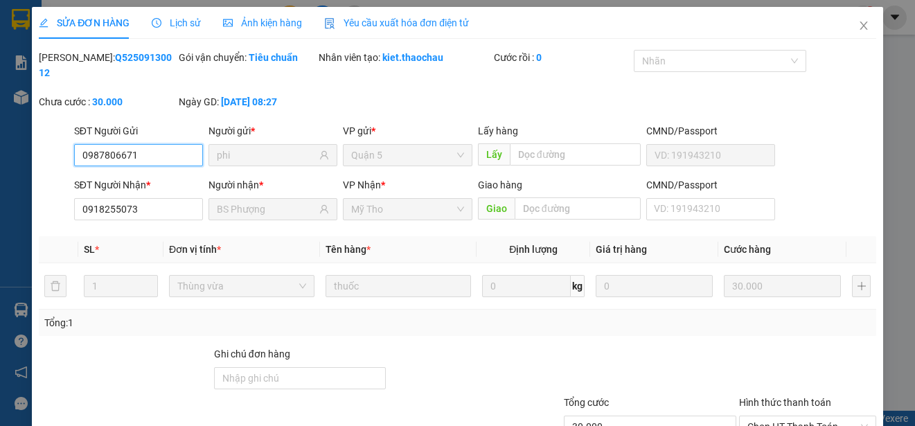
scroll to position [105, 0]
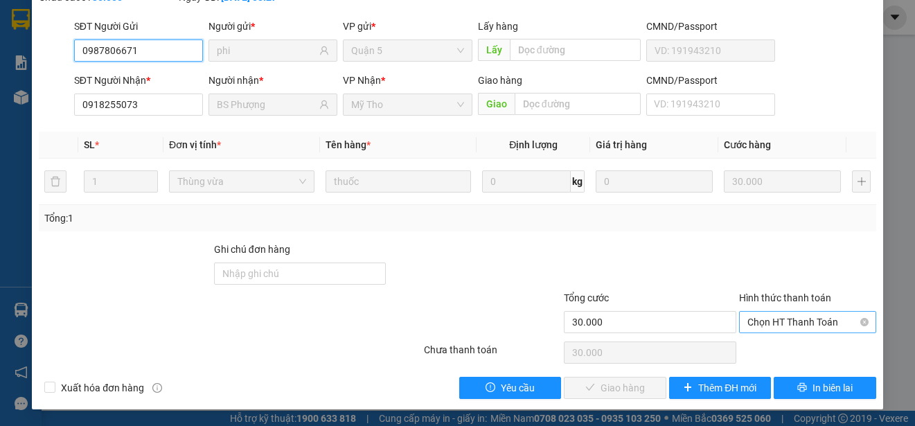
click at [765, 322] on span "Chọn HT Thanh Toán" at bounding box center [808, 322] width 121 height 21
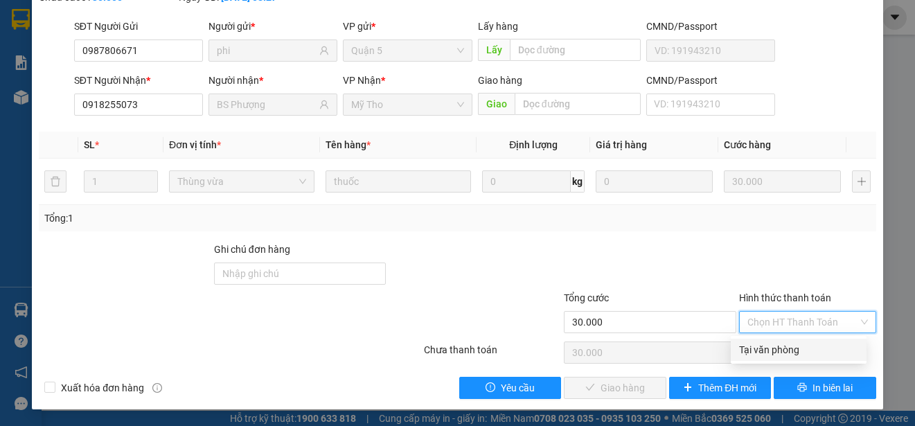
click at [769, 346] on div "Tại văn phòng" at bounding box center [798, 349] width 119 height 15
type input "0"
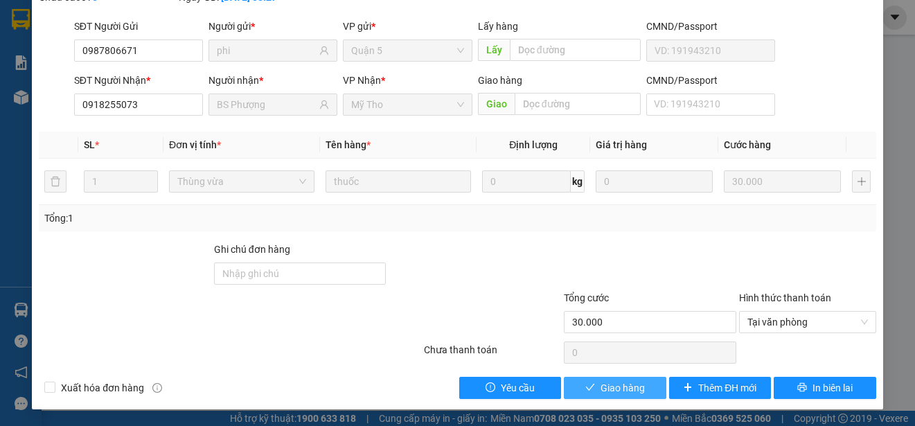
click at [625, 385] on span "Giao hàng" at bounding box center [623, 387] width 44 height 15
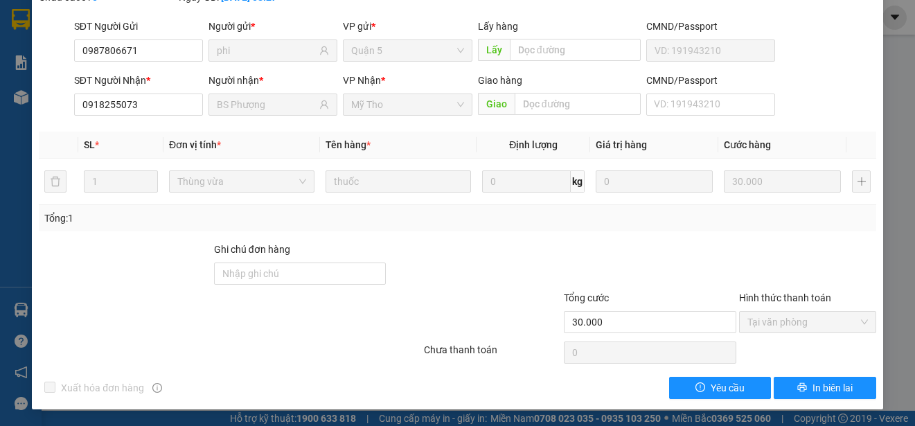
scroll to position [0, 0]
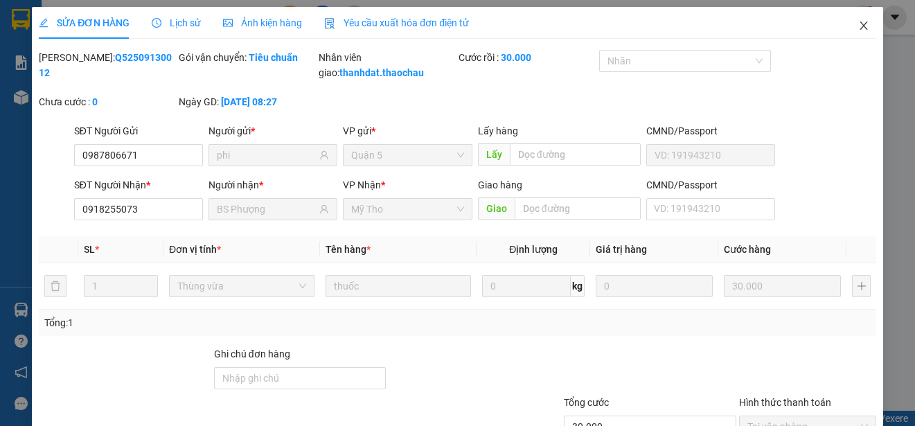
click at [860, 26] on icon "close" at bounding box center [864, 25] width 8 height 8
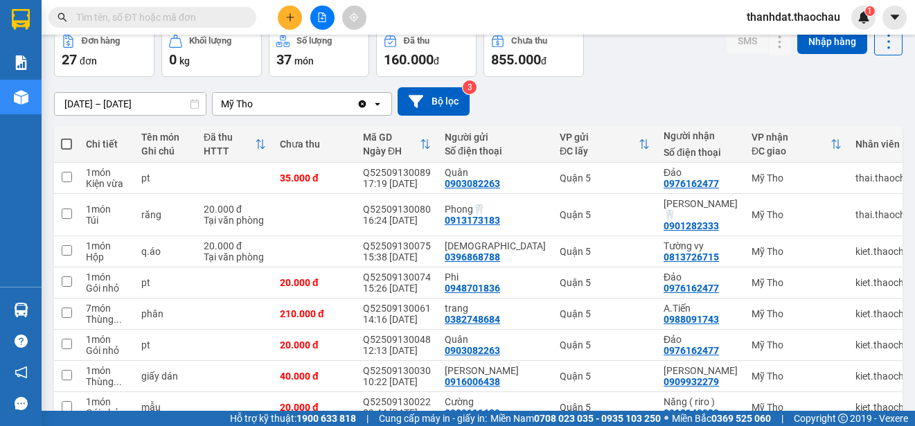
scroll to position [195, 0]
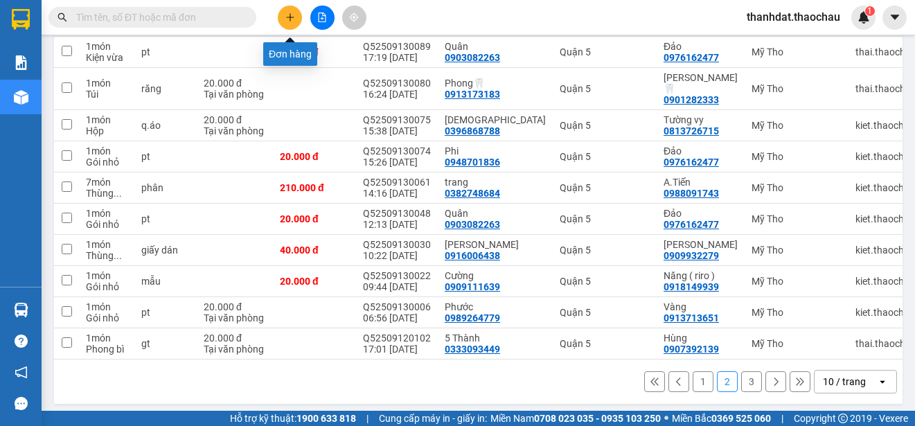
click at [293, 19] on icon "plus" at bounding box center [290, 17] width 10 height 10
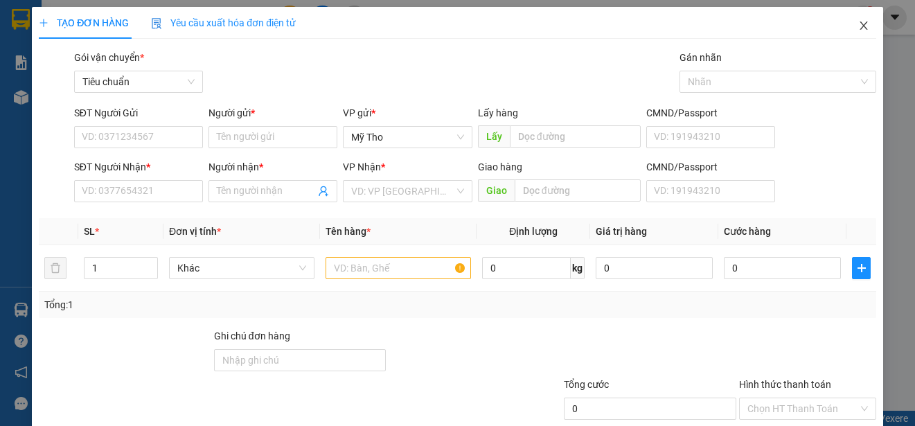
click at [860, 24] on icon "close" at bounding box center [864, 25] width 8 height 8
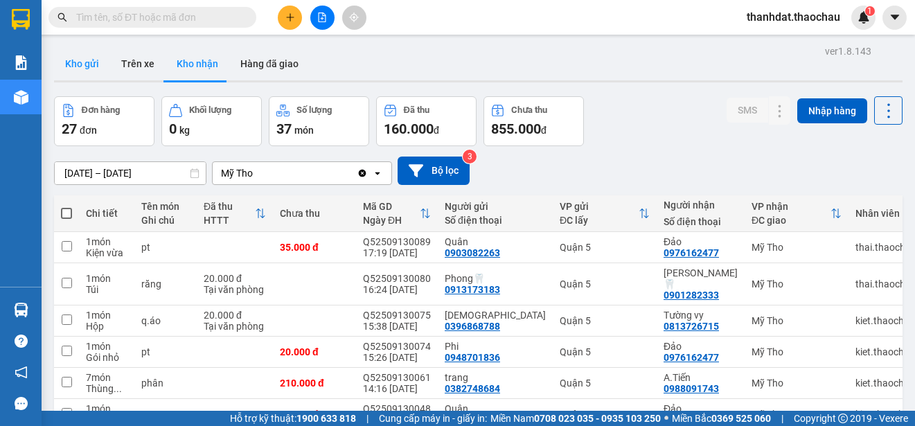
click at [75, 60] on button "Kho gửi" at bounding box center [82, 63] width 56 height 33
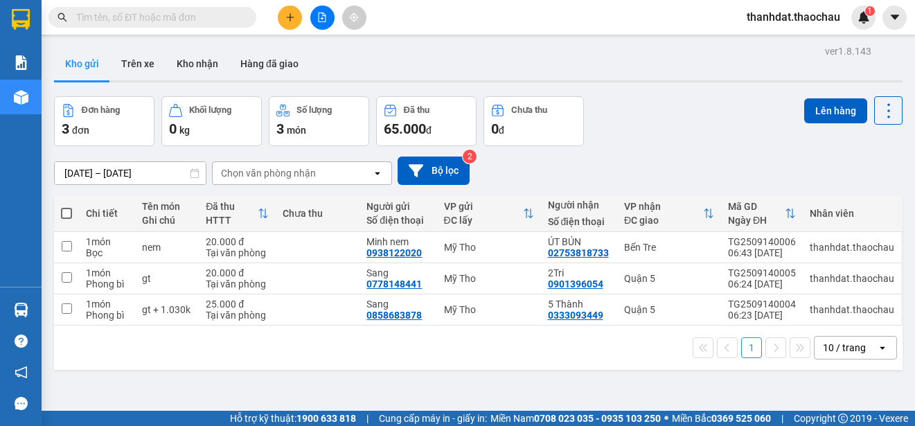
click at [67, 213] on span at bounding box center [66, 213] width 11 height 11
click at [67, 206] on input "checkbox" at bounding box center [67, 206] width 0 height 0
checkbox input "true"
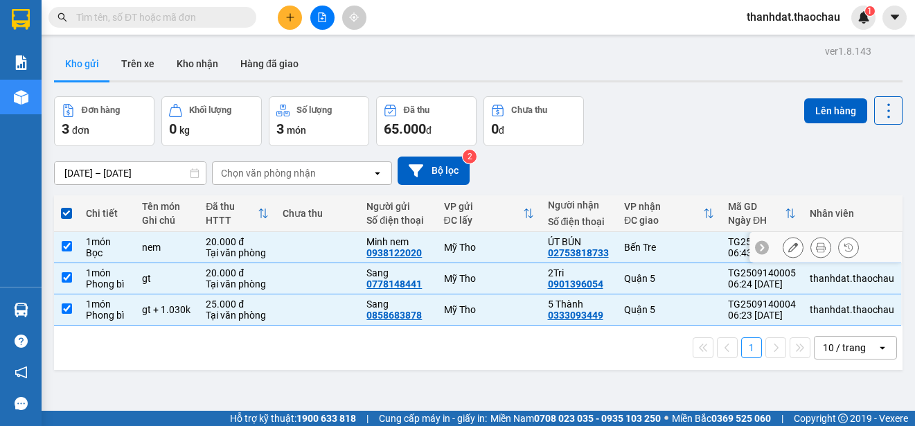
click at [69, 245] on input "checkbox" at bounding box center [67, 246] width 10 height 10
checkbox input "false"
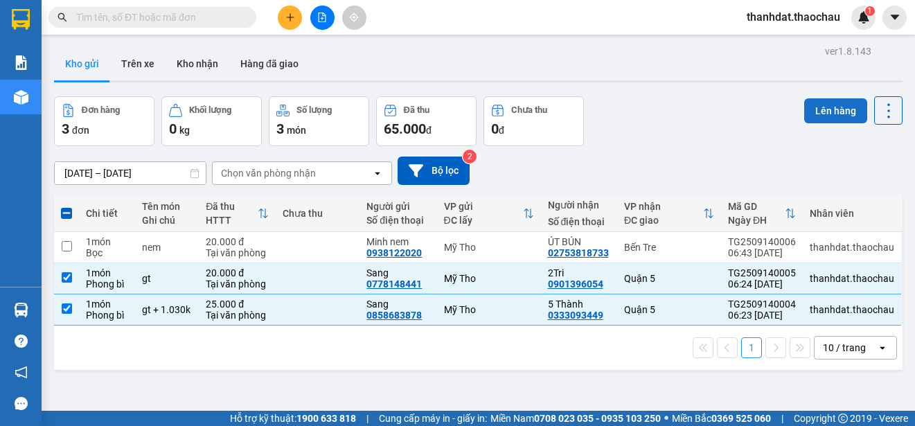
click at [815, 107] on button "Lên hàng" at bounding box center [835, 110] width 63 height 25
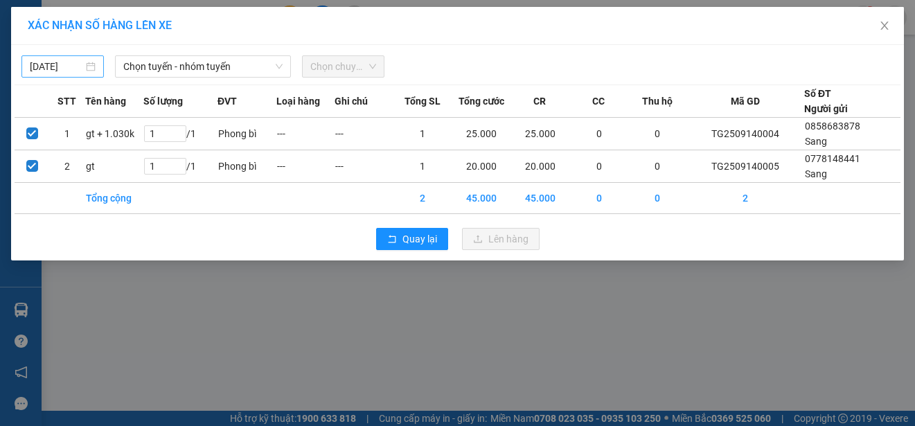
click at [91, 64] on div "[DATE]" at bounding box center [63, 66] width 66 height 15
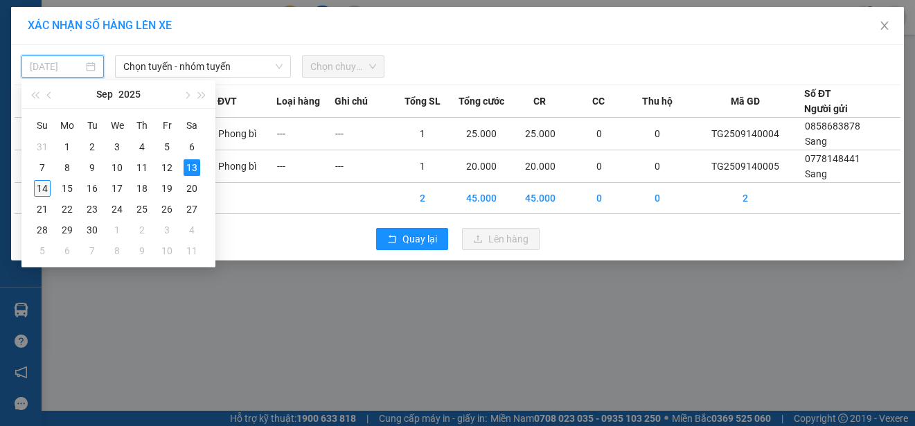
click at [38, 188] on div "14" at bounding box center [42, 188] width 17 height 17
type input "[DATE]"
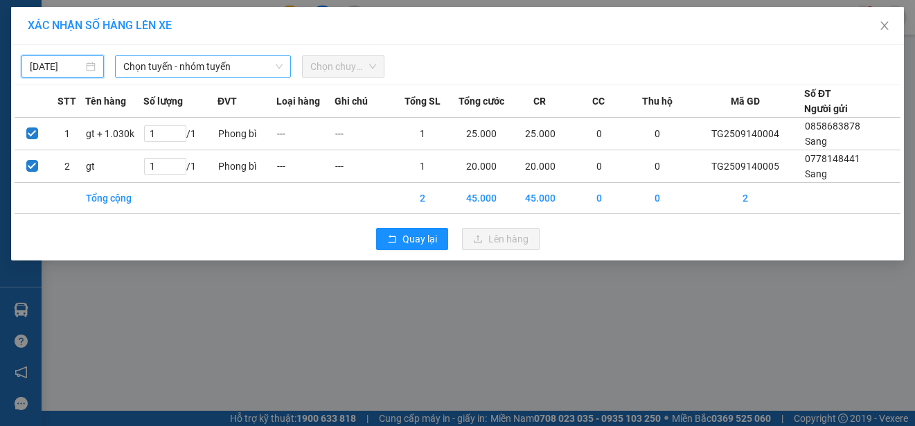
click at [180, 67] on span "Chọn tuyến - nhóm tuyến" at bounding box center [202, 66] width 159 height 21
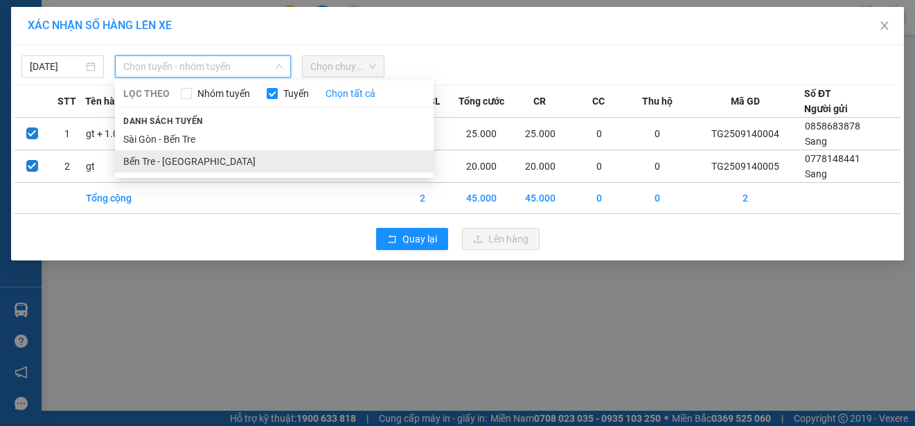
click at [177, 163] on li "Bến Tre - [GEOGRAPHIC_DATA]" at bounding box center [274, 161] width 319 height 22
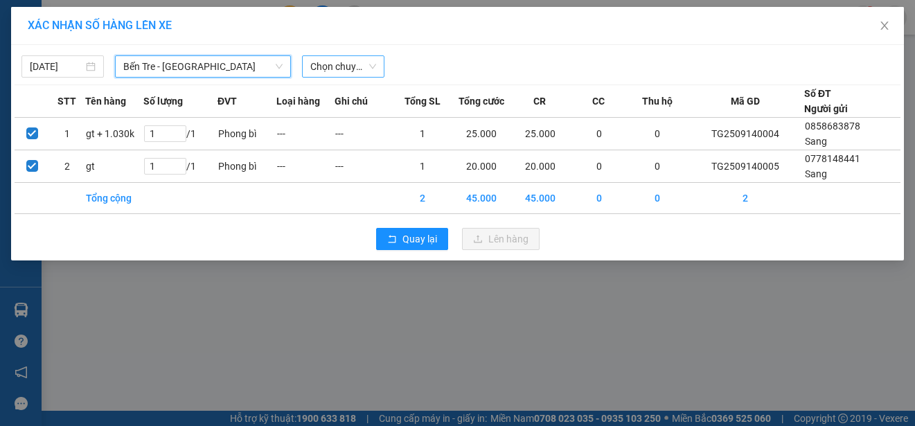
click at [335, 64] on span "Chọn chuyến" at bounding box center [343, 66] width 66 height 21
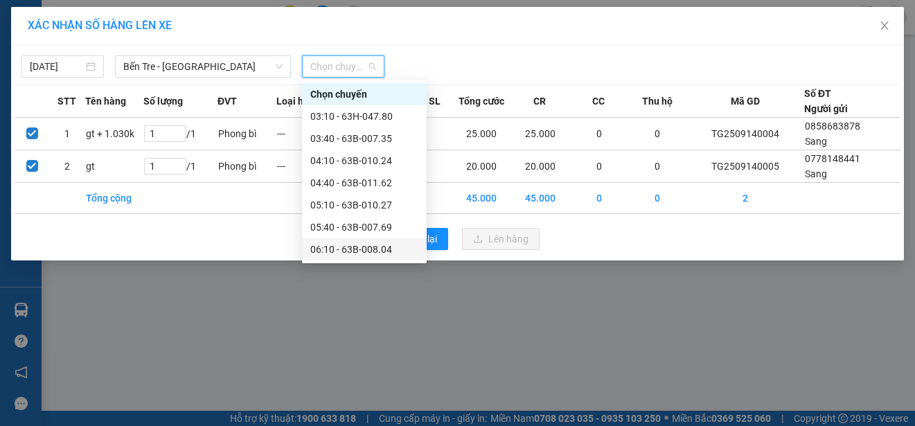
click at [364, 247] on div "06:10 - 63B-008.04" at bounding box center [364, 249] width 108 height 15
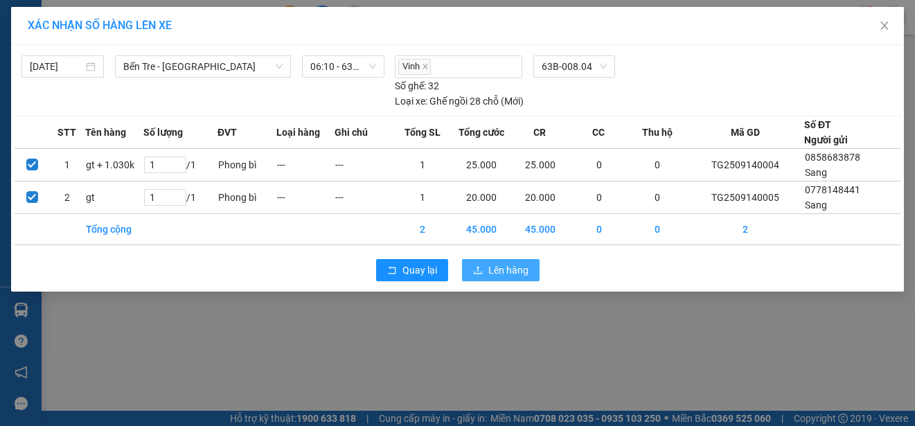
click at [504, 268] on span "Lên hàng" at bounding box center [508, 270] width 40 height 15
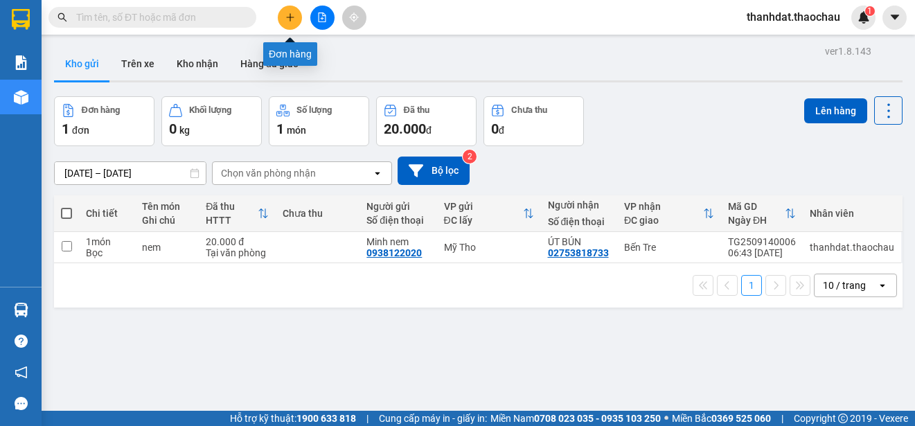
click at [292, 19] on icon "plus" at bounding box center [290, 17] width 10 height 10
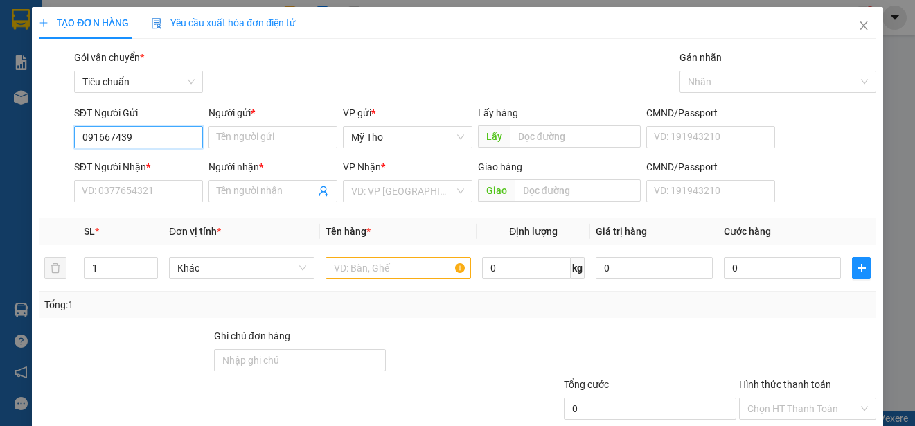
type input "0916674399"
click at [155, 163] on div "0916674399 - Thành" at bounding box center [137, 164] width 111 height 15
type input "Thành"
type input "0916674399"
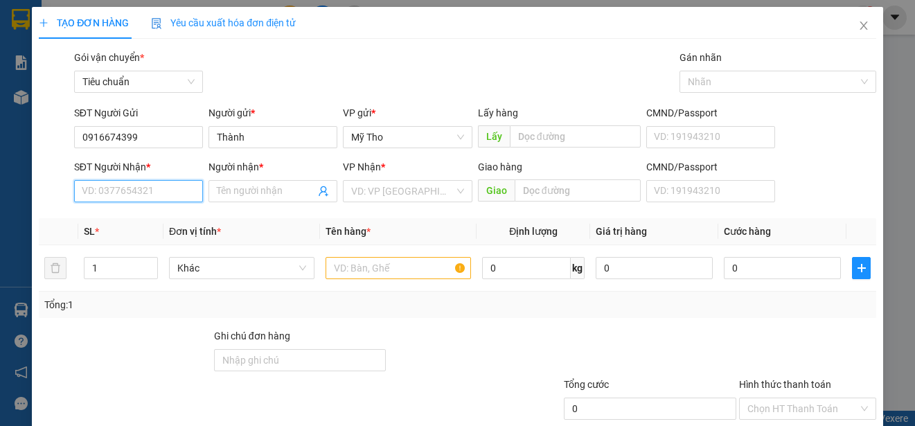
click at [154, 187] on input "SĐT Người Nhận *" at bounding box center [138, 191] width 129 height 22
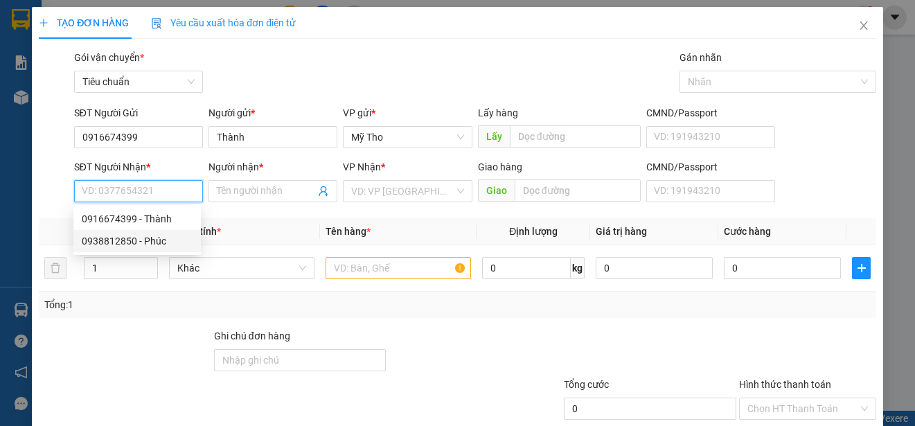
click at [156, 242] on div "0938812850 - Phúc" at bounding box center [137, 240] width 111 height 15
type input "0938812850"
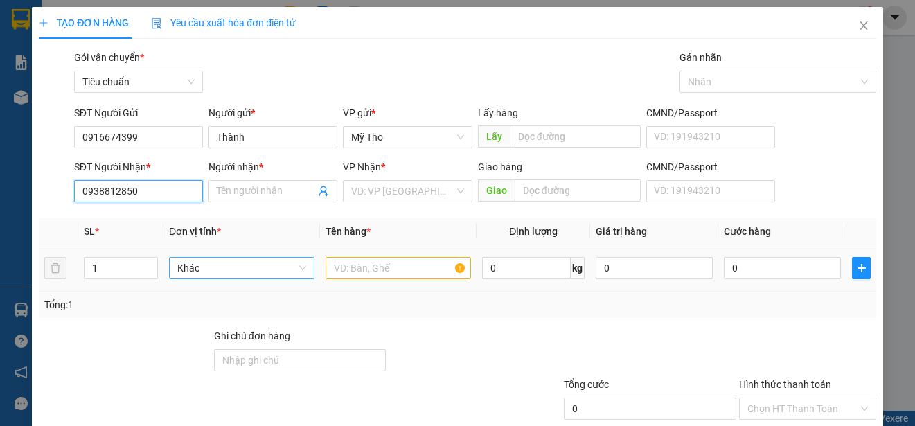
type input "Phúc"
click at [233, 267] on span "Khác" at bounding box center [241, 268] width 129 height 21
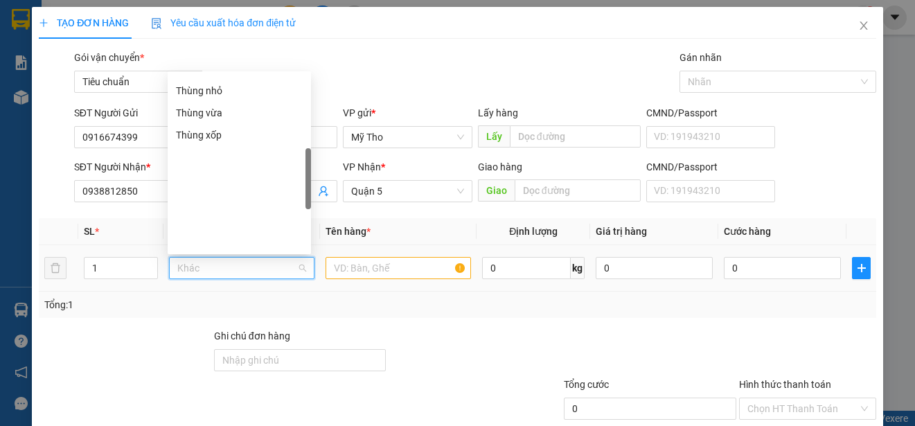
scroll to position [294, 0]
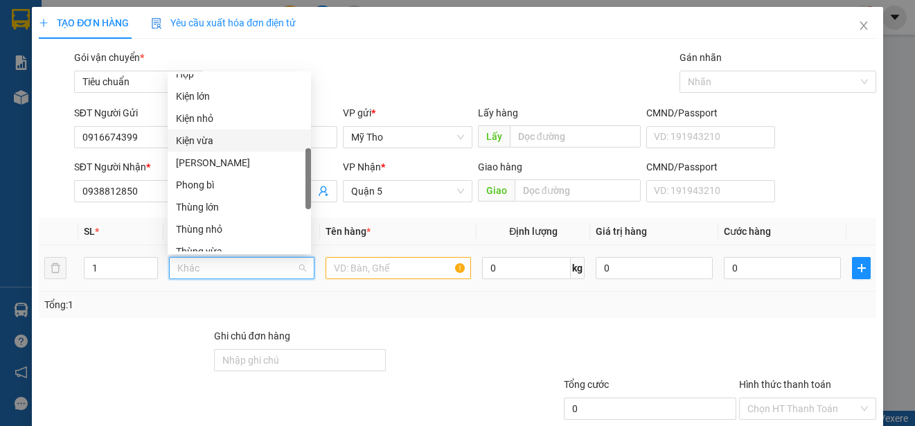
click at [206, 140] on div "Kiện vừa" at bounding box center [239, 140] width 127 height 15
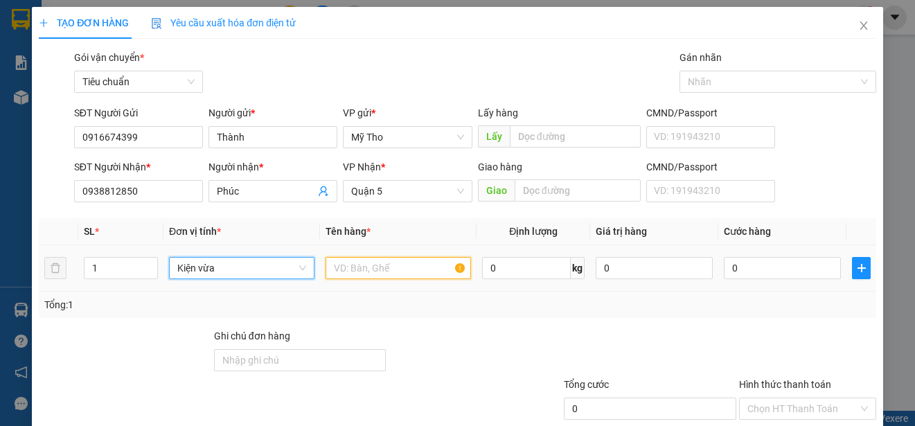
drag, startPoint x: 351, startPoint y: 272, endPoint x: 353, endPoint y: 262, distance: 10.5
click at [352, 272] on input "text" at bounding box center [398, 268] width 145 height 22
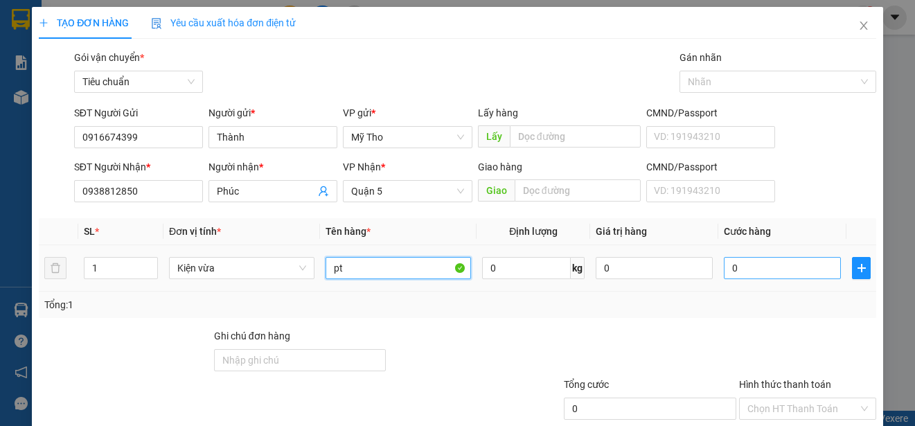
type input "pt"
click at [748, 265] on input "0" at bounding box center [782, 268] width 117 height 22
type input "5"
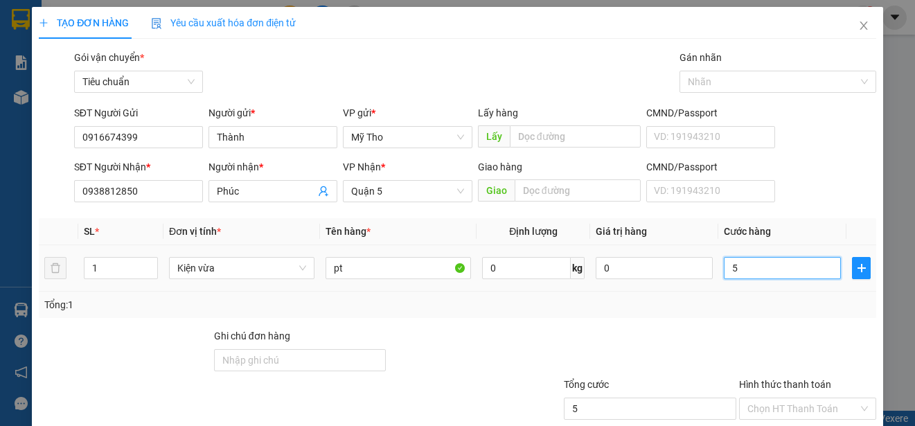
type input "50"
type input "500"
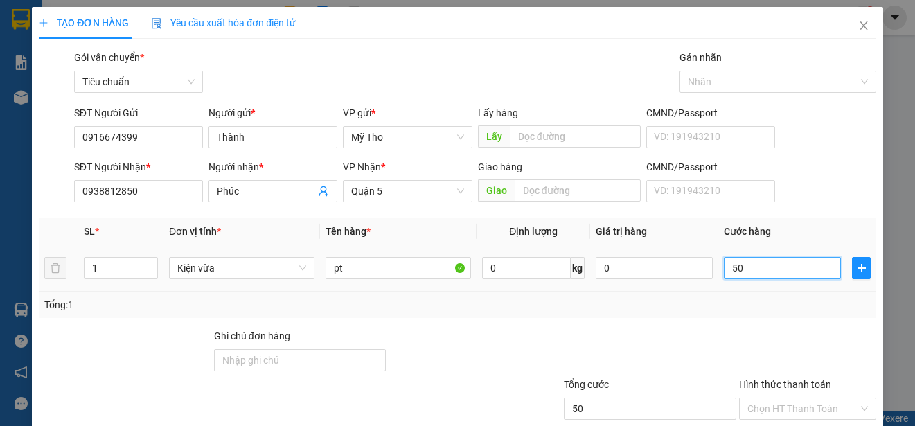
type input "500"
type input "5.000"
type input "50.000"
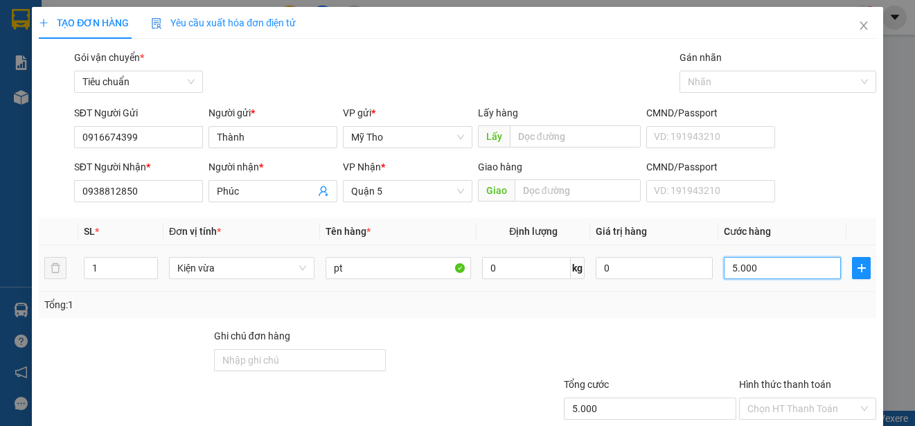
type input "50.000"
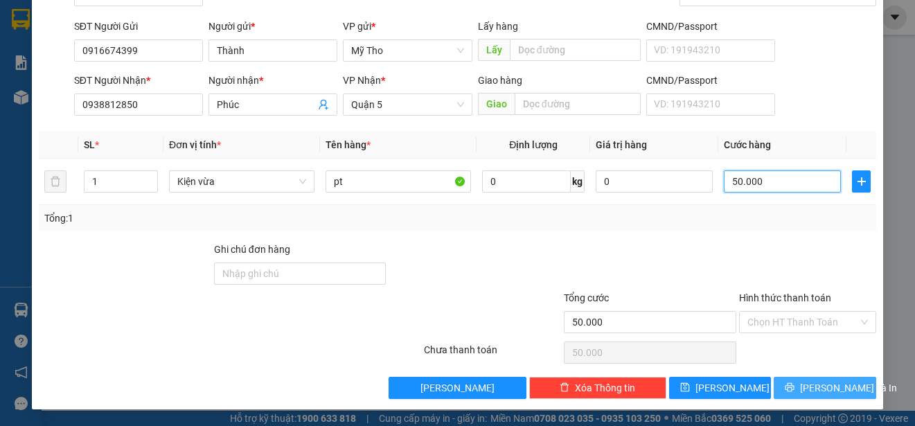
type input "50.000"
click at [820, 386] on span "[PERSON_NAME] và In" at bounding box center [848, 387] width 97 height 15
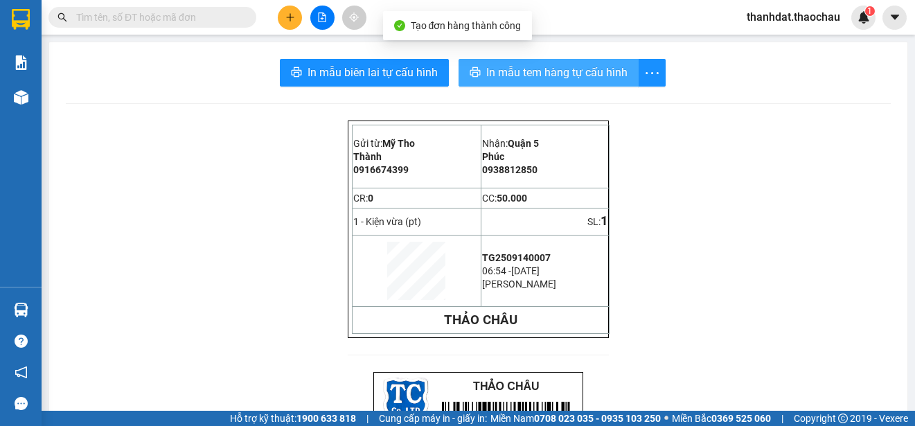
click at [533, 73] on span "In mẫu tem hàng tự cấu hình" at bounding box center [556, 72] width 141 height 17
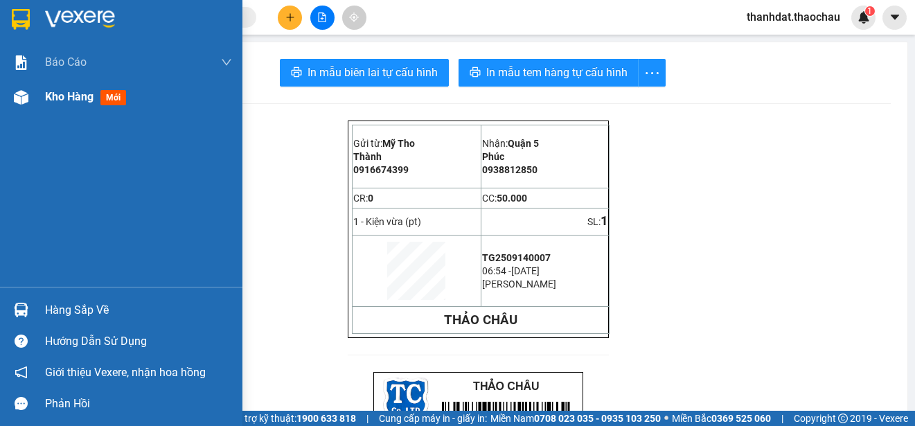
click at [62, 93] on span "Kho hàng" at bounding box center [69, 96] width 48 height 13
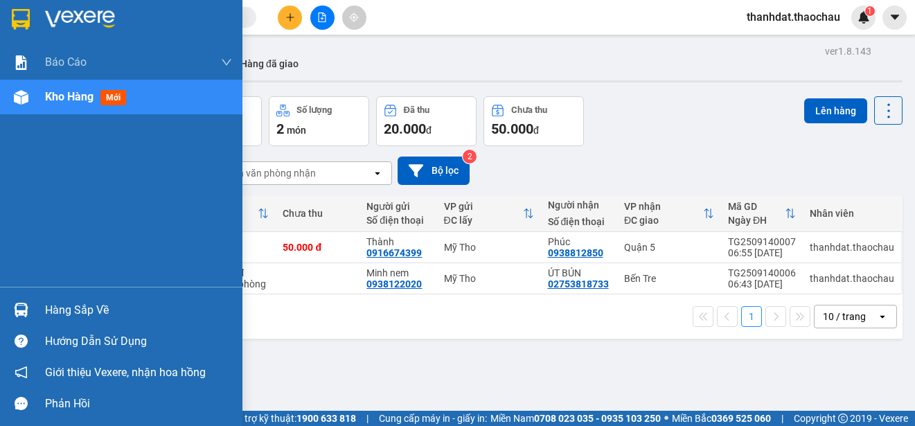
click at [62, 304] on div "Hàng sắp về" at bounding box center [138, 310] width 187 height 21
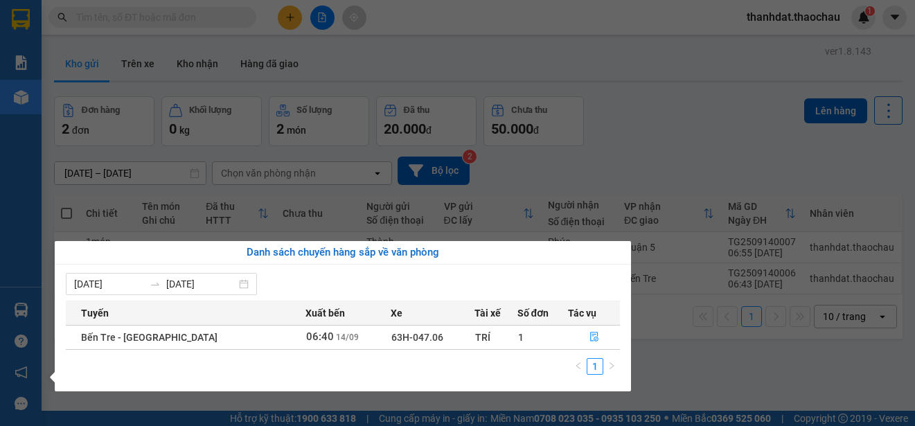
click at [637, 148] on section "Kết quả tìm kiếm ( 0 ) Bộ lọc No Data thanhdat.thaochau 1 Báo cáo Báo cáo dòng …" at bounding box center [457, 213] width 915 height 426
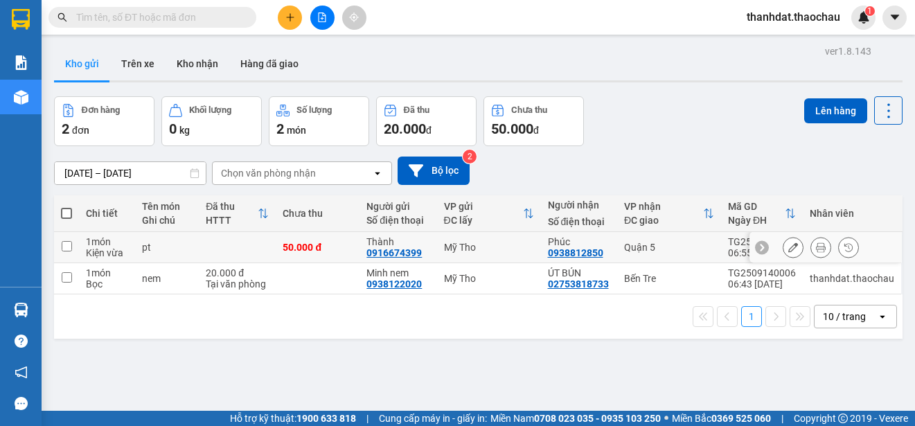
click at [71, 248] on input "checkbox" at bounding box center [67, 246] width 10 height 10
checkbox input "true"
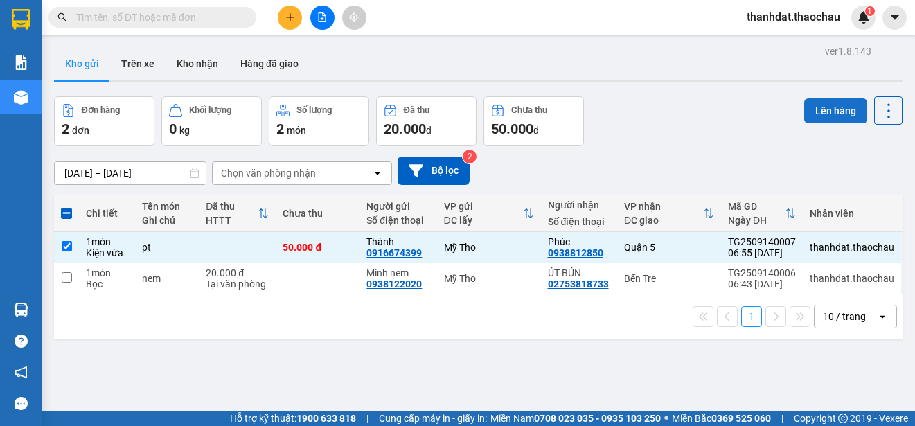
click at [835, 110] on button "Lên hàng" at bounding box center [835, 110] width 63 height 25
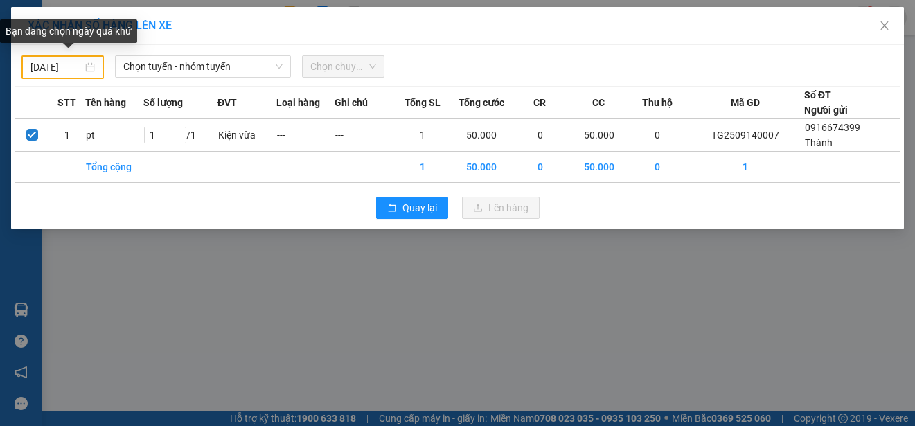
click at [85, 69] on div "[DATE]" at bounding box center [62, 67] width 64 height 15
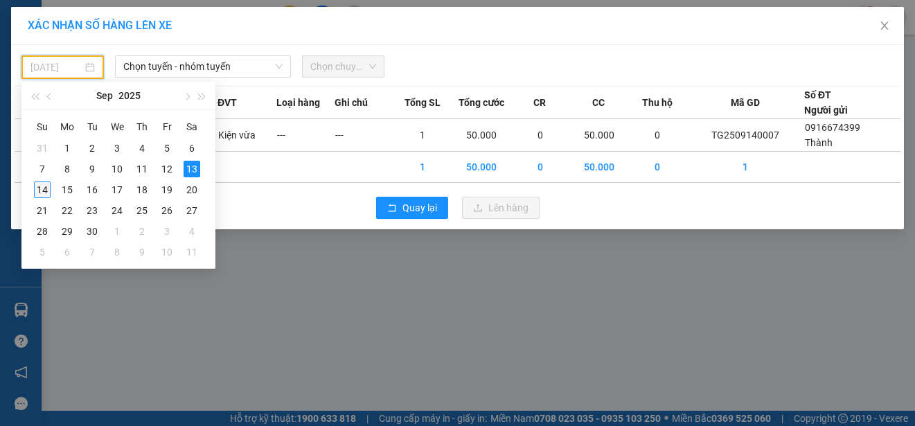
click at [39, 188] on div "14" at bounding box center [42, 190] width 17 height 17
type input "[DATE]"
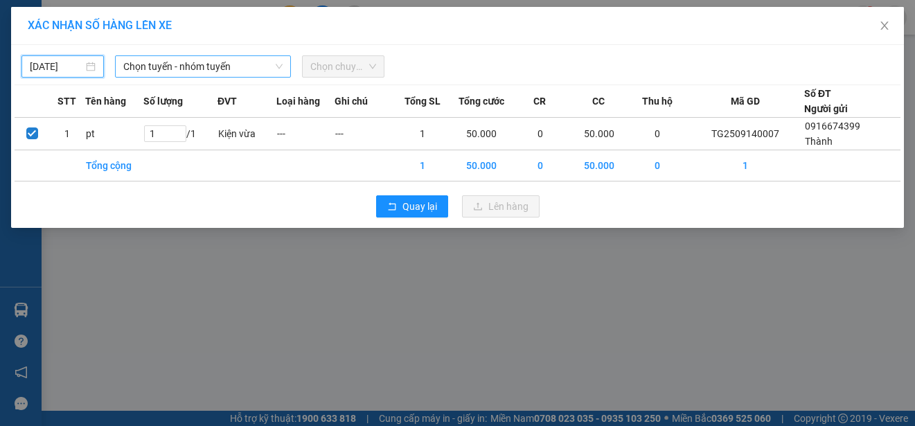
click at [219, 69] on span "Chọn tuyến - nhóm tuyến" at bounding box center [202, 66] width 159 height 21
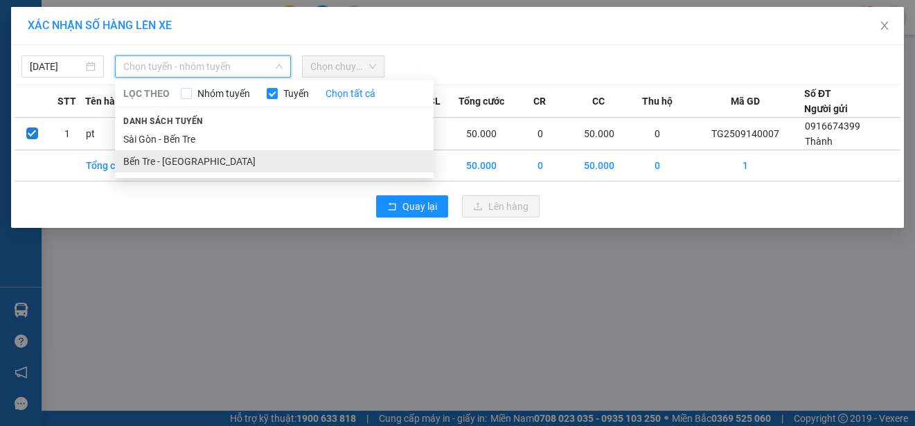
click at [187, 159] on li "Bến Tre - [GEOGRAPHIC_DATA]" at bounding box center [274, 161] width 319 height 22
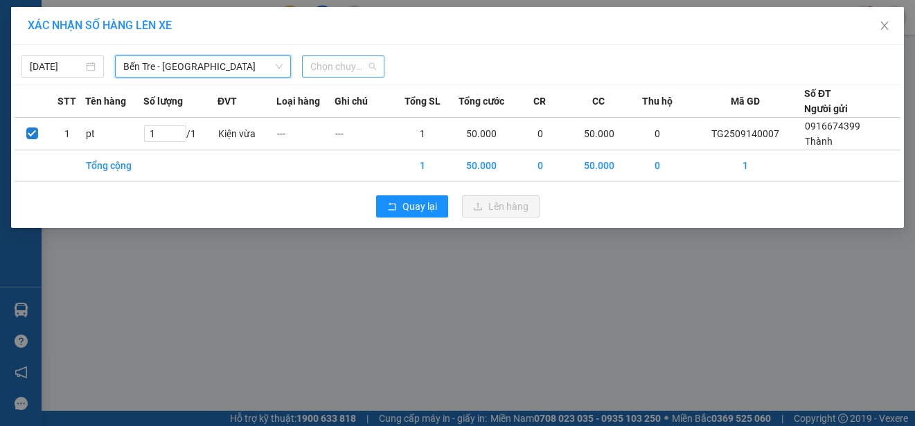
click at [333, 72] on span "Chọn chuyến" at bounding box center [343, 66] width 66 height 21
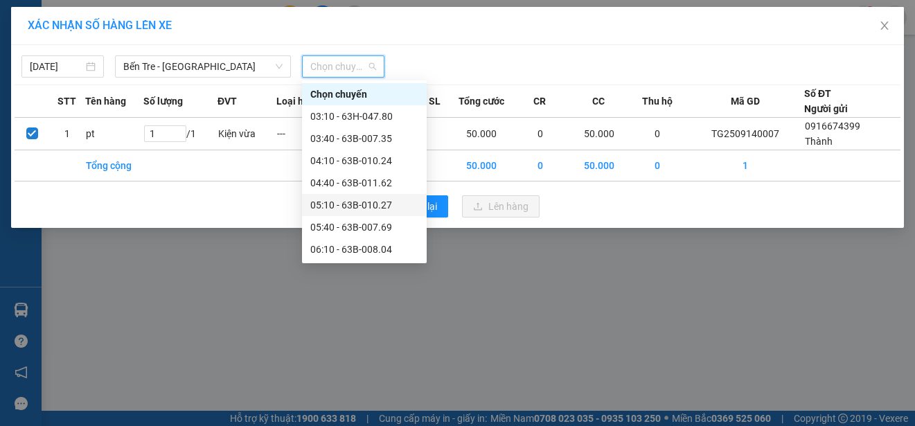
scroll to position [69, 0]
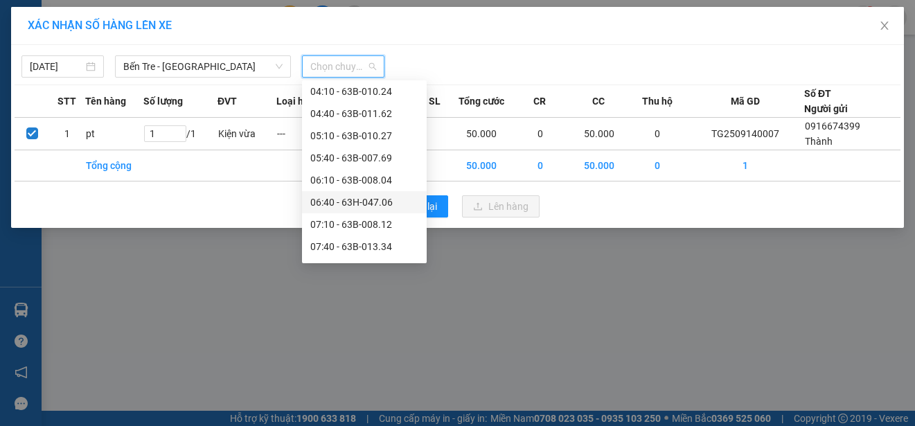
click at [346, 200] on div "06:40 - 63H-047.06" at bounding box center [364, 202] width 108 height 15
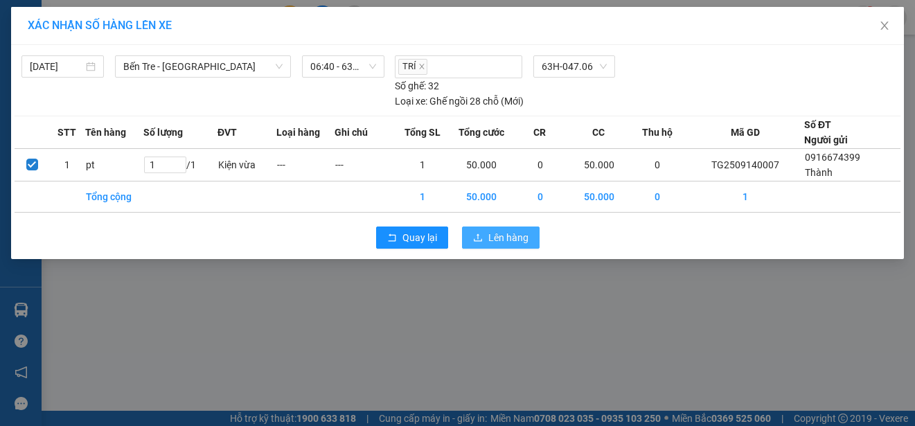
click at [504, 233] on span "Lên hàng" at bounding box center [508, 237] width 40 height 15
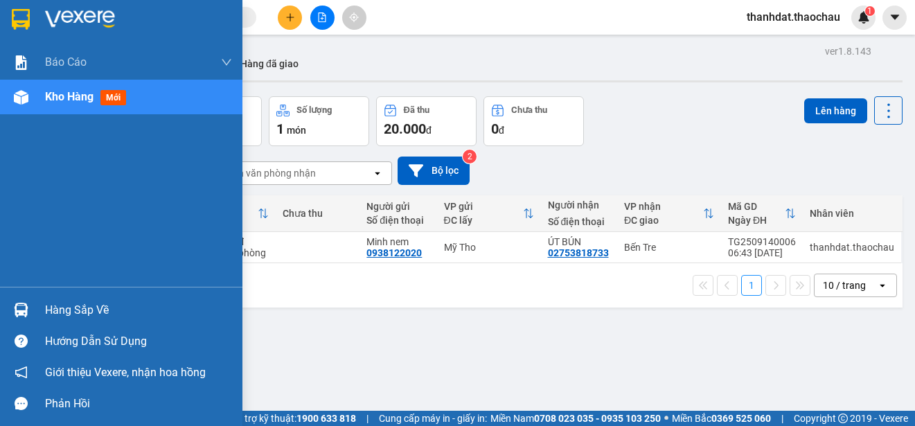
click at [72, 309] on div "Hàng sắp về" at bounding box center [138, 310] width 187 height 21
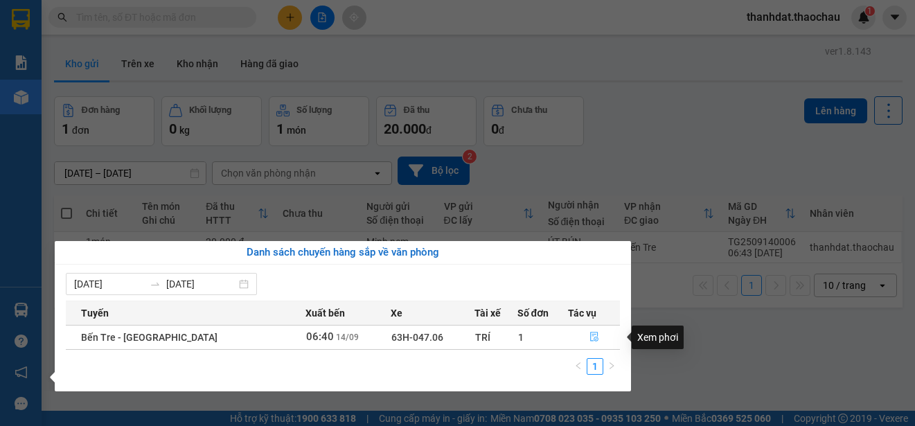
click at [590, 337] on icon "file-done" at bounding box center [595, 337] width 10 height 10
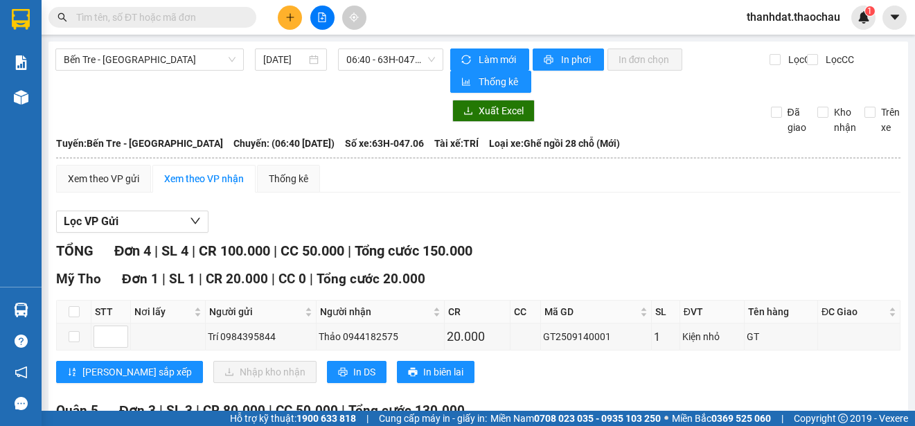
scroll to position [197, 0]
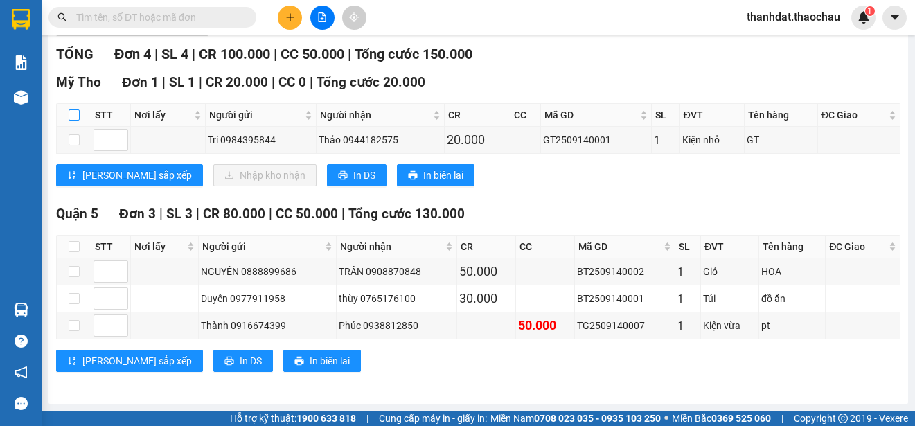
click at [71, 112] on input "checkbox" at bounding box center [74, 114] width 11 height 11
checkbox input "true"
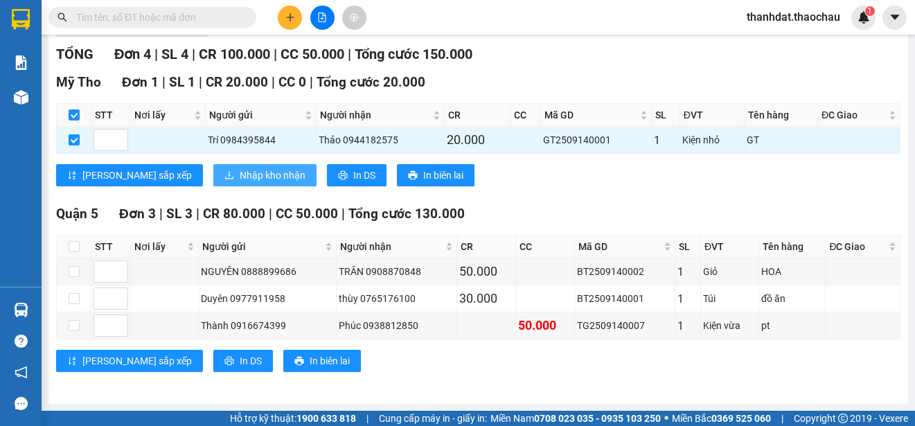
click at [240, 172] on span "Nhập kho nhận" at bounding box center [273, 175] width 66 height 15
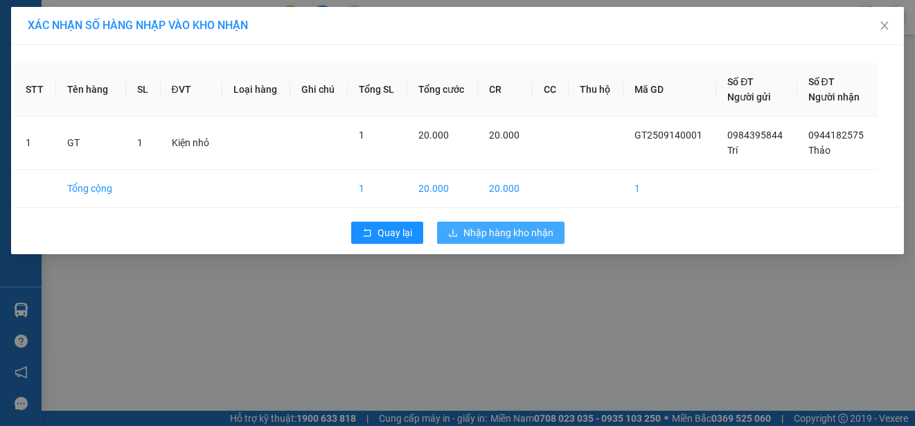
click at [493, 228] on span "Nhập hàng kho nhận" at bounding box center [508, 232] width 90 height 15
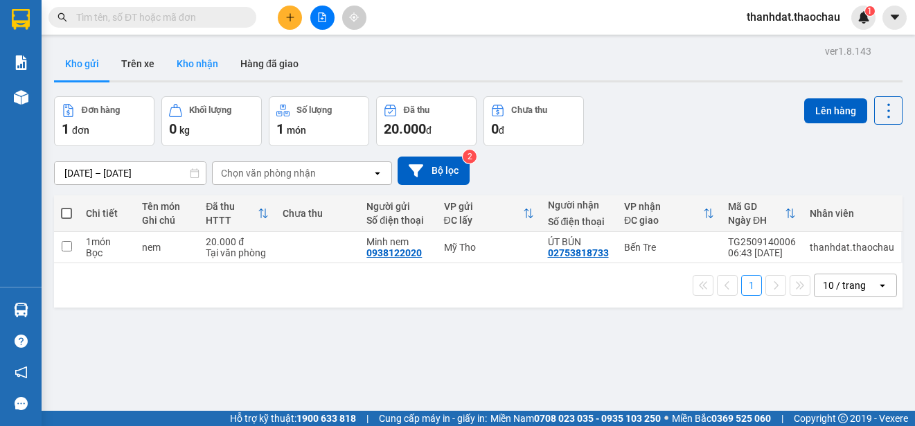
drag, startPoint x: 194, startPoint y: 62, endPoint x: 738, endPoint y: 136, distance: 548.8
click at [196, 62] on button "Kho nhận" at bounding box center [198, 63] width 64 height 33
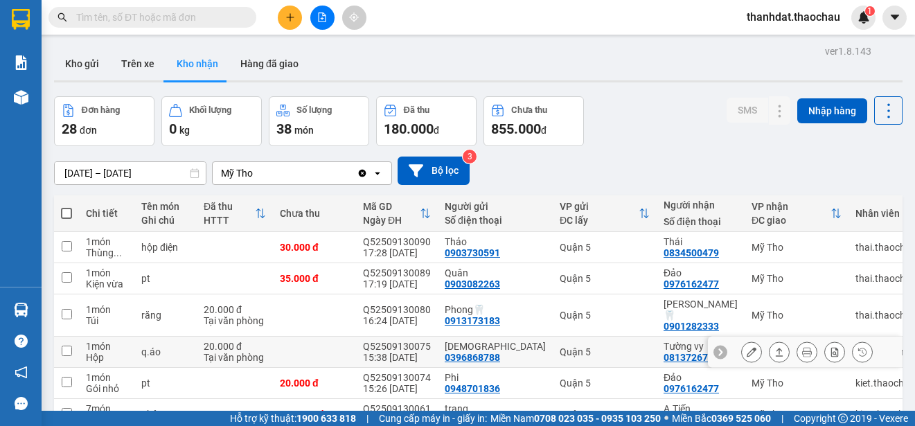
scroll to position [195, 0]
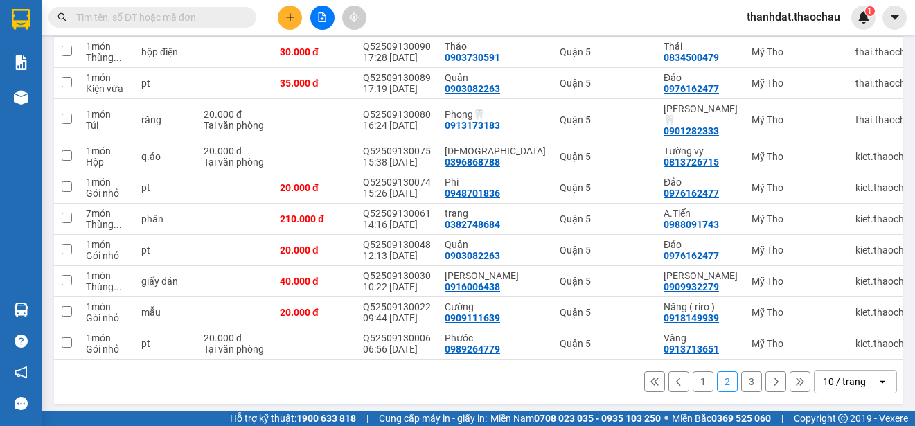
click at [693, 381] on button "1" at bounding box center [703, 381] width 21 height 21
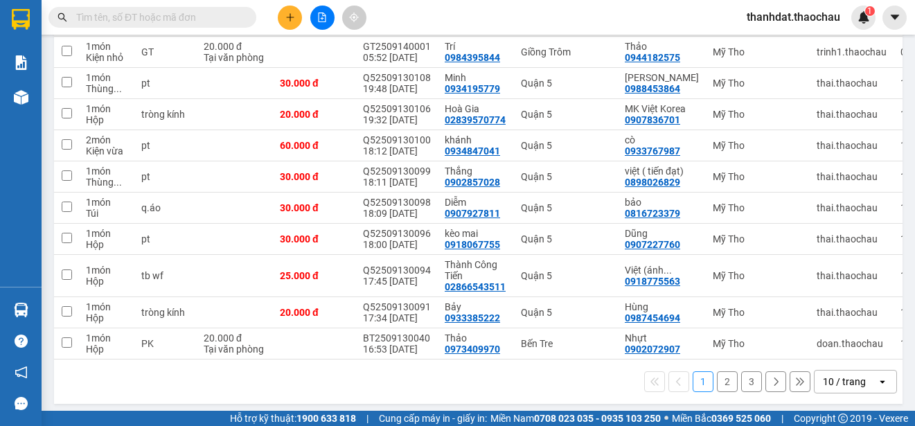
click at [717, 387] on button "2" at bounding box center [727, 381] width 21 height 21
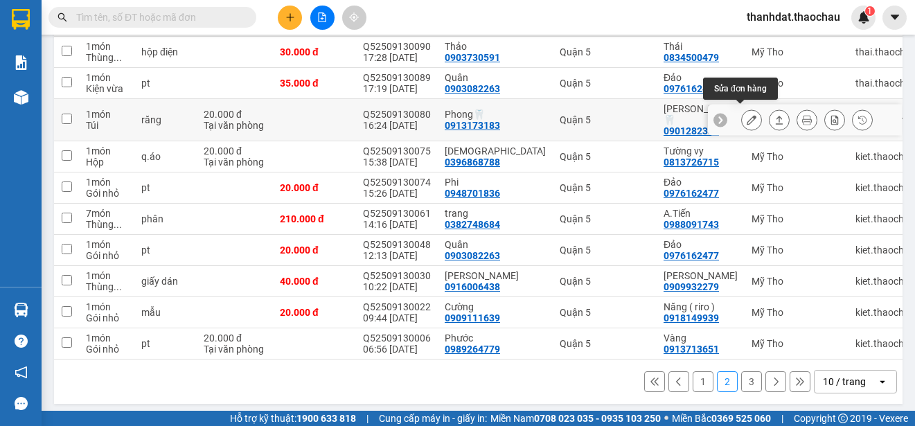
click at [747, 115] on icon at bounding box center [752, 120] width 10 height 10
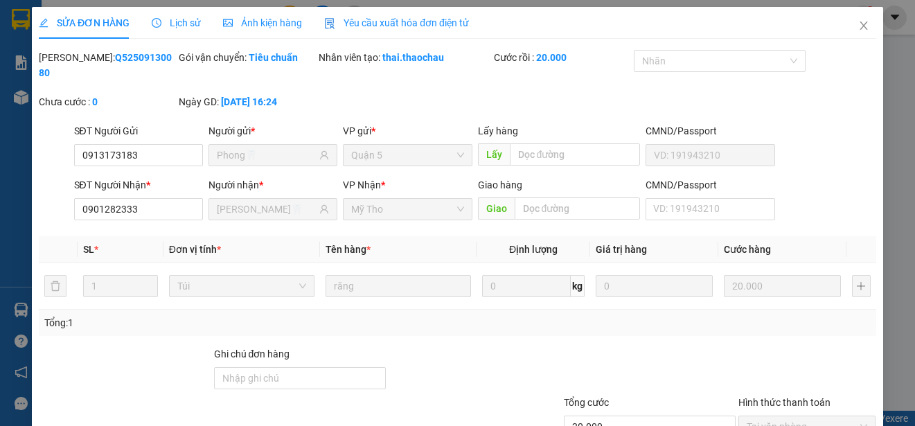
type input "0913173183"
type input "Phong🦷"
type input "0901282333"
type input "[PERSON_NAME]🦷"
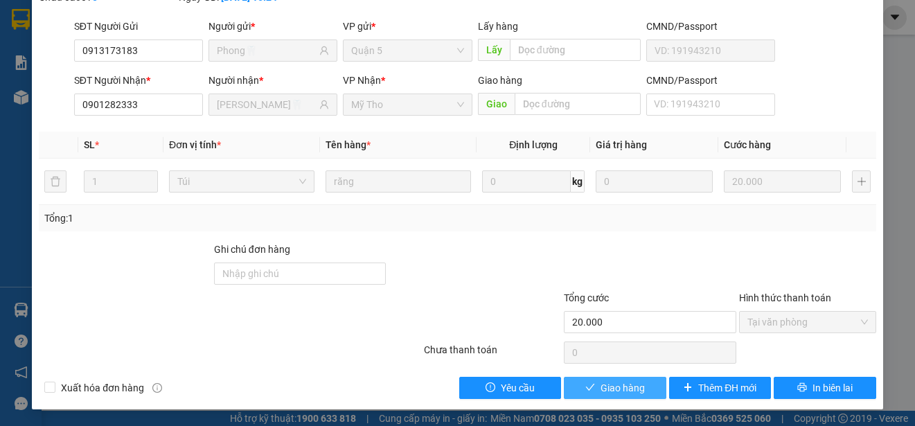
click at [625, 387] on span "Giao hàng" at bounding box center [623, 387] width 44 height 15
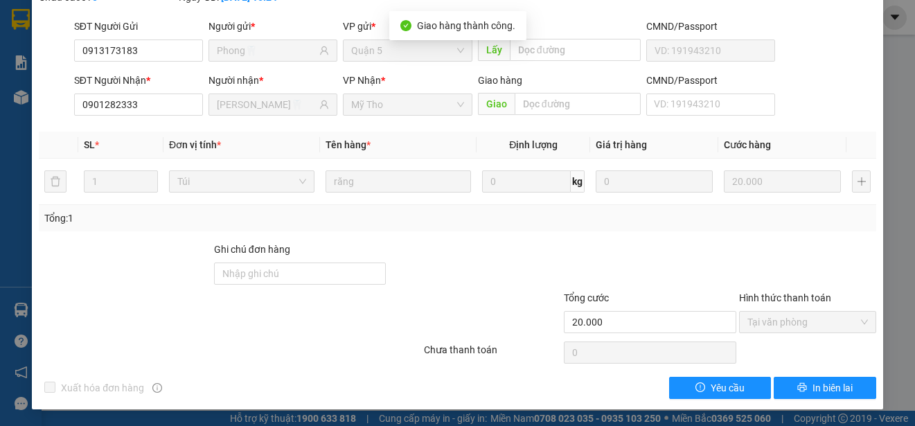
scroll to position [0, 0]
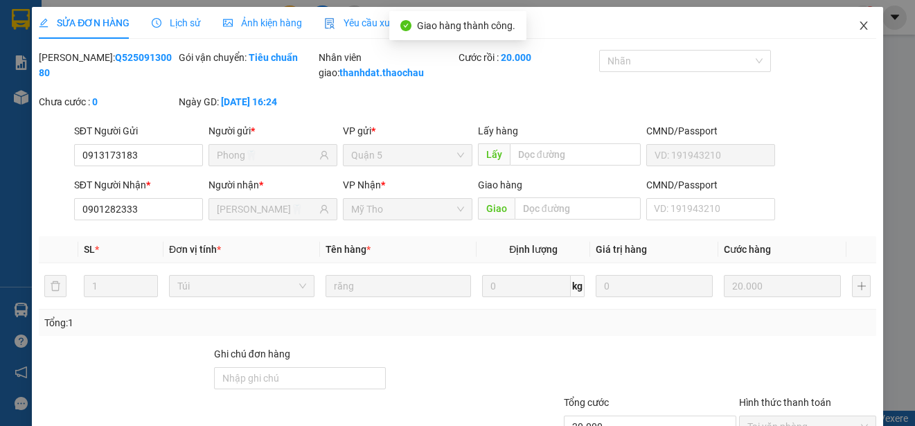
click at [860, 23] on icon "close" at bounding box center [864, 25] width 8 height 8
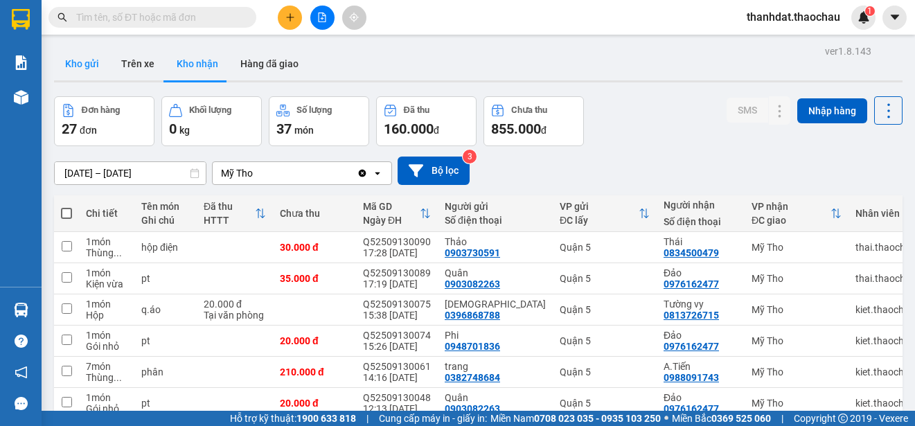
click at [82, 61] on button "Kho gửi" at bounding box center [82, 63] width 56 height 33
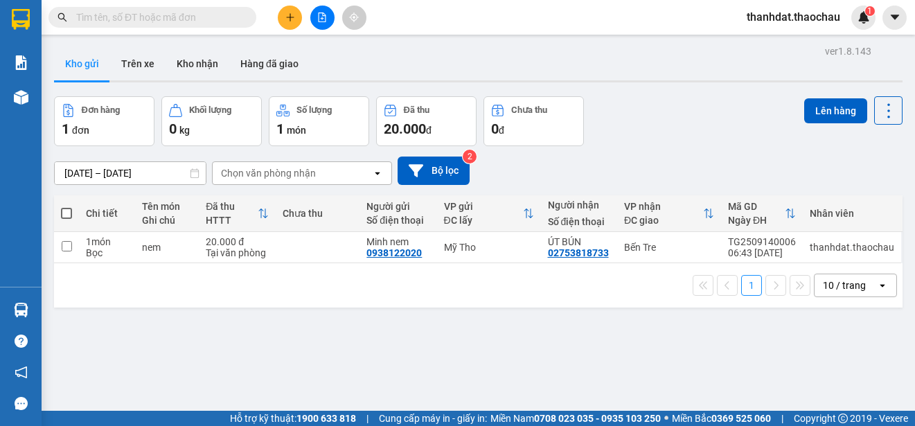
click at [68, 211] on span at bounding box center [66, 213] width 11 height 11
click at [67, 206] on input "checkbox" at bounding box center [67, 206] width 0 height 0
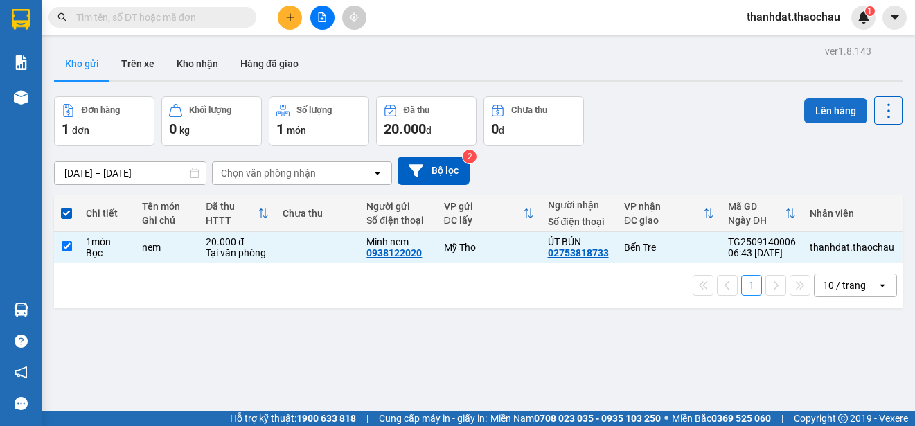
click at [820, 107] on button "Lên hàng" at bounding box center [835, 110] width 63 height 25
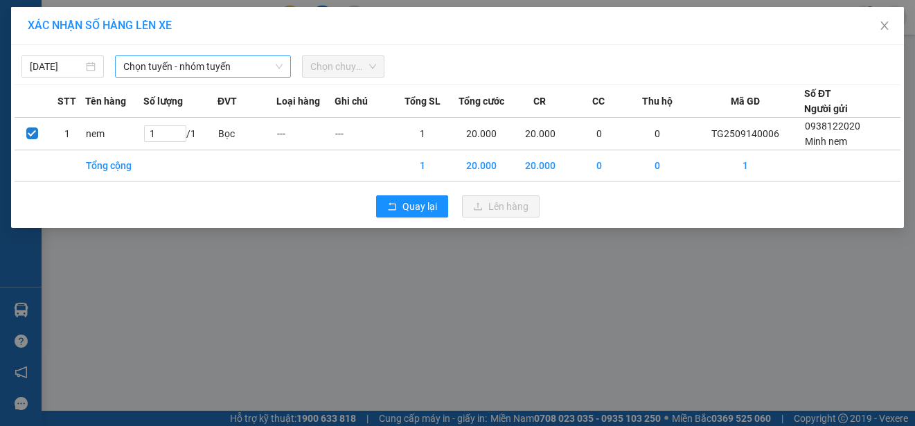
click at [199, 67] on span "Chọn tuyến - nhóm tuyến" at bounding box center [202, 66] width 159 height 21
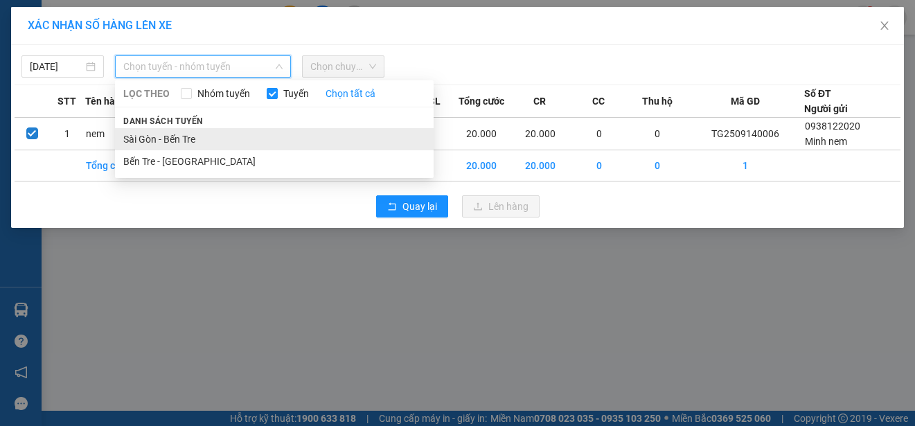
click at [169, 139] on li "Sài Gòn - Bến Tre" at bounding box center [274, 139] width 319 height 22
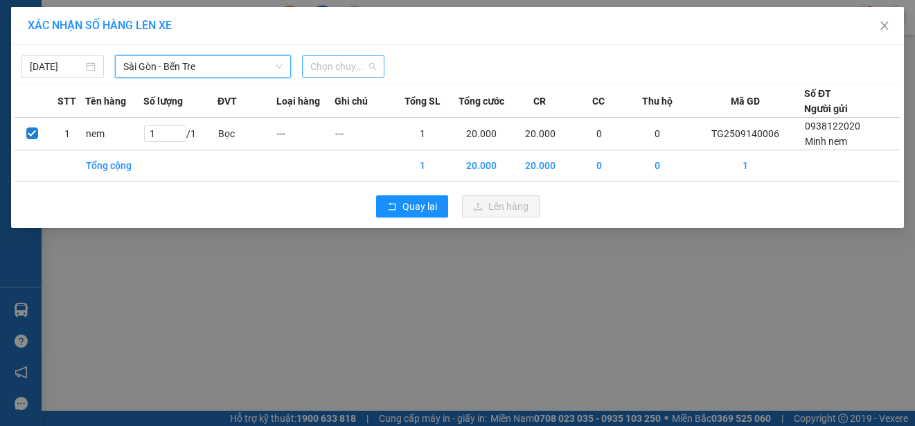
click at [334, 62] on span "Chọn chuyến" at bounding box center [343, 66] width 66 height 21
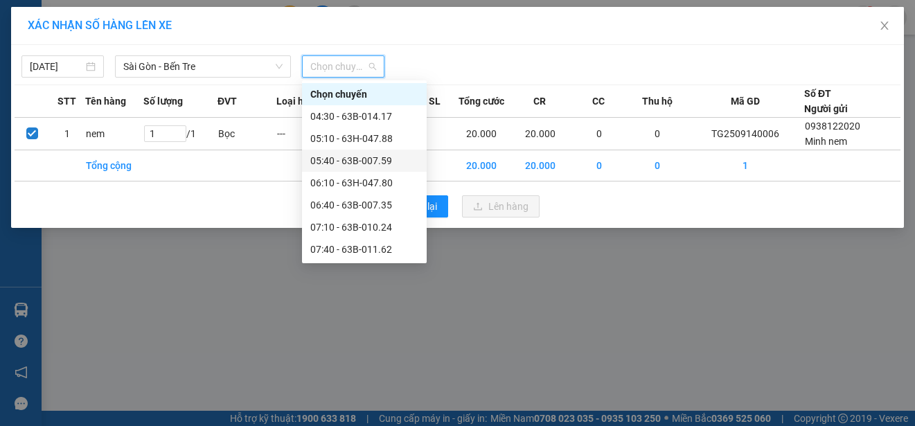
click at [365, 161] on div "05:40 - 63B-007.59" at bounding box center [364, 160] width 108 height 15
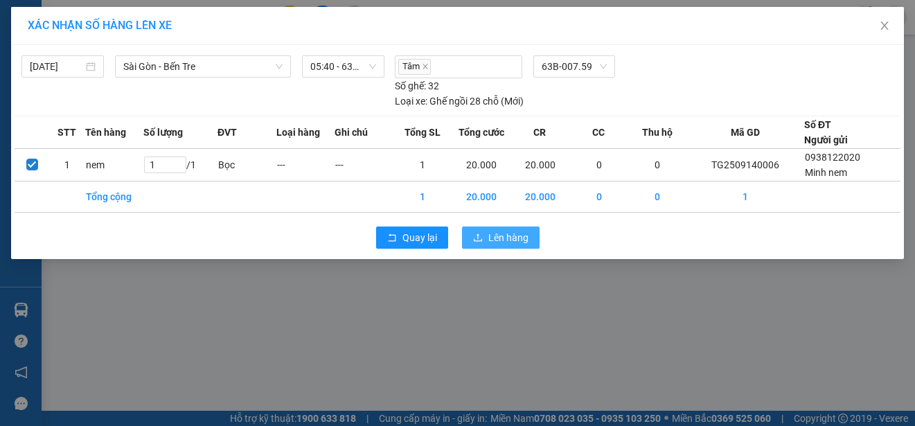
click at [515, 242] on span "Lên hàng" at bounding box center [508, 237] width 40 height 15
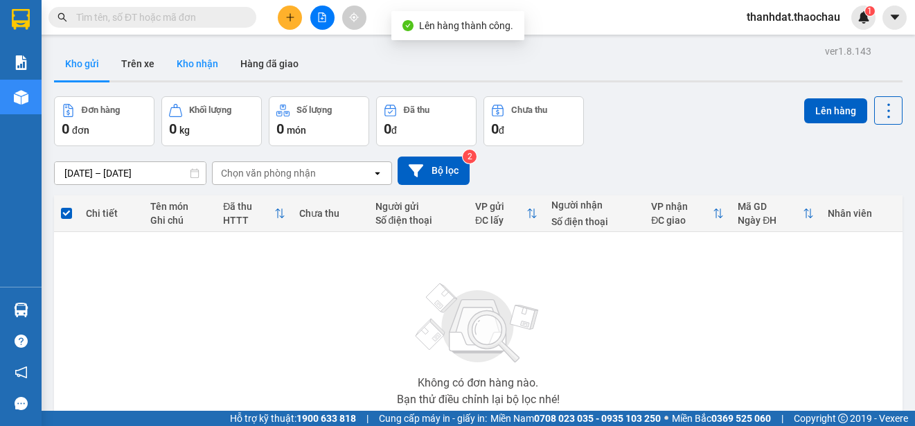
click at [190, 57] on button "Kho nhận" at bounding box center [198, 63] width 64 height 33
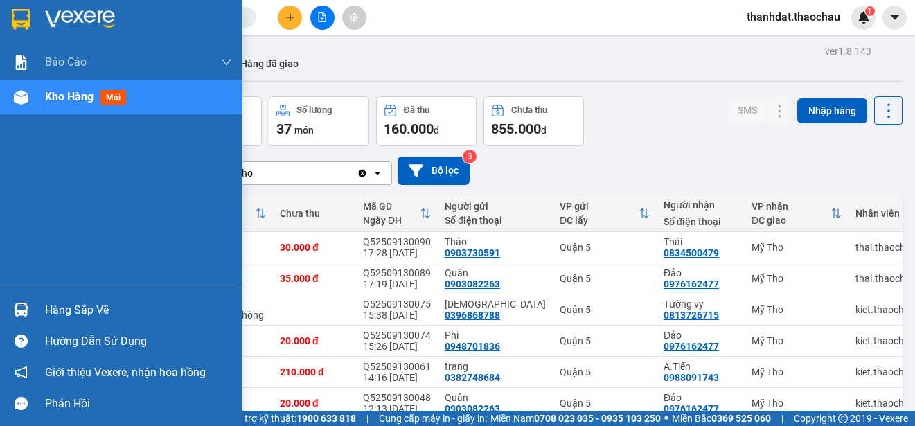
click at [40, 307] on div "Hàng sắp về" at bounding box center [121, 309] width 242 height 31
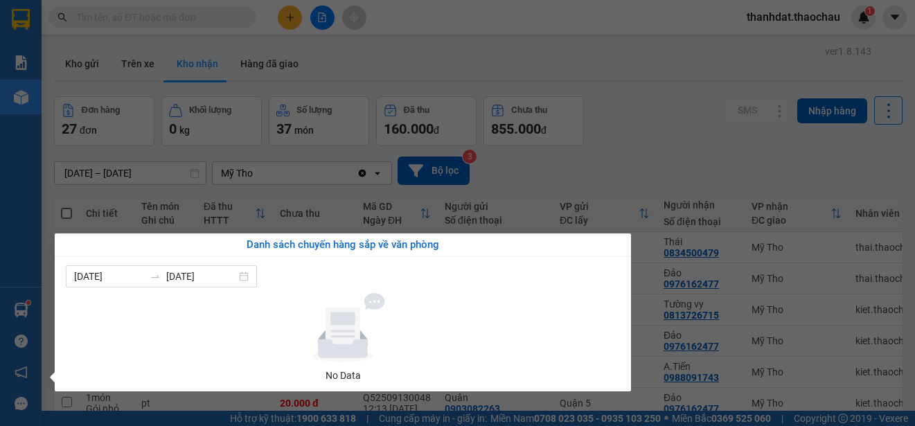
click at [691, 154] on section "Kết quả tìm kiếm ( 0 ) Bộ lọc No Data thanhdat.thaochau 1 Báo cáo Báo cáo dòng …" at bounding box center [457, 213] width 915 height 426
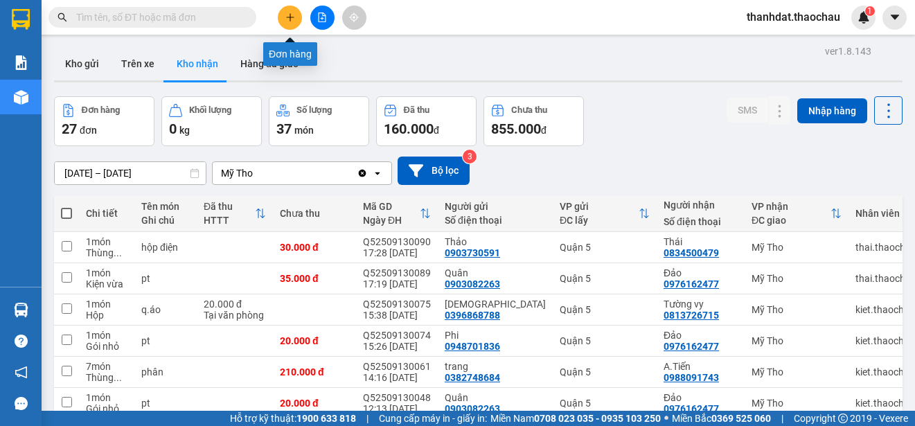
click at [289, 20] on icon "plus" at bounding box center [290, 17] width 10 height 10
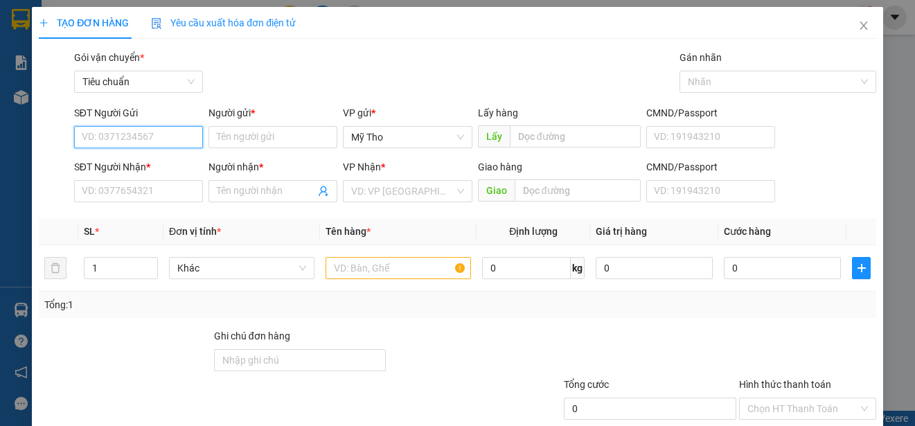
click at [154, 141] on input "SĐT Người Gửi" at bounding box center [138, 137] width 129 height 22
click at [171, 165] on div "0917495527 - A.Đường" at bounding box center [137, 164] width 111 height 15
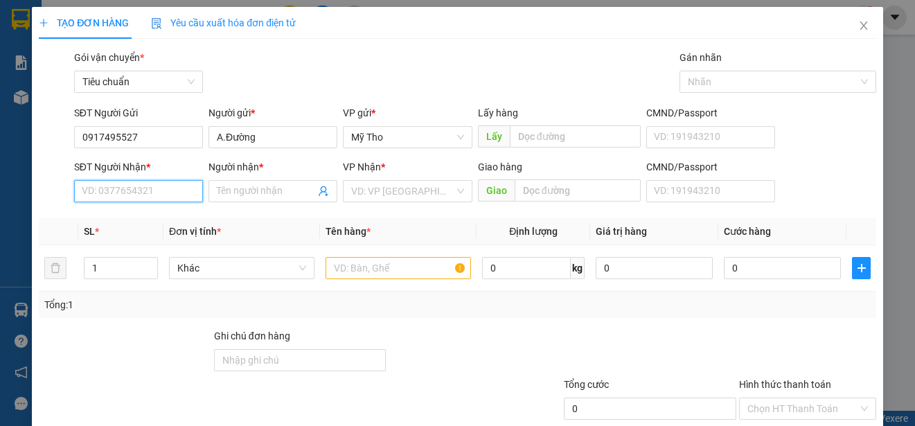
click at [173, 195] on input "SĐT Người Nhận *" at bounding box center [138, 191] width 129 height 22
click at [168, 221] on div "0333093449 - 5 Thành" at bounding box center [137, 218] width 111 height 15
click at [220, 265] on span "Khác" at bounding box center [241, 268] width 129 height 21
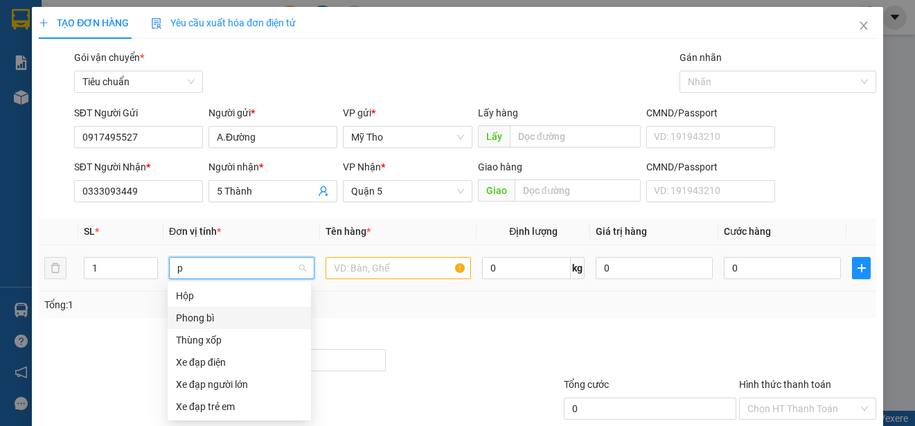
click at [204, 313] on div "Phong bì" at bounding box center [239, 317] width 127 height 15
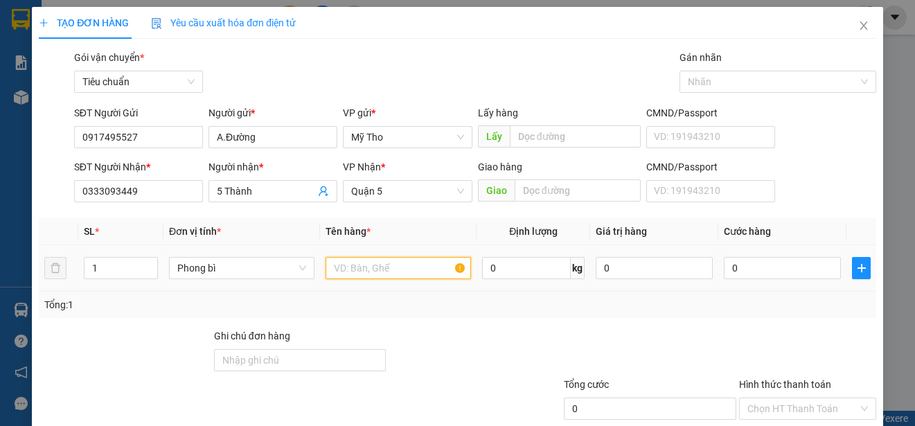
click at [353, 269] on input "text" at bounding box center [398, 268] width 145 height 22
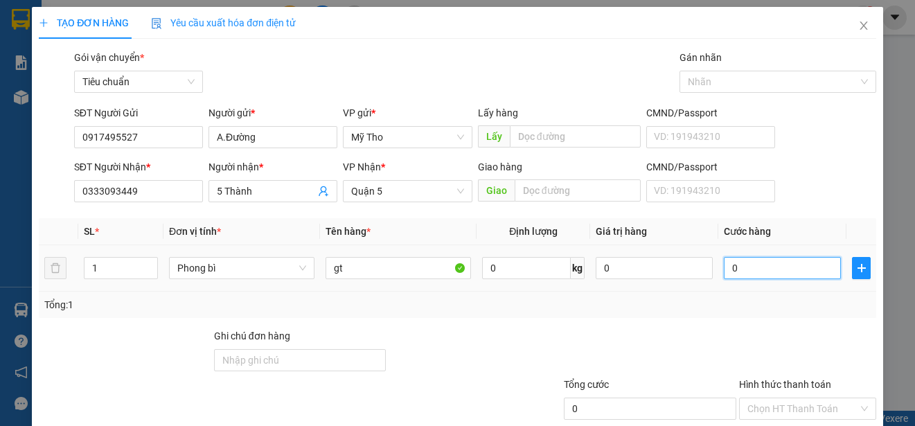
click at [744, 267] on input "0" at bounding box center [782, 268] width 117 height 22
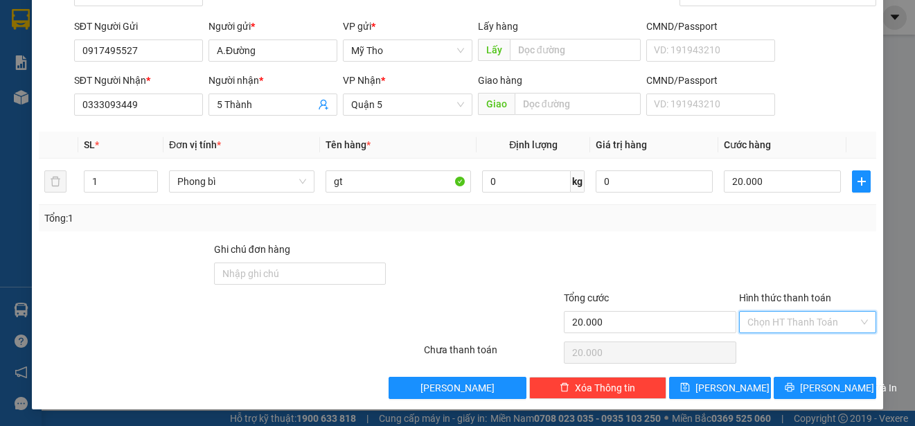
click at [781, 319] on input "Hình thức thanh toán" at bounding box center [803, 322] width 111 height 21
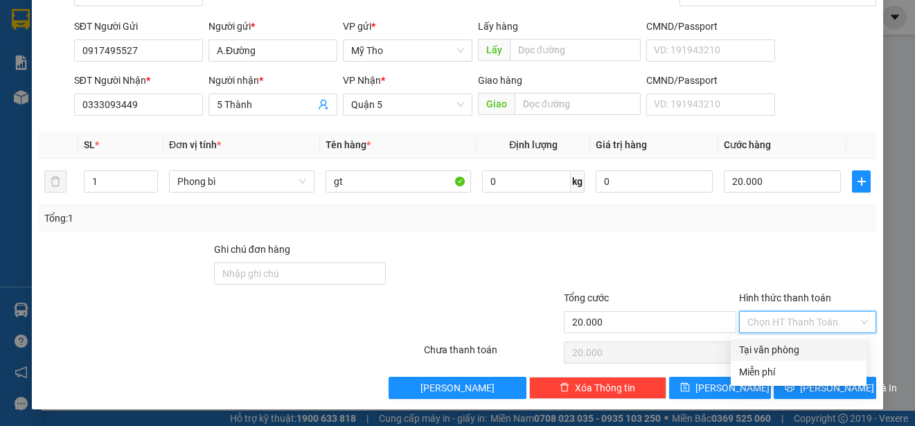
click at [784, 351] on div "Tại văn phòng" at bounding box center [798, 349] width 119 height 15
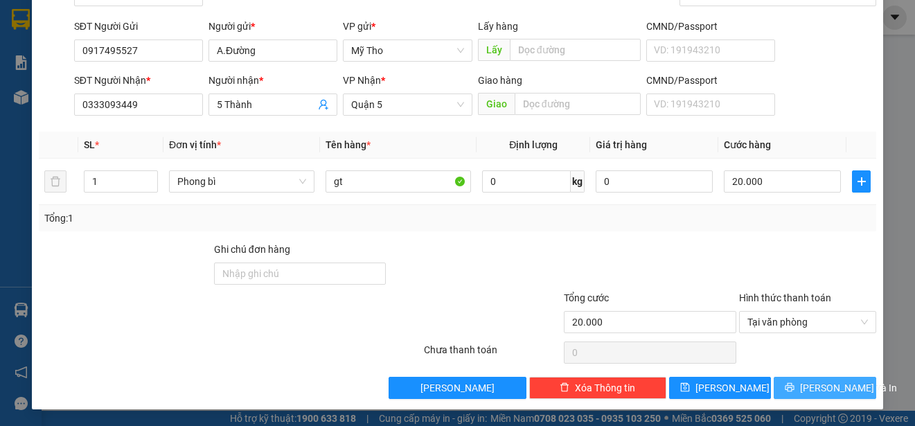
click at [816, 388] on span "[PERSON_NAME] và In" at bounding box center [848, 387] width 97 height 15
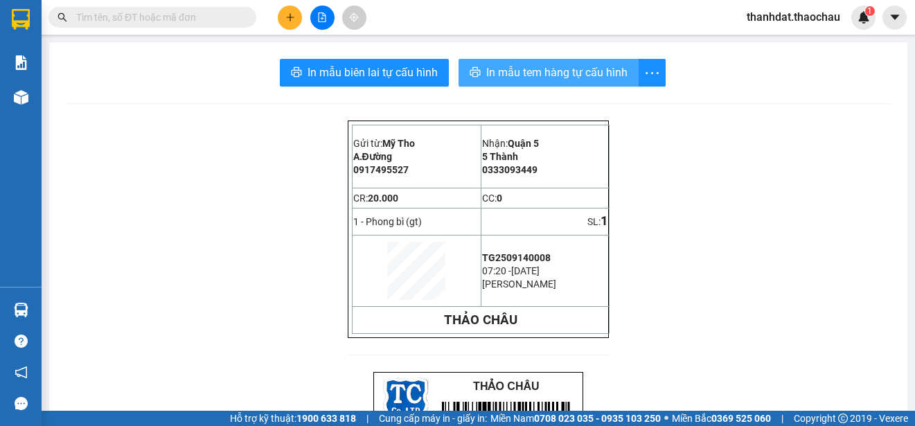
click at [535, 72] on span "In mẫu tem hàng tự cấu hình" at bounding box center [556, 72] width 141 height 17
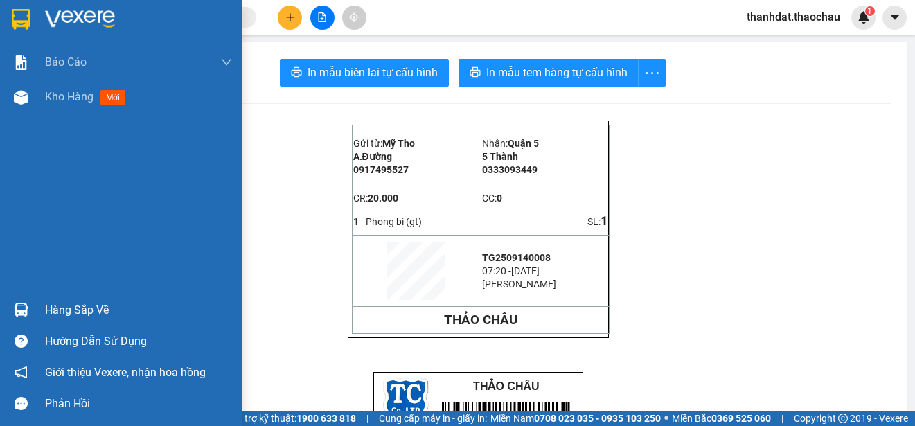
drag, startPoint x: 48, startPoint y: 94, endPoint x: 736, endPoint y: 423, distance: 762.3
click at [53, 97] on span "Kho hàng" at bounding box center [69, 96] width 48 height 13
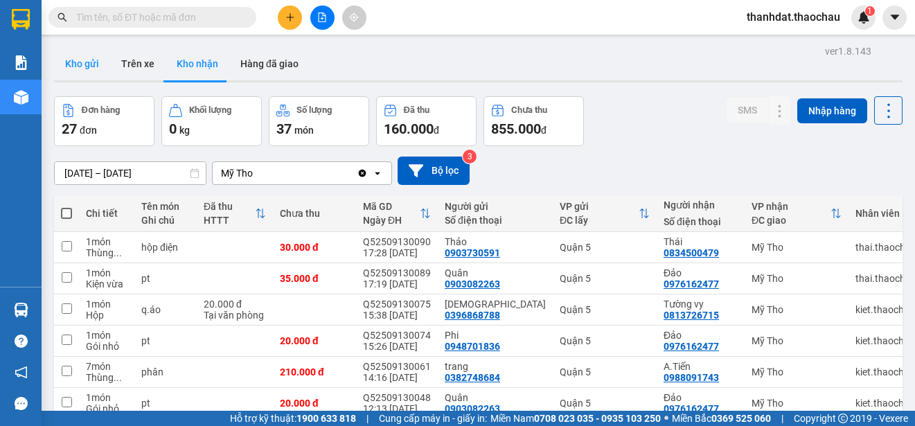
click at [83, 62] on button "Kho gửi" at bounding box center [82, 63] width 56 height 33
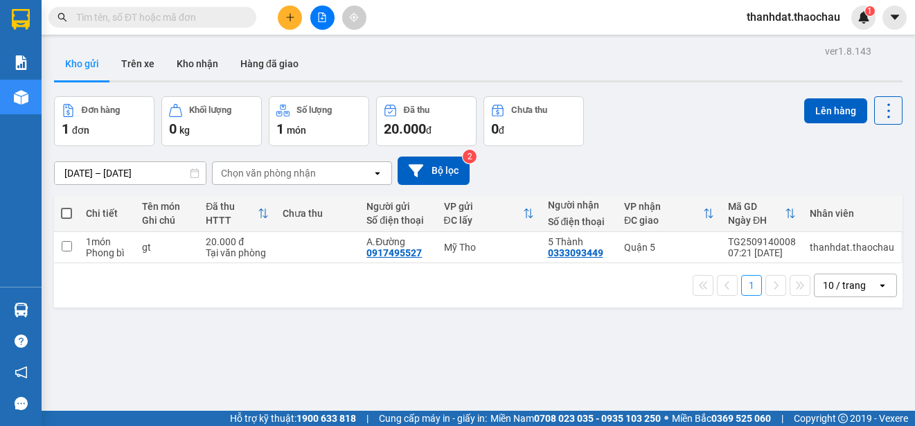
click at [675, 342] on div "ver 1.8.143 Kho gửi Trên xe Kho nhận Hàng đã giao Đơn hàng 1 đơn Khối lượng 0 k…" at bounding box center [478, 255] width 860 height 426
